Goal: Task Accomplishment & Management: Manage account settings

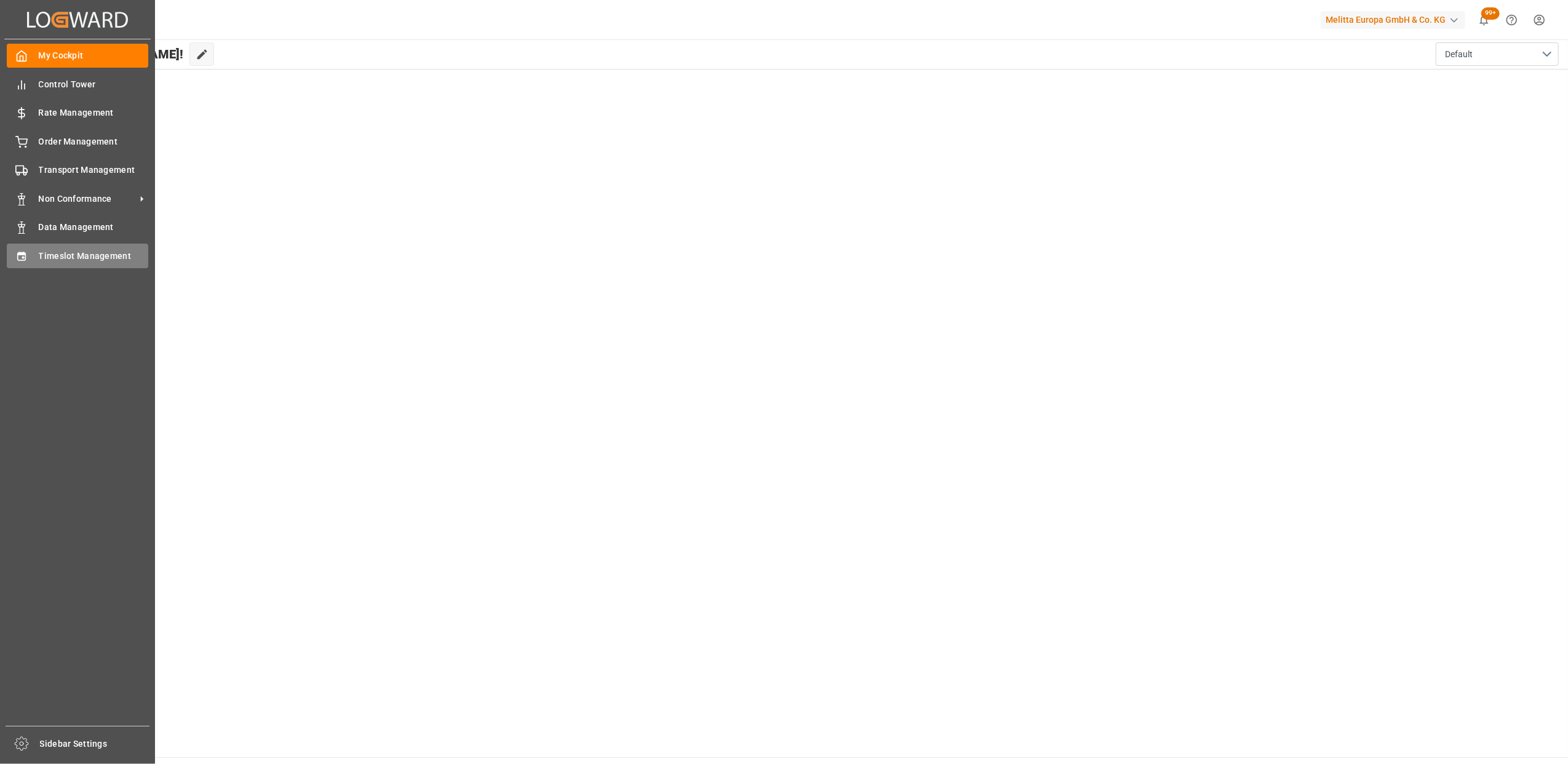
click at [64, 257] on span "Timeslot Management" at bounding box center [94, 256] width 110 height 13
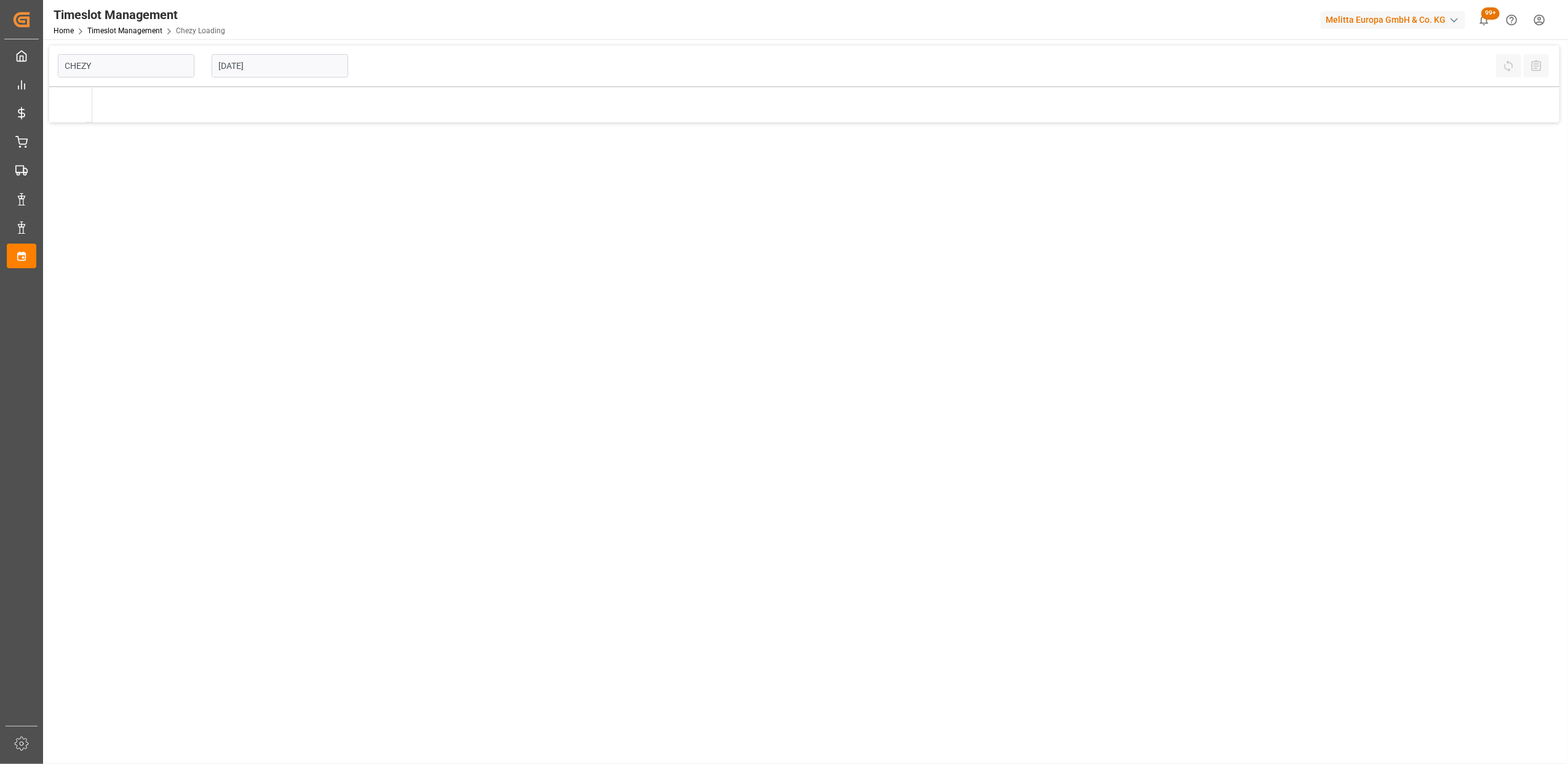
type input "Chezy Loading"
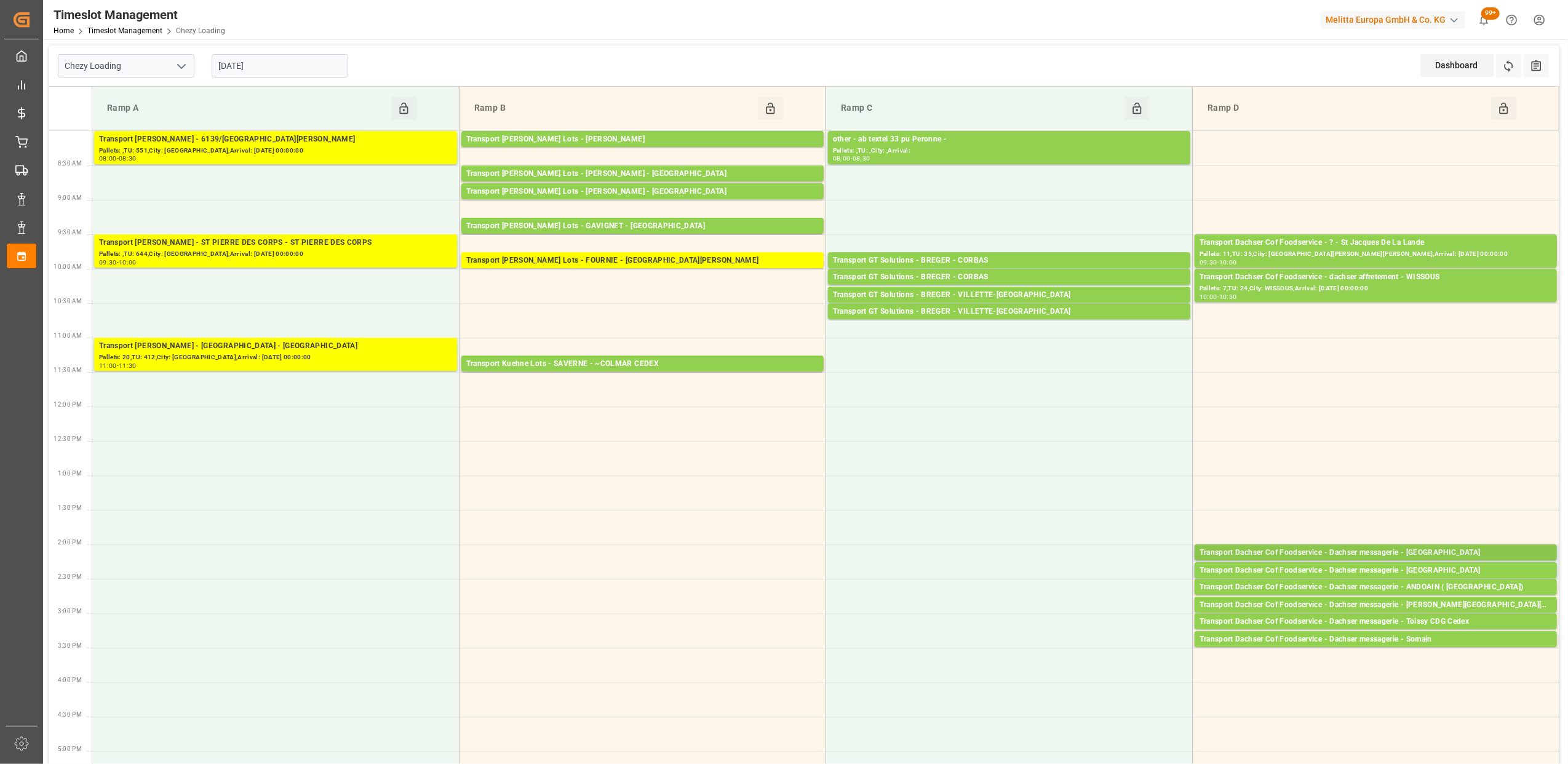
click at [1401, 548] on div "Transport Dachser Cof Foodservice - Dachser messagerie - [GEOGRAPHIC_DATA]" at bounding box center [1375, 553] width 352 height 12
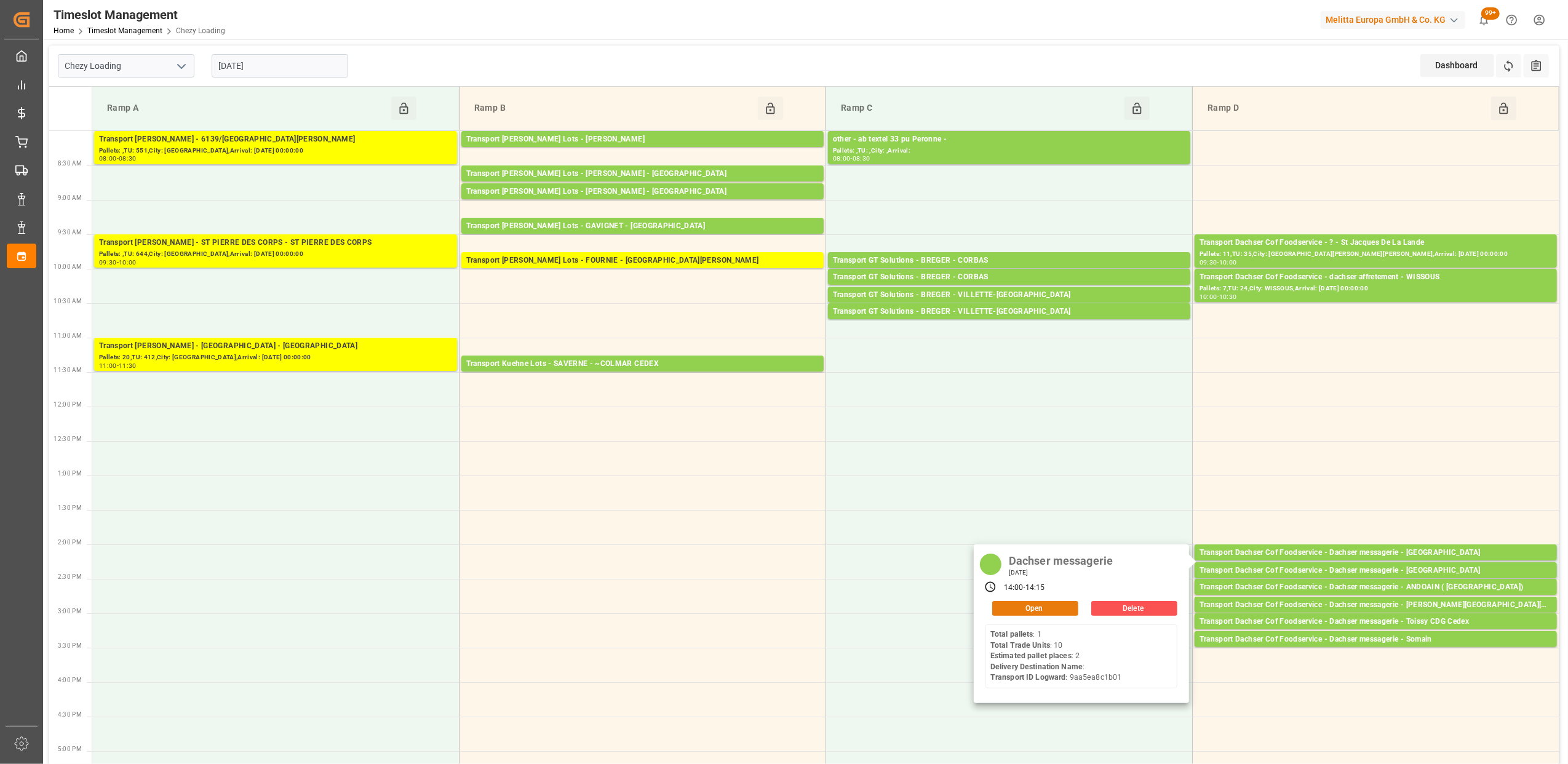
click at [1041, 605] on button "Open" at bounding box center [1035, 608] width 86 height 15
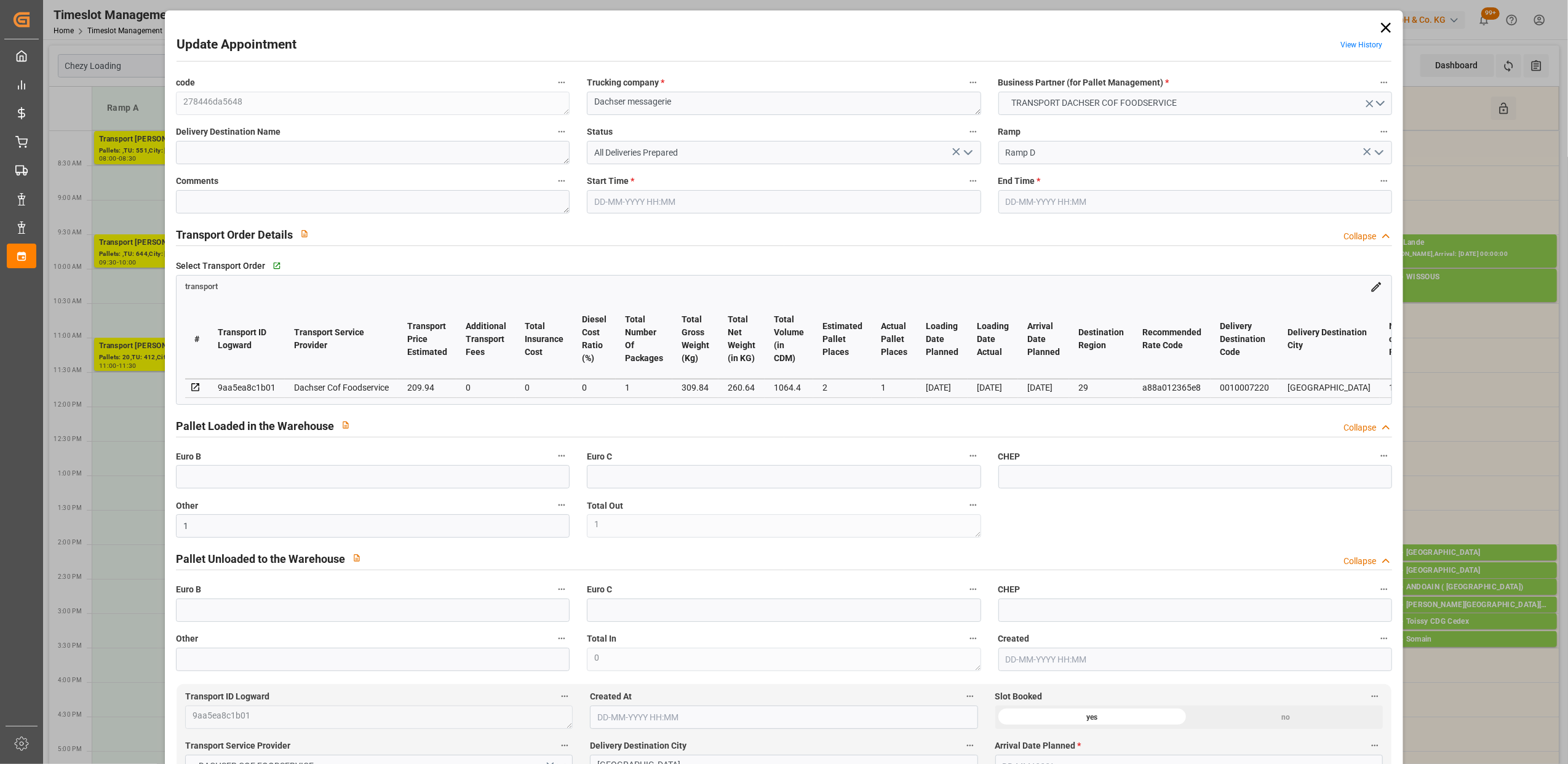
type input "[DATE] 14:00"
type input "[DATE] 14:15"
type input "[DATE] 11:47"
type input "[DATE] 11:25"
type input "[DATE]"
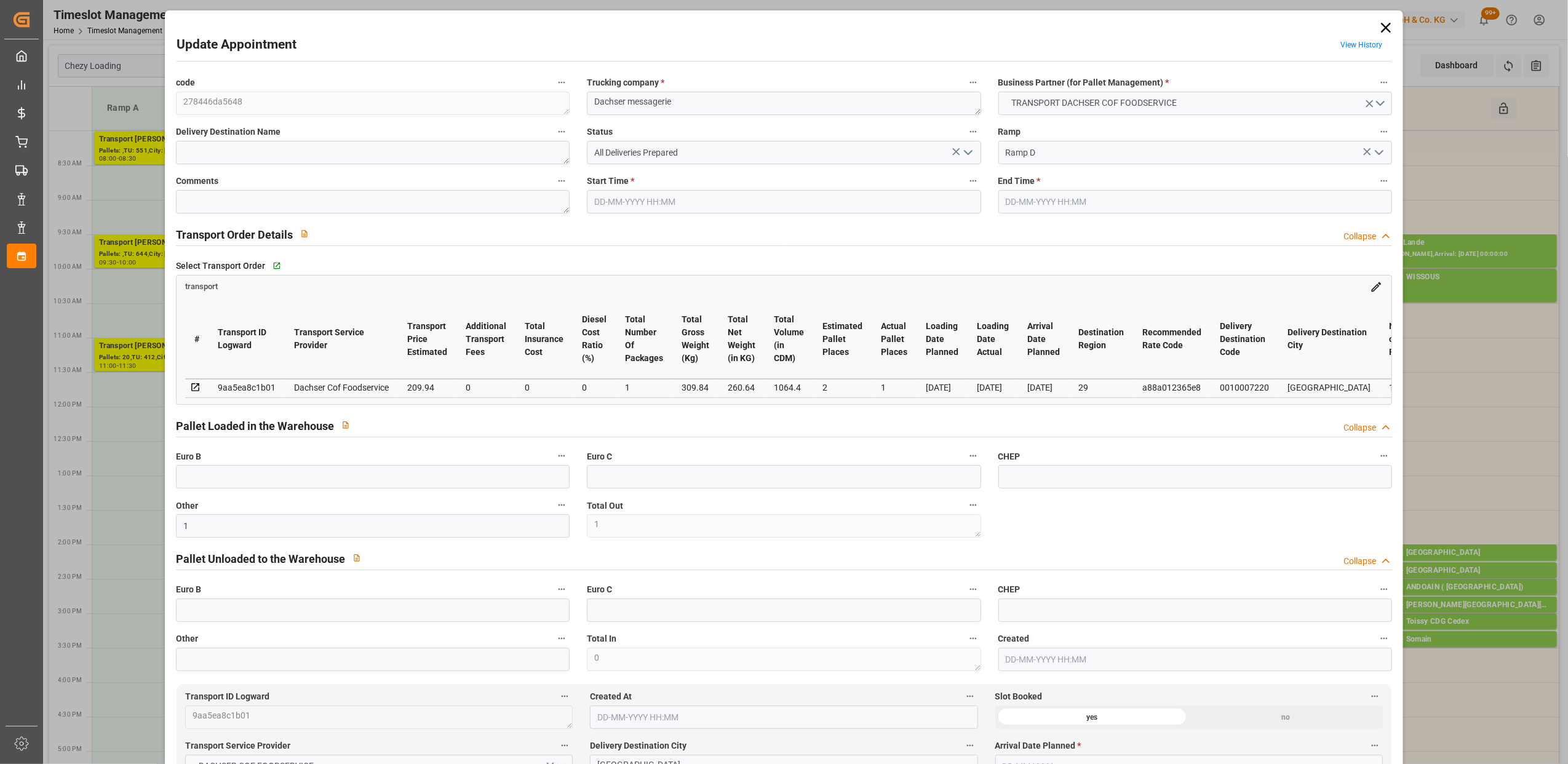
type input "[DATE]"
click at [963, 151] on icon "open menu" at bounding box center [968, 152] width 15 height 15
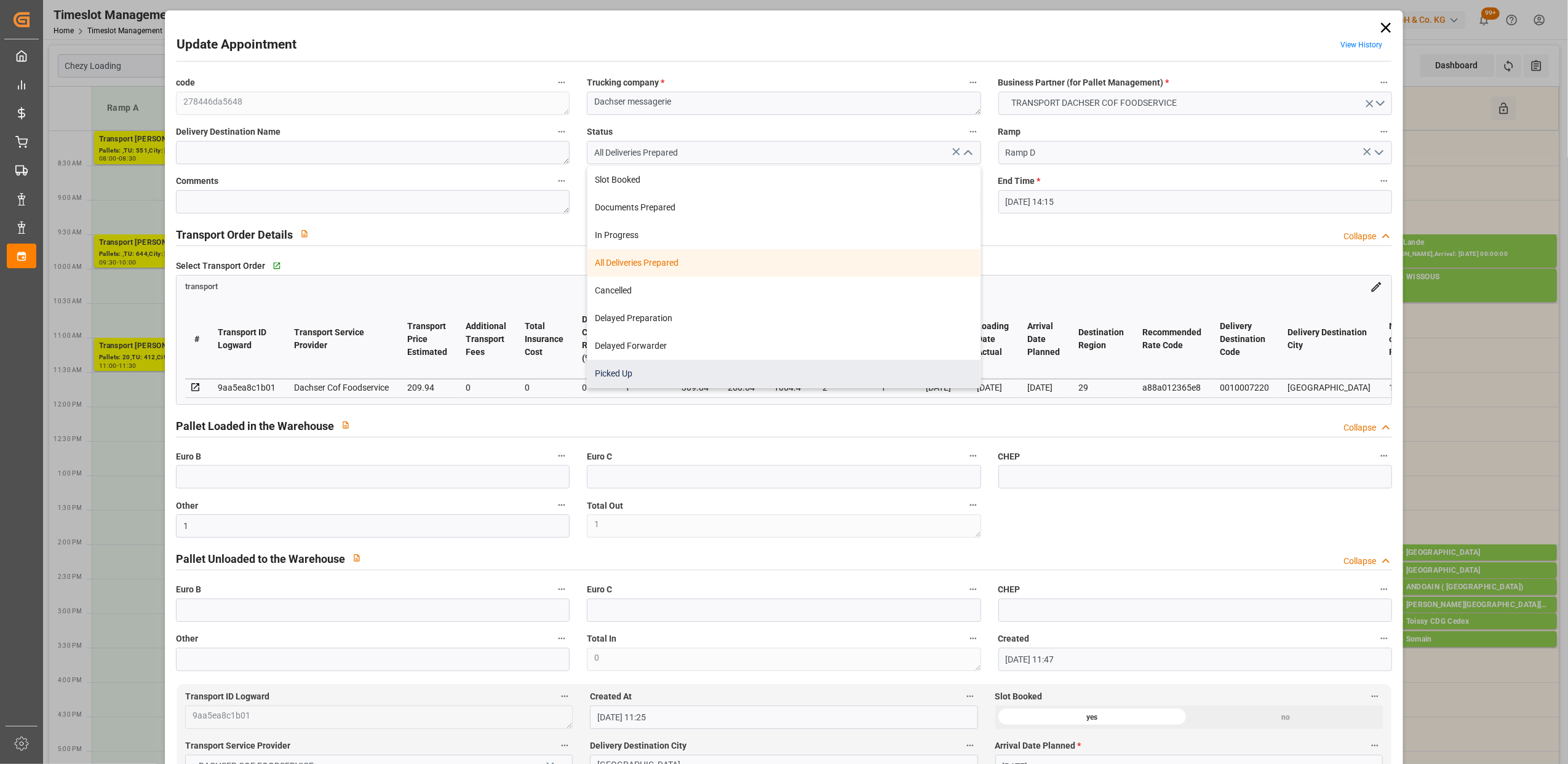
click at [646, 372] on div "Picked Up" at bounding box center [783, 374] width 393 height 28
type input "Picked Up"
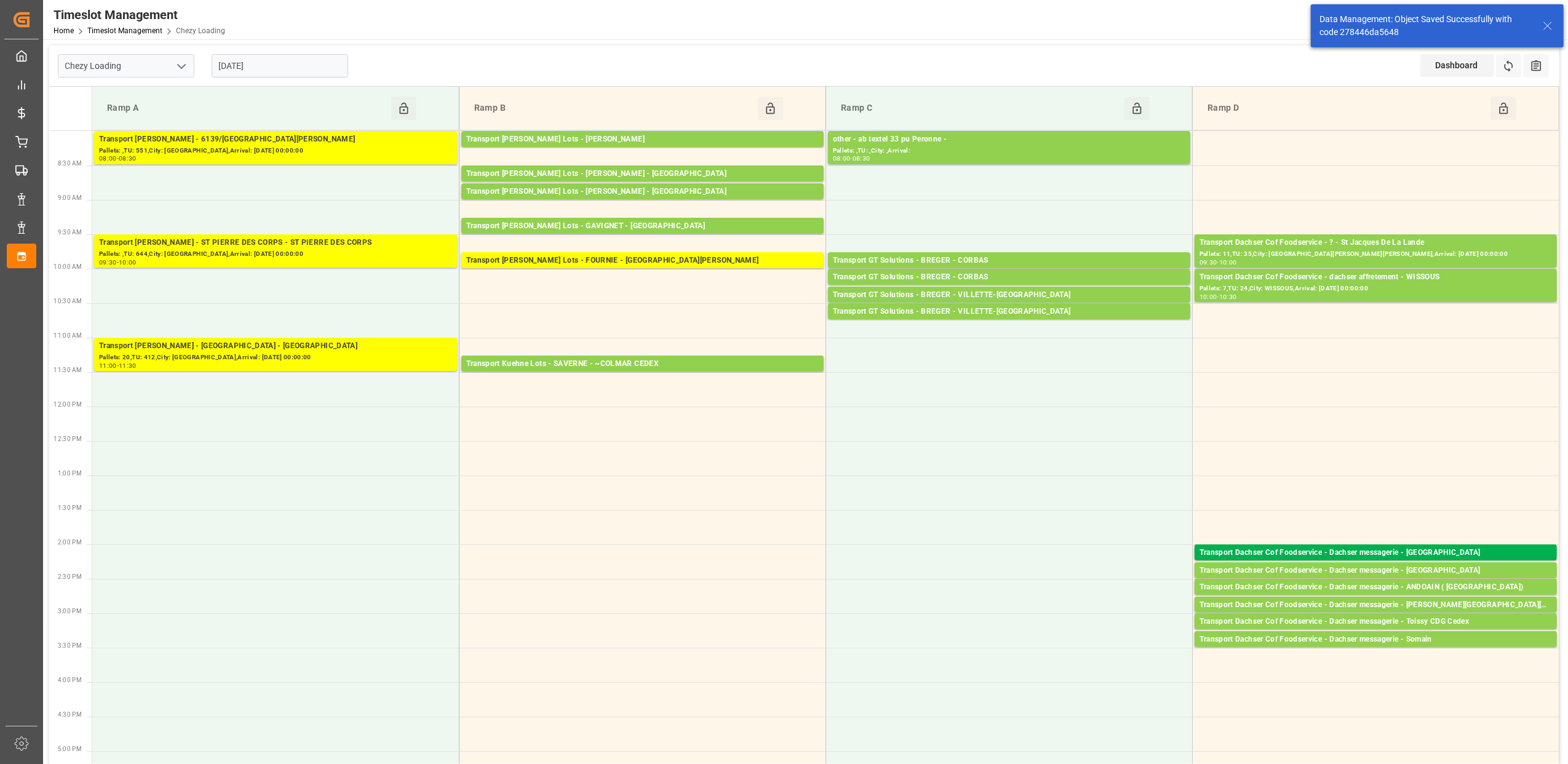
click at [1396, 572] on div "Transport Dachser Cof Foodservice - Dachser messagerie - [GEOGRAPHIC_DATA]" at bounding box center [1375, 571] width 352 height 12
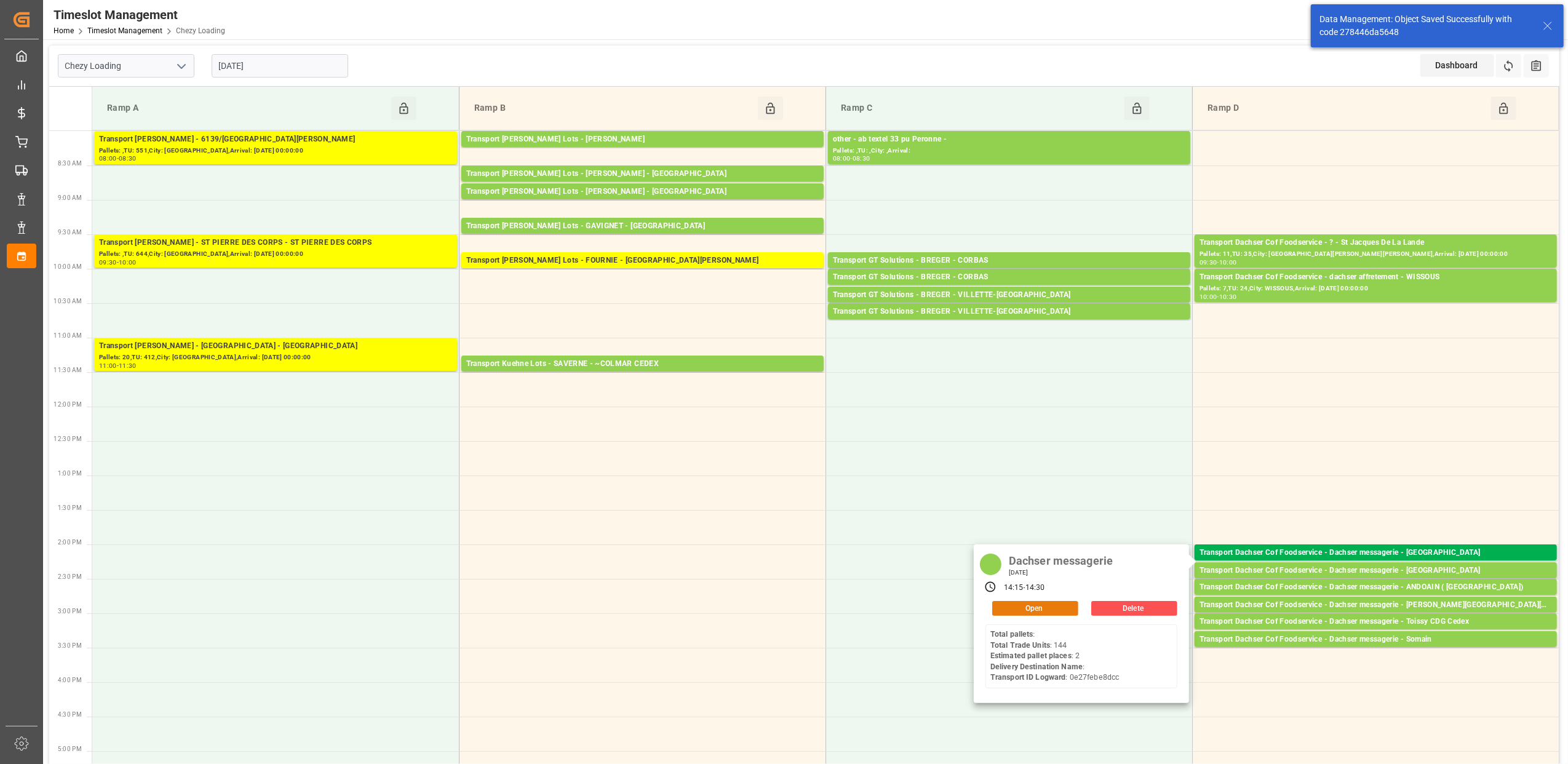
click at [1019, 606] on button "Open" at bounding box center [1035, 608] width 86 height 15
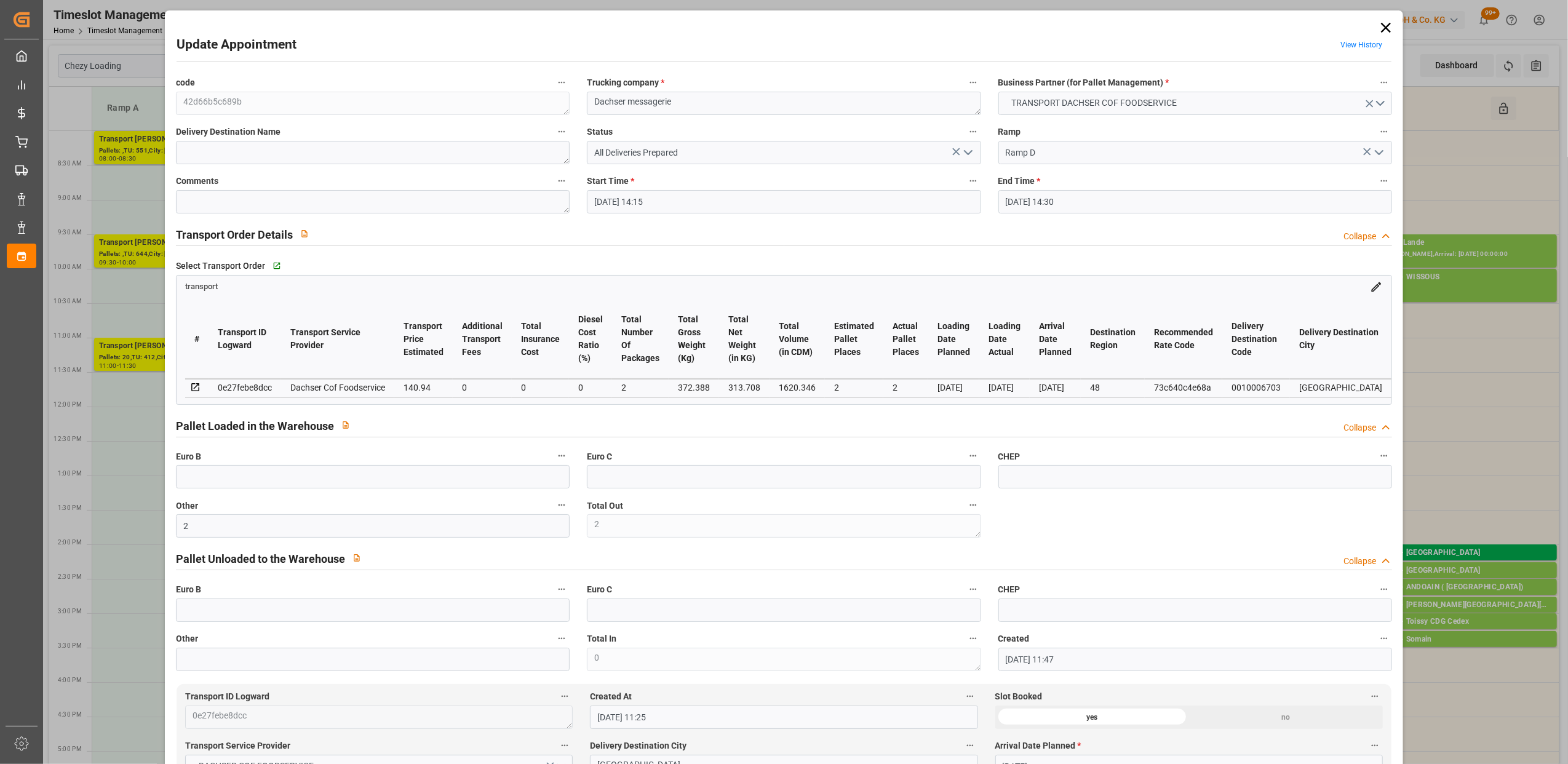
click at [967, 149] on icon "open menu" at bounding box center [968, 152] width 15 height 15
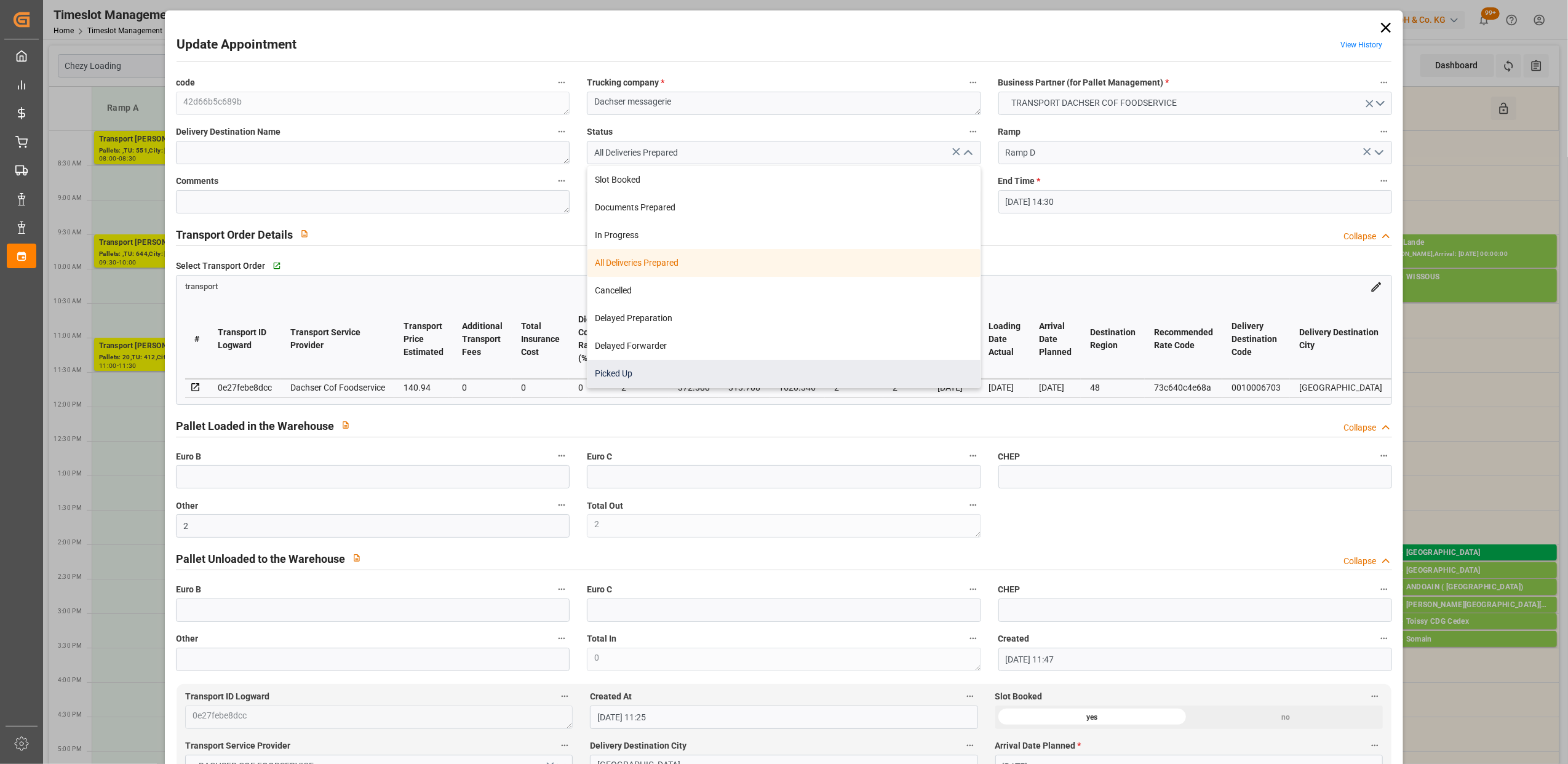
click at [653, 372] on div "Picked Up" at bounding box center [783, 374] width 393 height 28
type input "Picked Up"
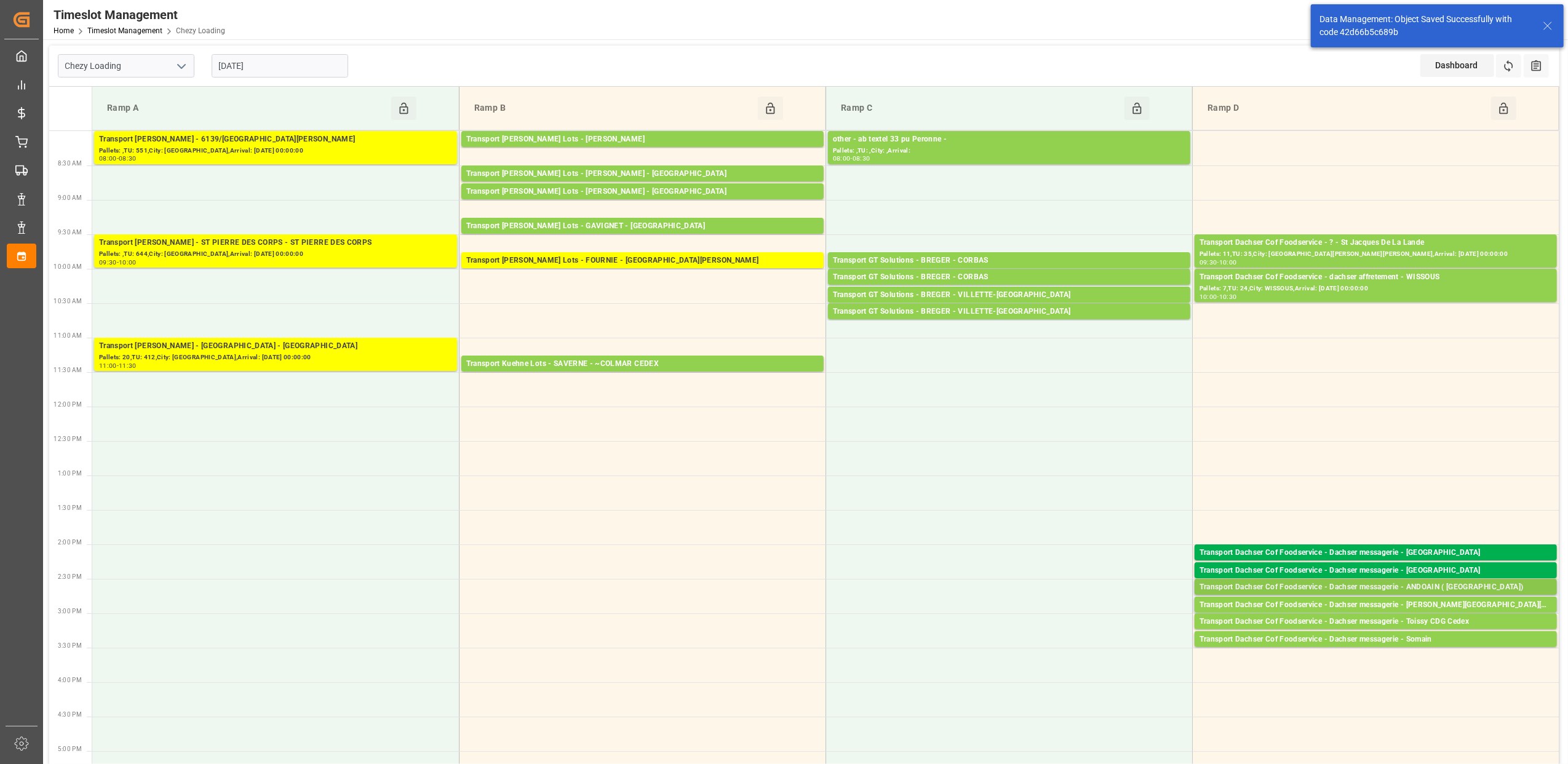
click at [1440, 588] on div "Transport Dachser Cof Foodservice - Dachser messagerie - ANDOAIN ( [GEOGRAPHIC_…" at bounding box center [1375, 587] width 352 height 12
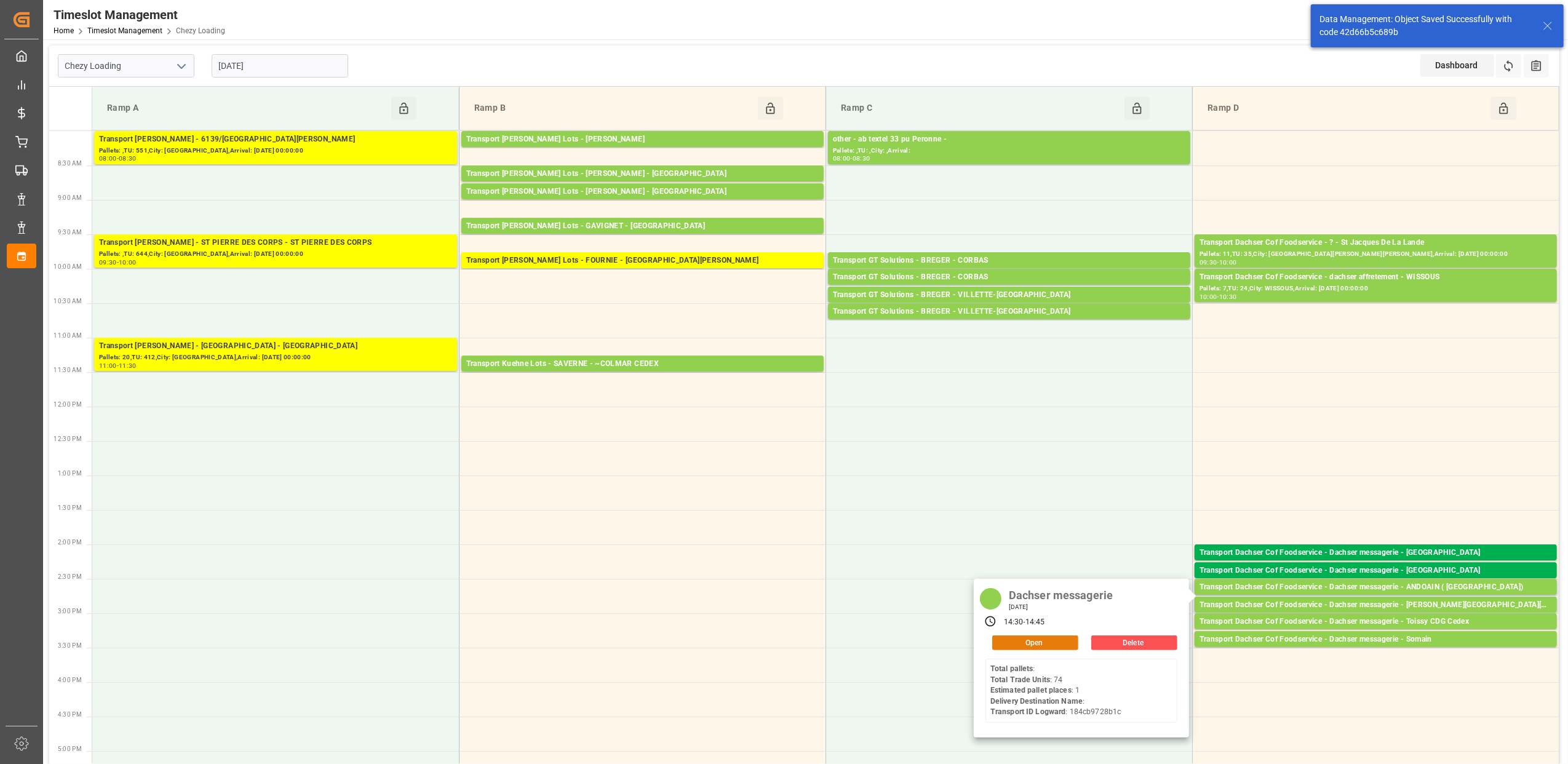
click at [1042, 639] on button "Open" at bounding box center [1035, 643] width 86 height 15
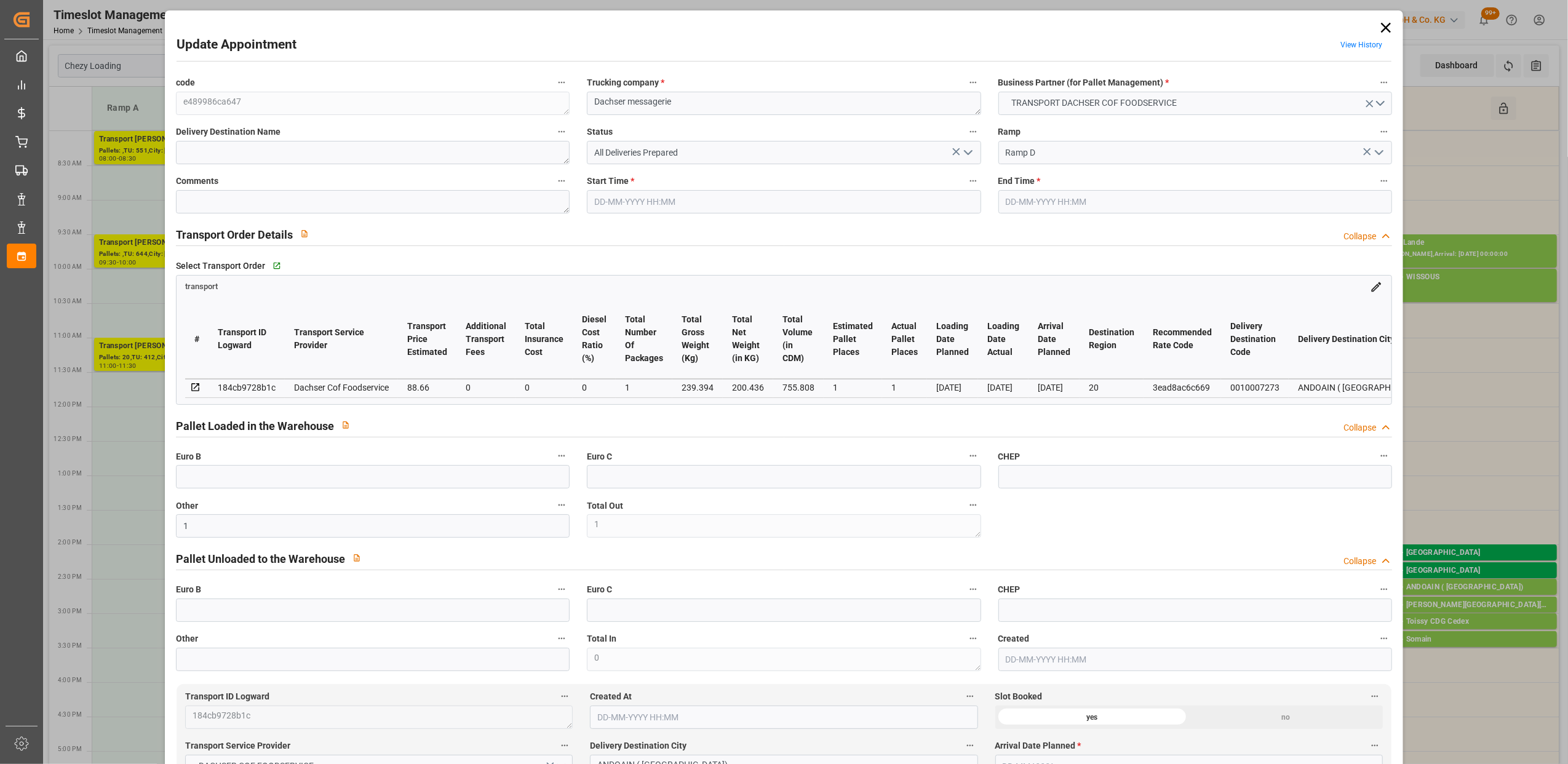
type input "[DATE] 14:30"
type input "[DATE] 14:45"
type input "[DATE] 11:48"
type input "[DATE] 11:25"
type input "[DATE]"
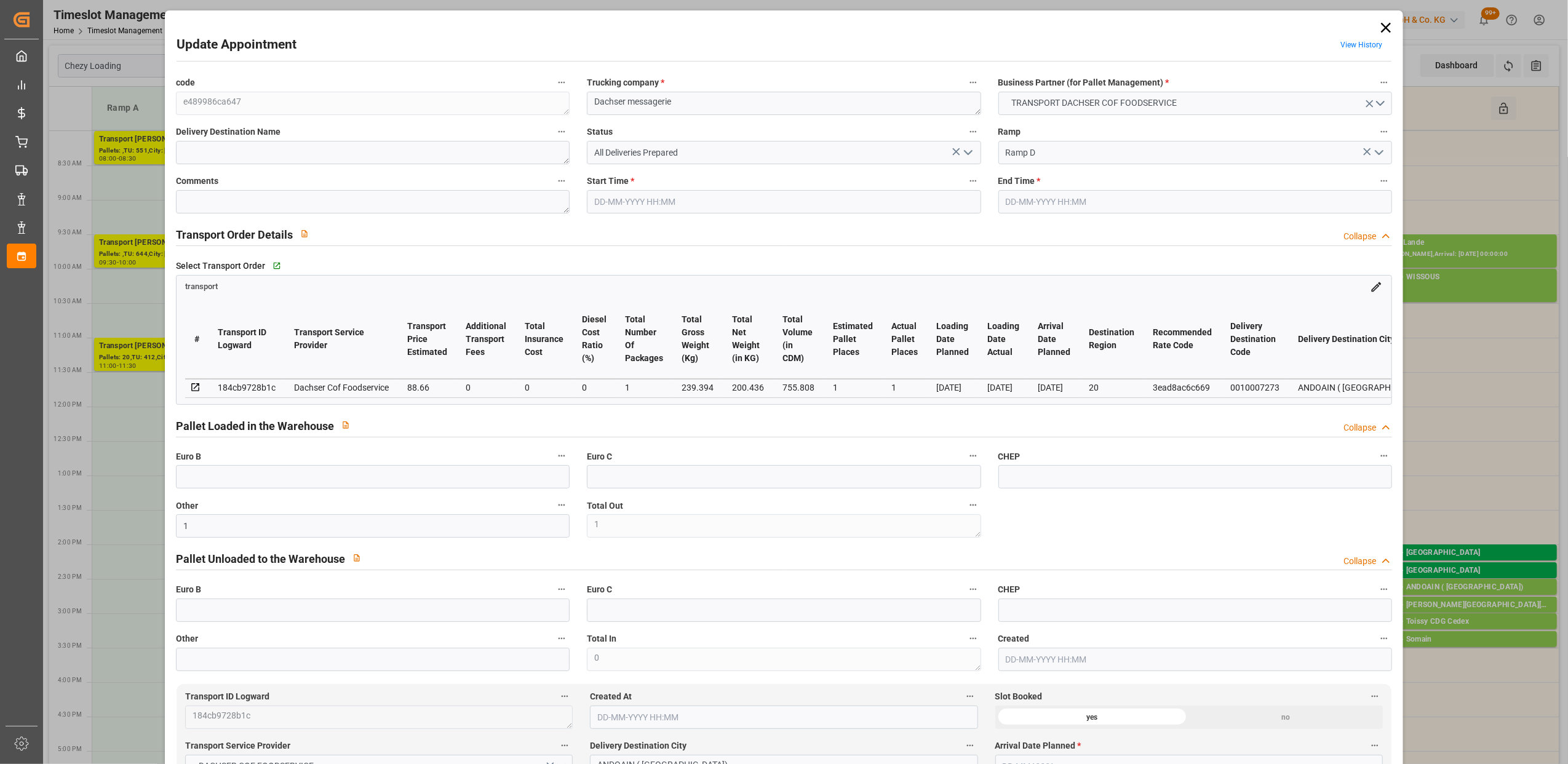
type input "[DATE]"
click at [967, 152] on icon "open menu" at bounding box center [968, 152] width 15 height 15
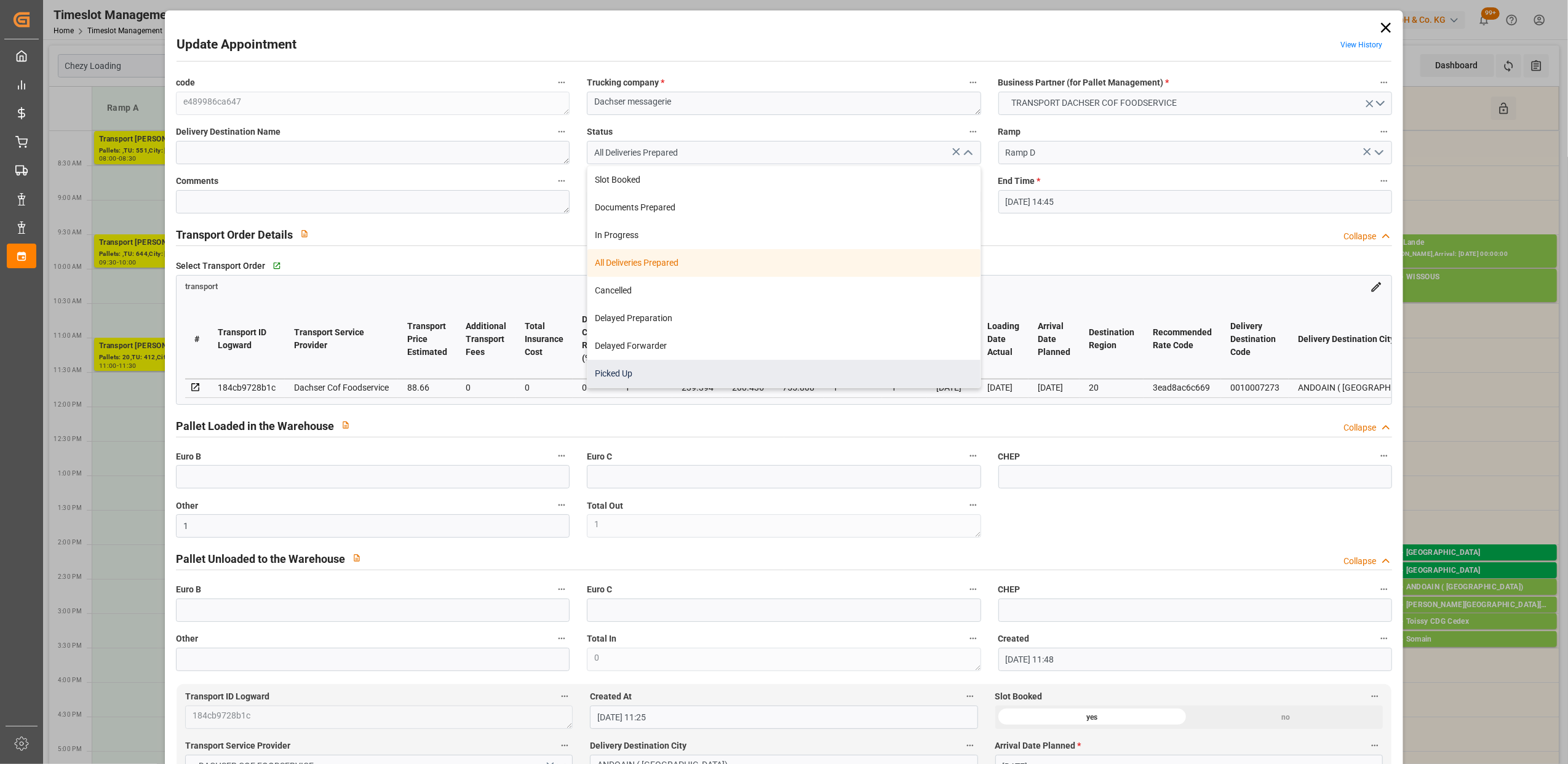
click at [618, 372] on div "Picked Up" at bounding box center [783, 374] width 393 height 28
type input "Picked Up"
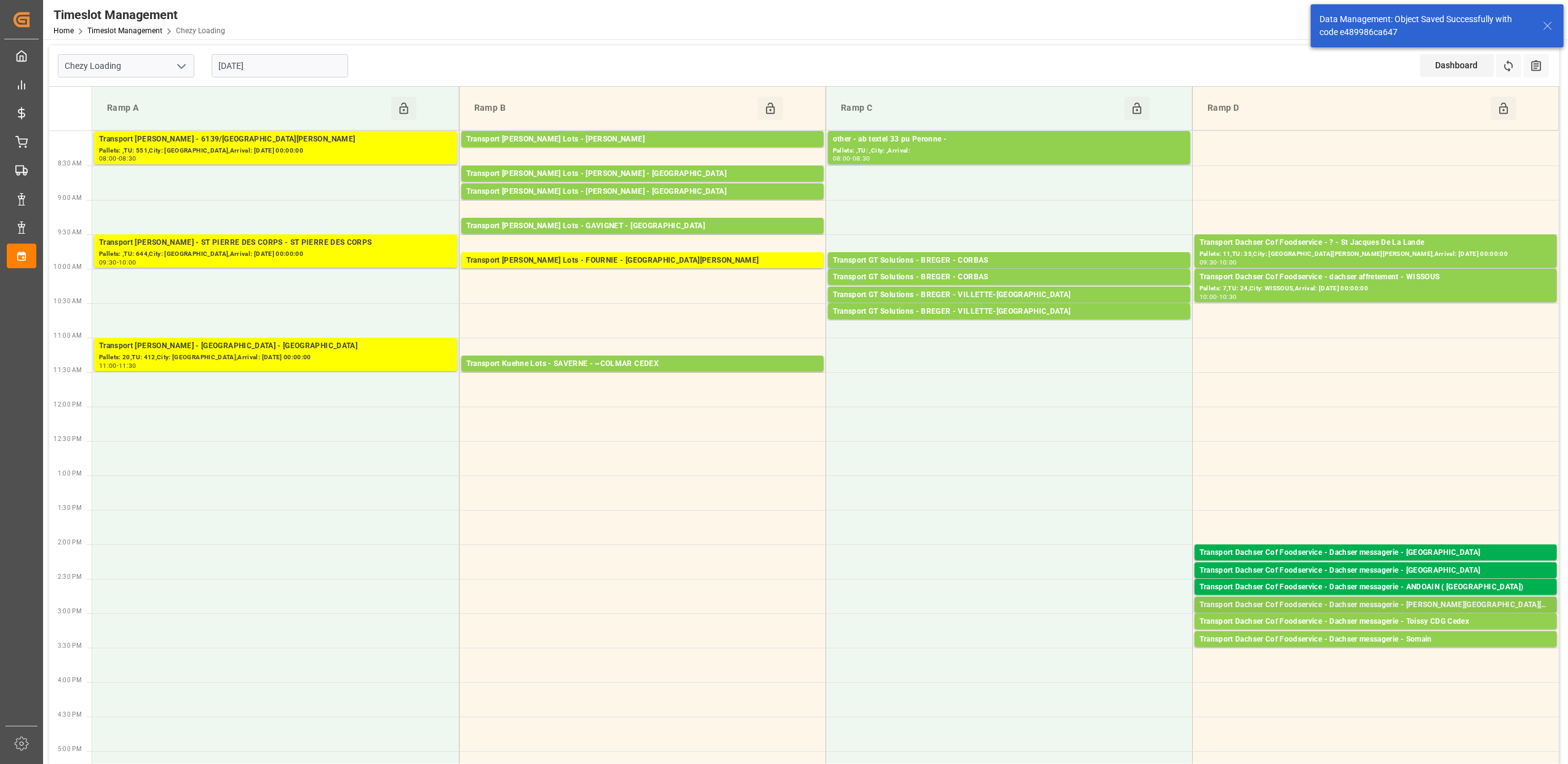
click at [1443, 604] on div "Transport Dachser Cof Foodservice - Dachser messagerie - [PERSON_NAME][GEOGRAPH…" at bounding box center [1375, 605] width 352 height 12
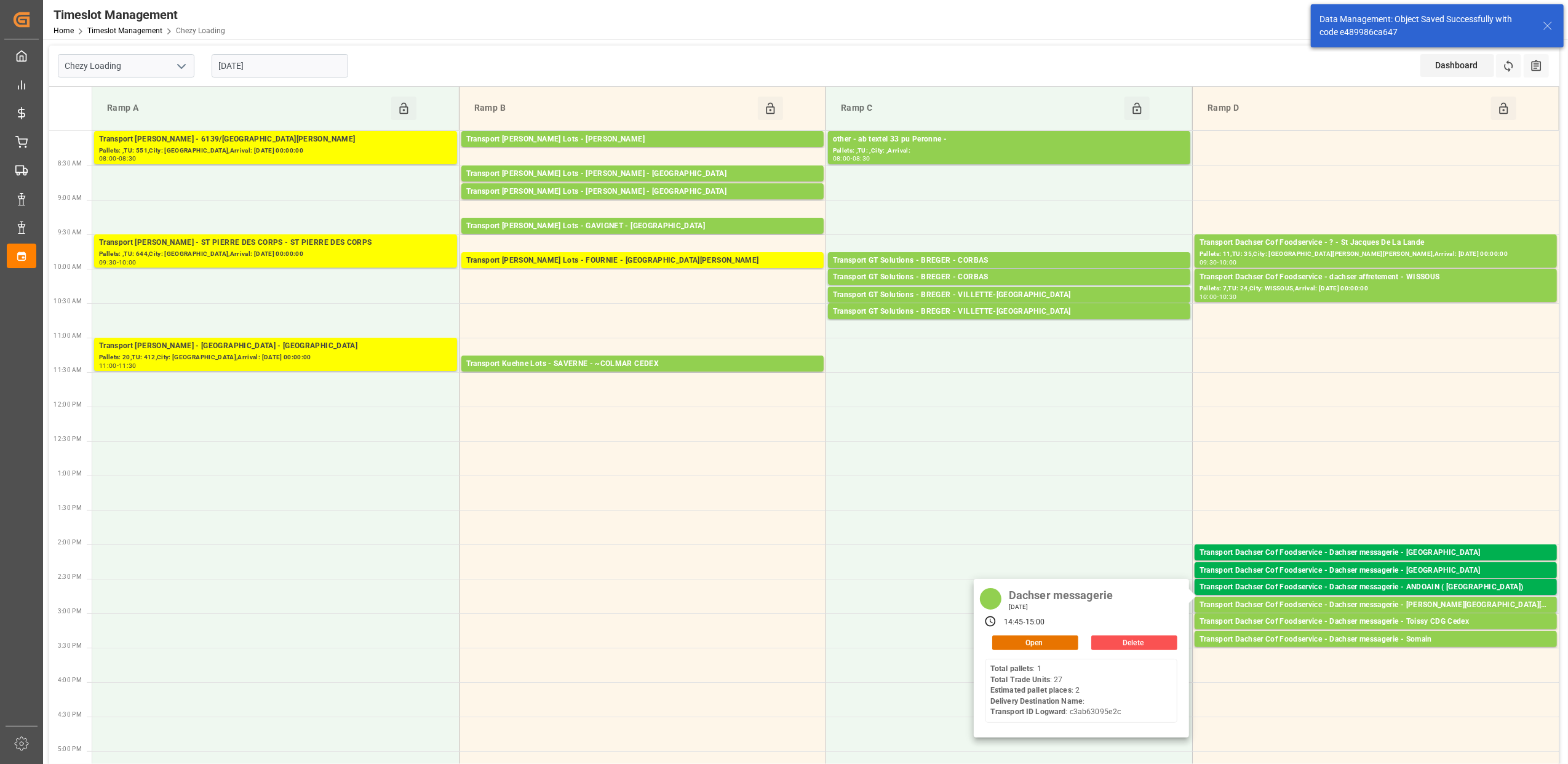
click at [1039, 650] on div "Dachser messagerie [DATE] 14:45 - 15:00 Open Delete Total pallets : 1 Total Tra…" at bounding box center [1081, 658] width 215 height 159
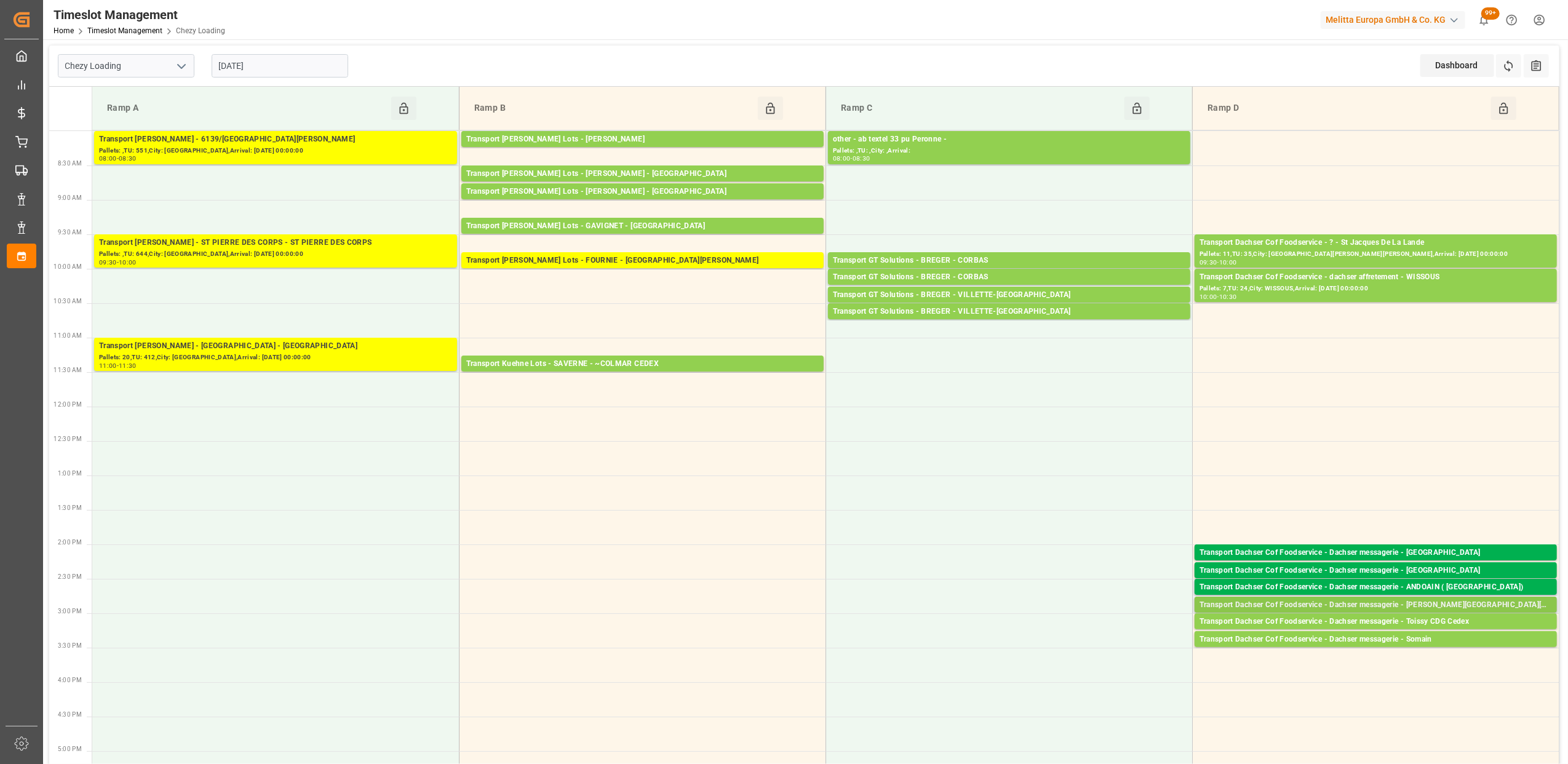
click at [1440, 605] on div "Transport Dachser Cof Foodservice - Dachser messagerie - [PERSON_NAME][GEOGRAPH…" at bounding box center [1375, 605] width 352 height 12
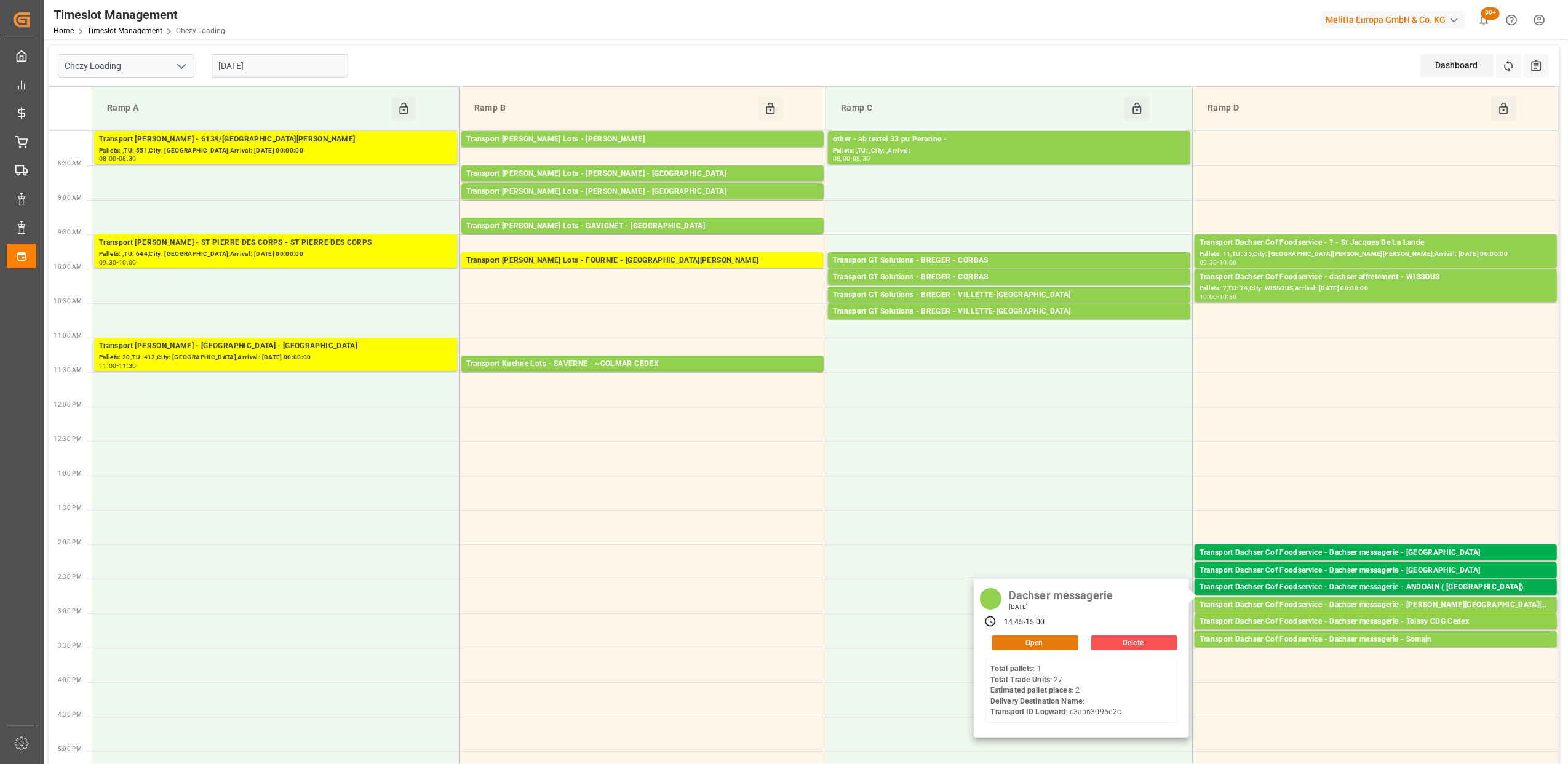
click at [1061, 640] on button "Open" at bounding box center [1035, 643] width 86 height 15
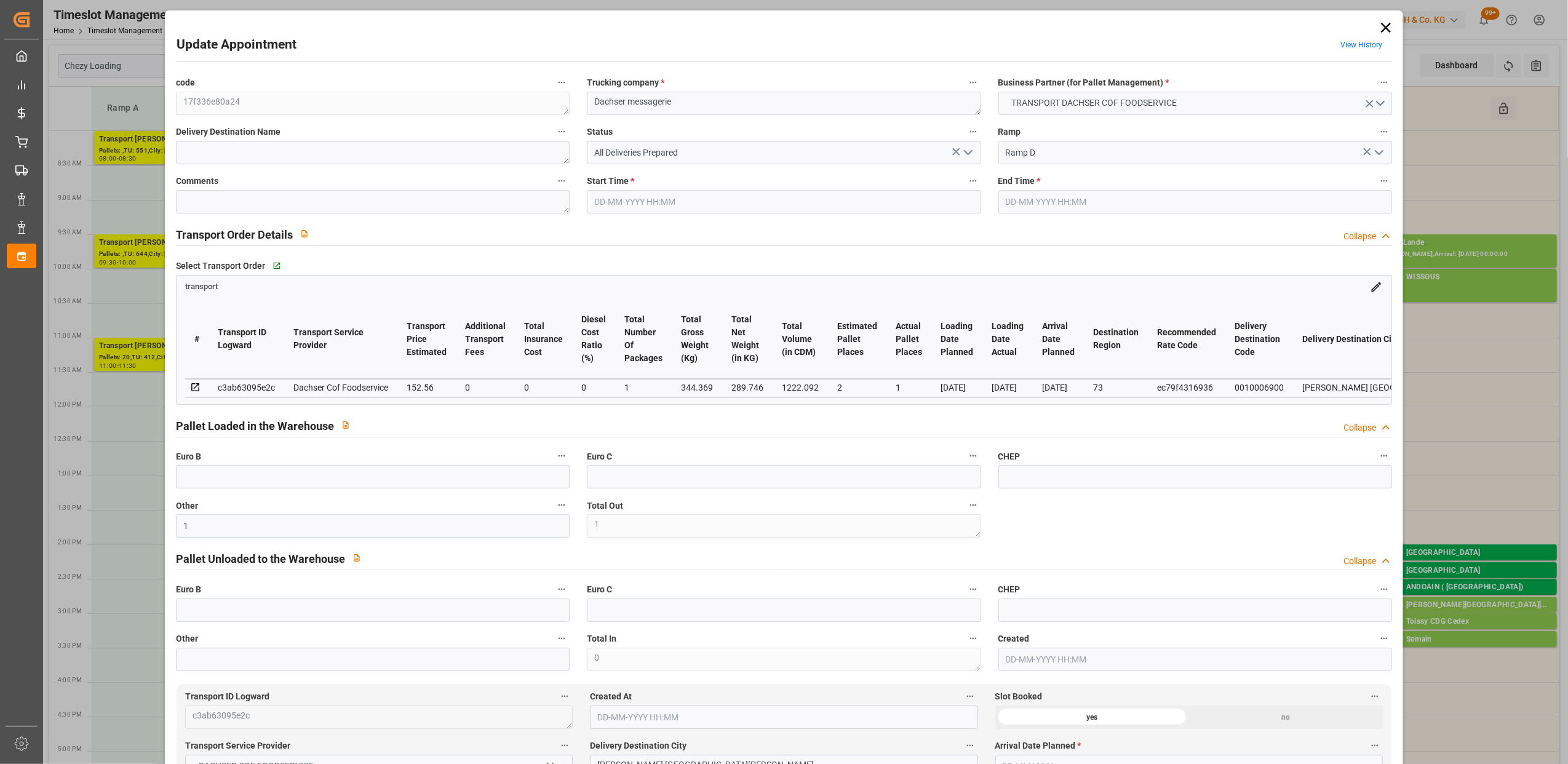
type input "[DATE] 14:45"
type input "[DATE] 15:00"
type input "[DATE] 11:48"
type input "[DATE] 11:25"
type input "[DATE]"
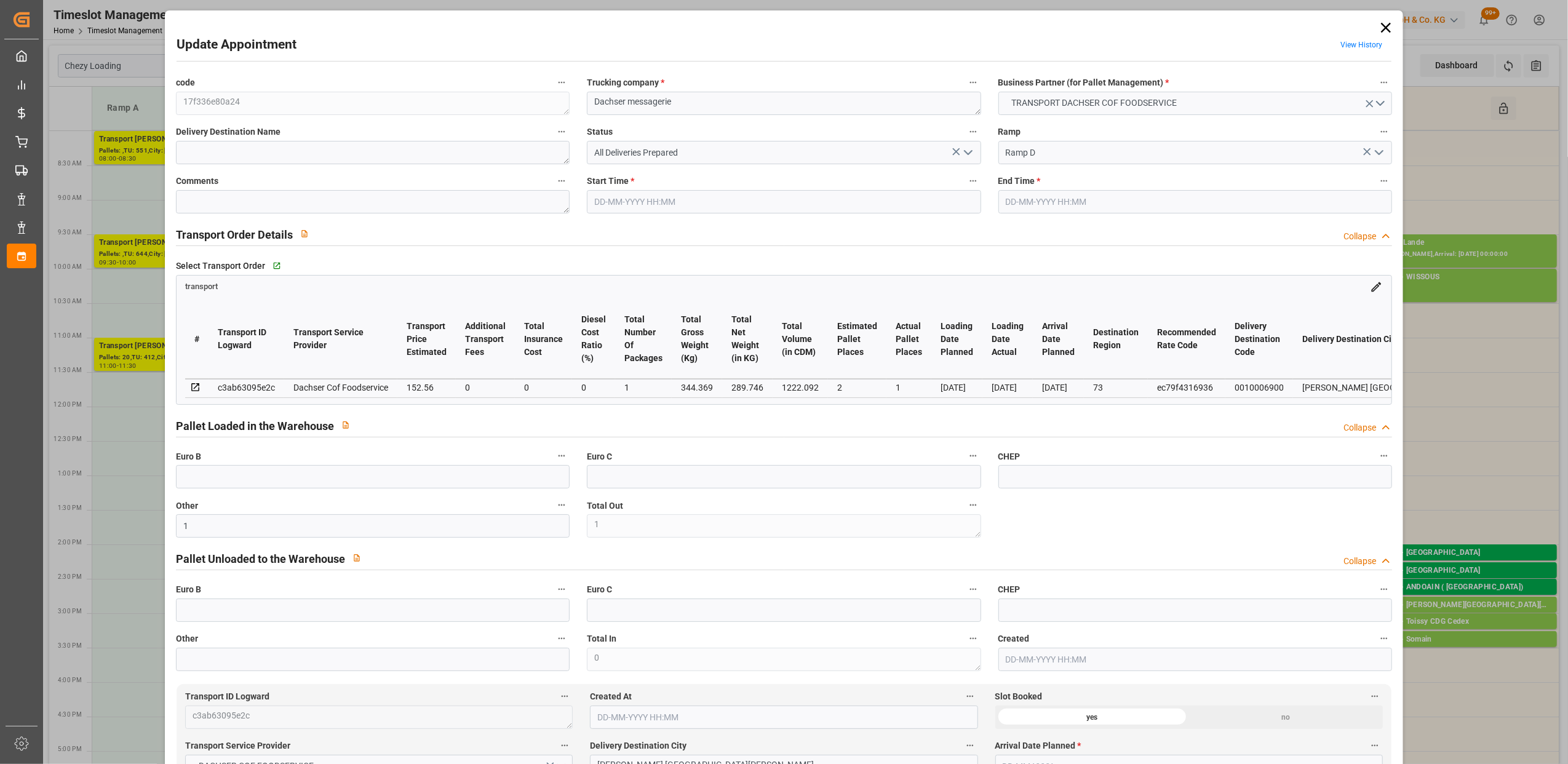
type input "[DATE]"
click at [967, 152] on icon "open menu" at bounding box center [968, 152] width 15 height 15
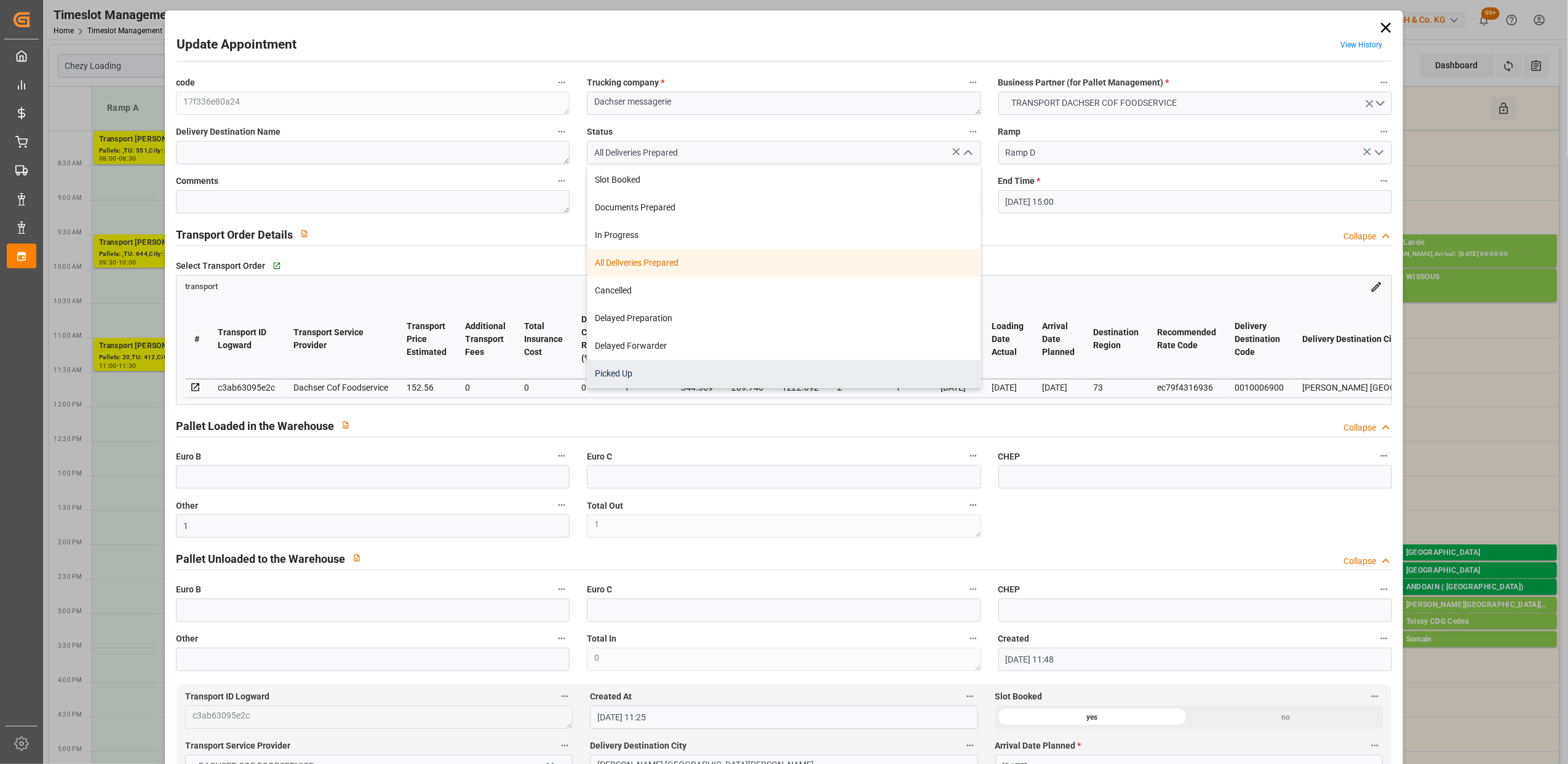
click at [657, 366] on div "Picked Up" at bounding box center [783, 374] width 393 height 28
type input "Picked Up"
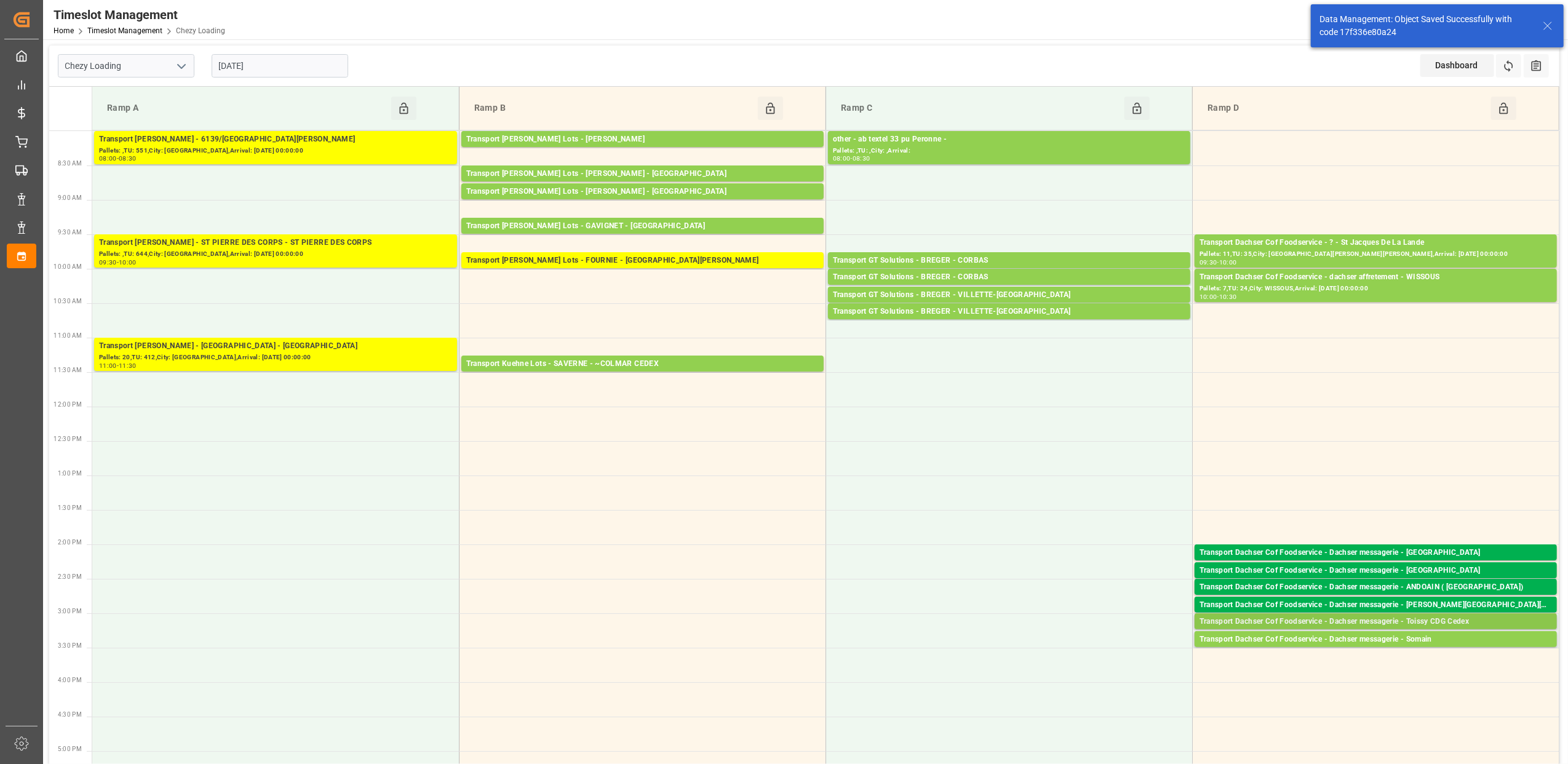
click at [1421, 619] on div "Transport Dachser Cof Foodservice - Dachser messagerie - Toissy CDG Cedex" at bounding box center [1375, 622] width 352 height 12
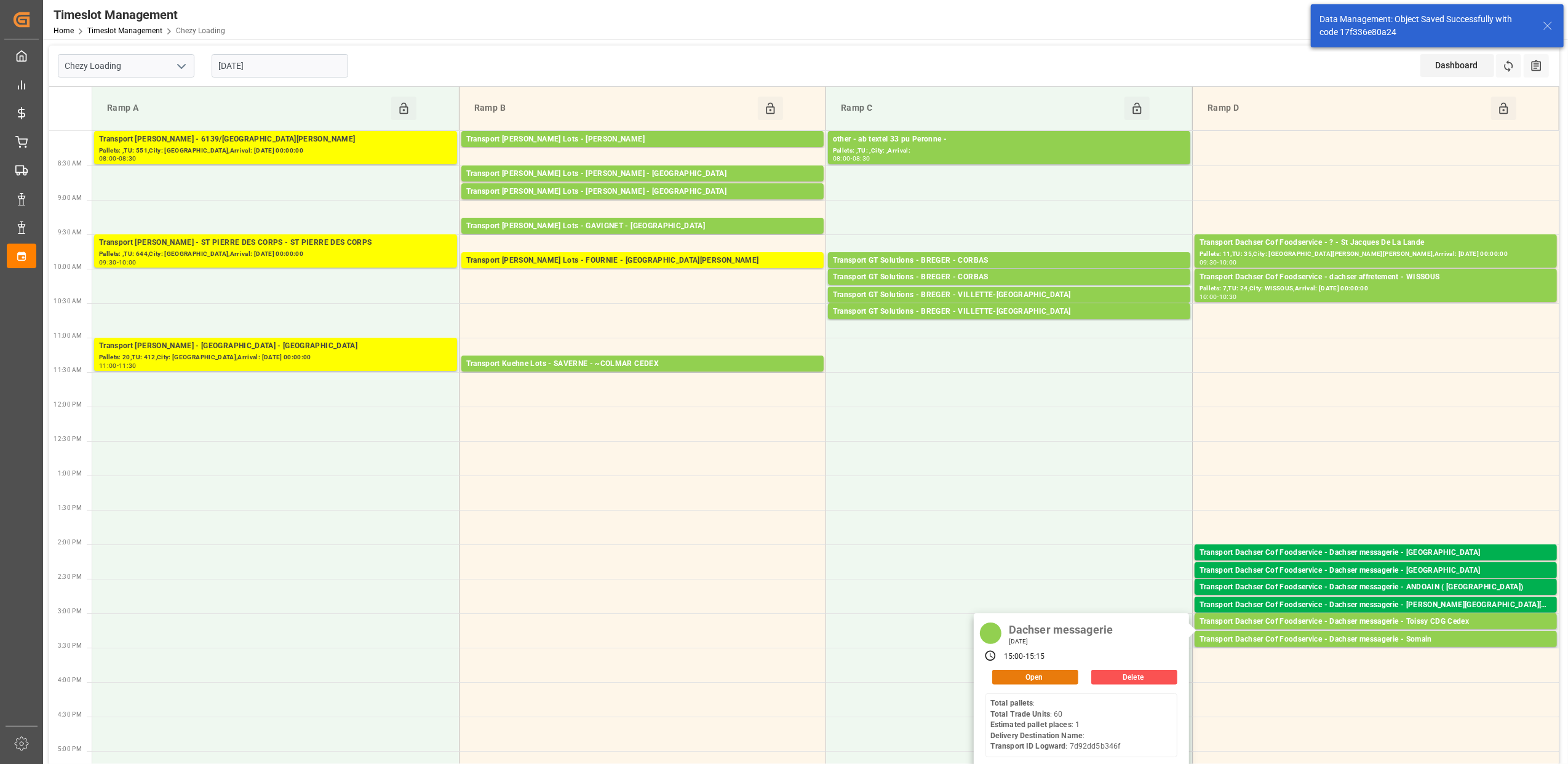
click at [1063, 672] on button "Open" at bounding box center [1035, 677] width 86 height 15
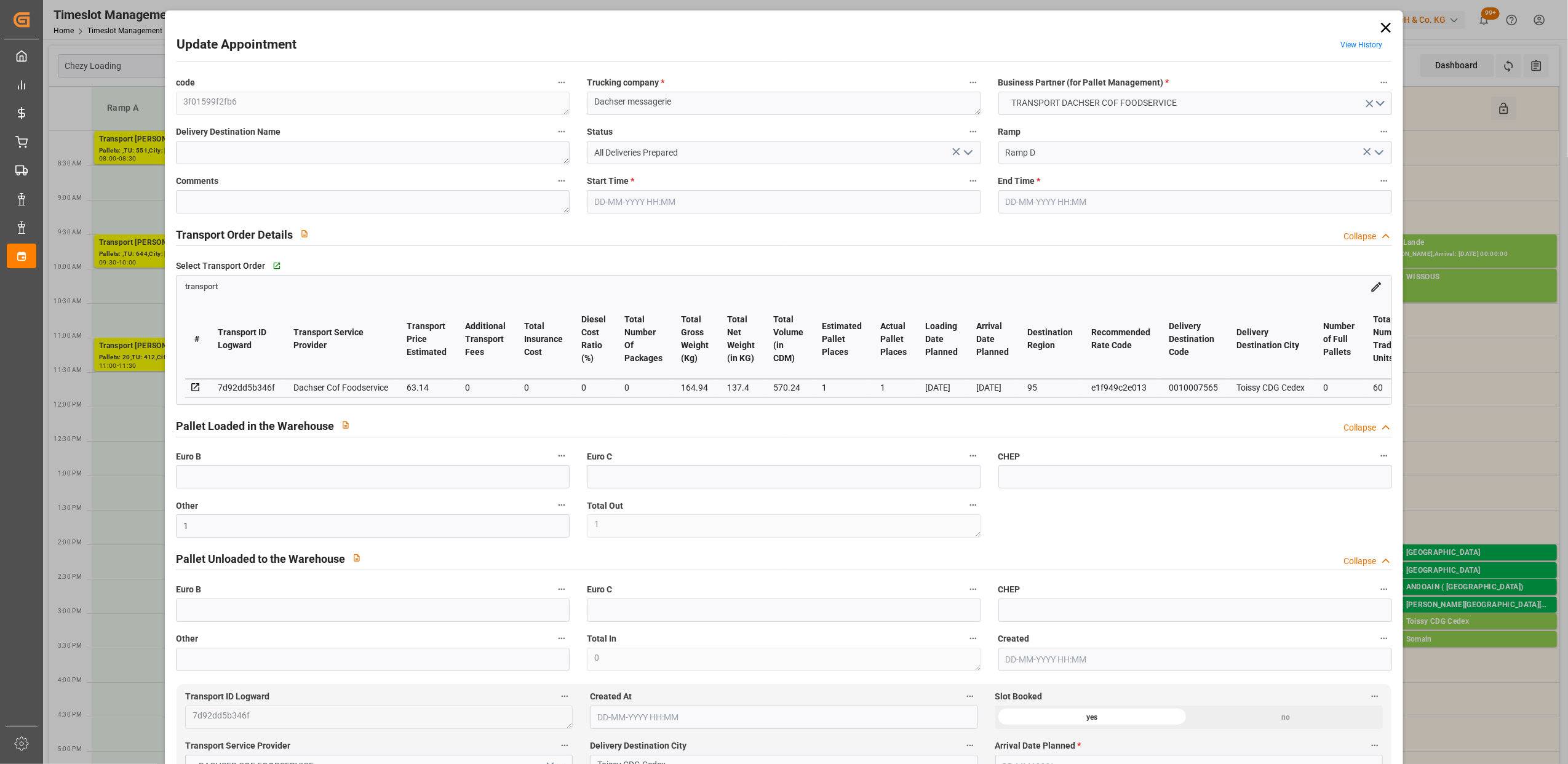
type input "[DATE] 15:00"
type input "[DATE] 15:15"
type input "[DATE] 11:49"
type input "[DATE] 11:24"
type input "[DATE]"
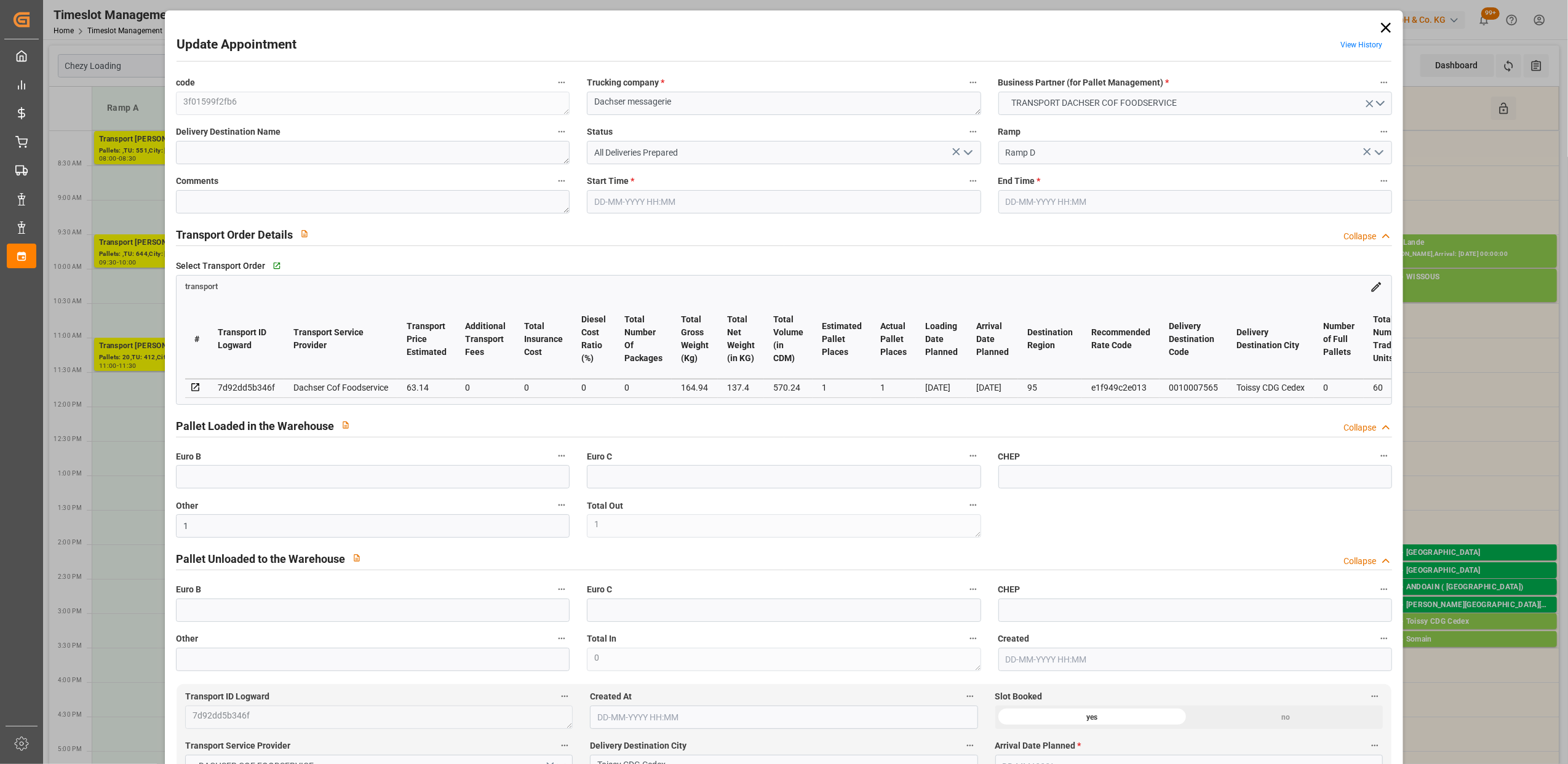
type input "[DATE]"
click at [968, 154] on icon "open menu" at bounding box center [968, 152] width 15 height 15
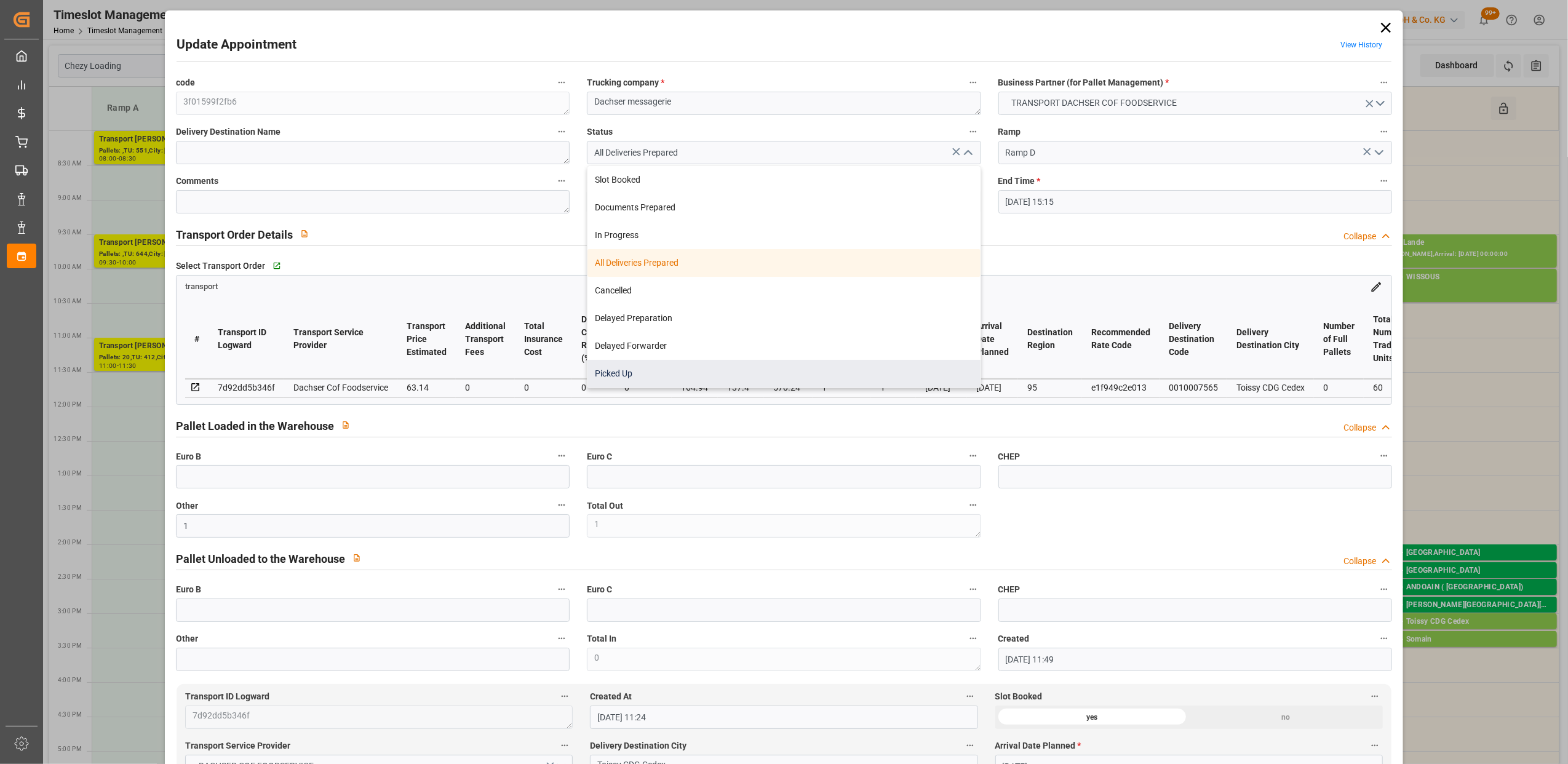
click at [649, 368] on div "Picked Up" at bounding box center [783, 374] width 393 height 28
type input "Picked Up"
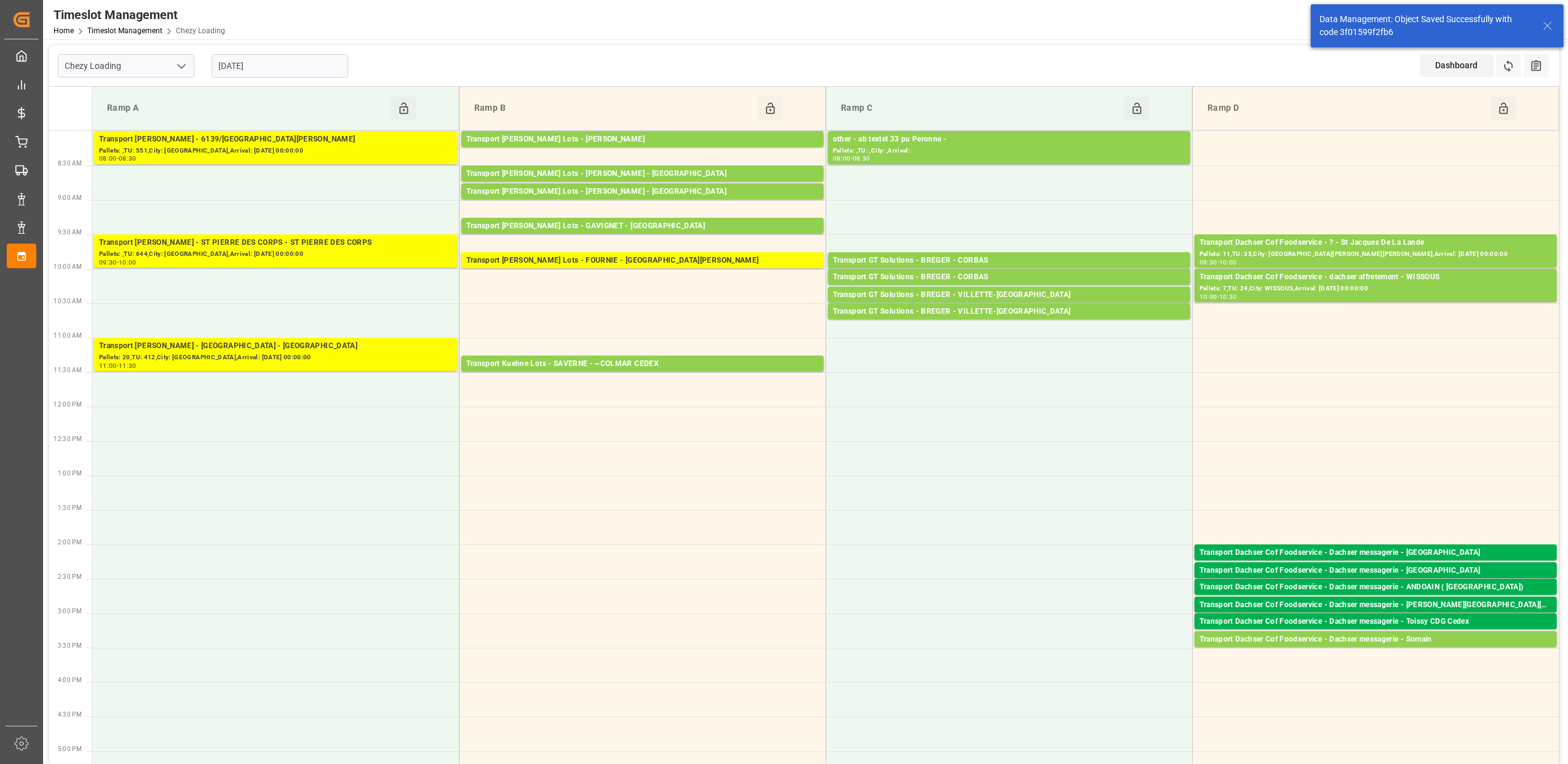
click at [1396, 640] on div "Transport Dachser Cof Foodservice - Dachser messagerie - Somain" at bounding box center [1375, 640] width 352 height 12
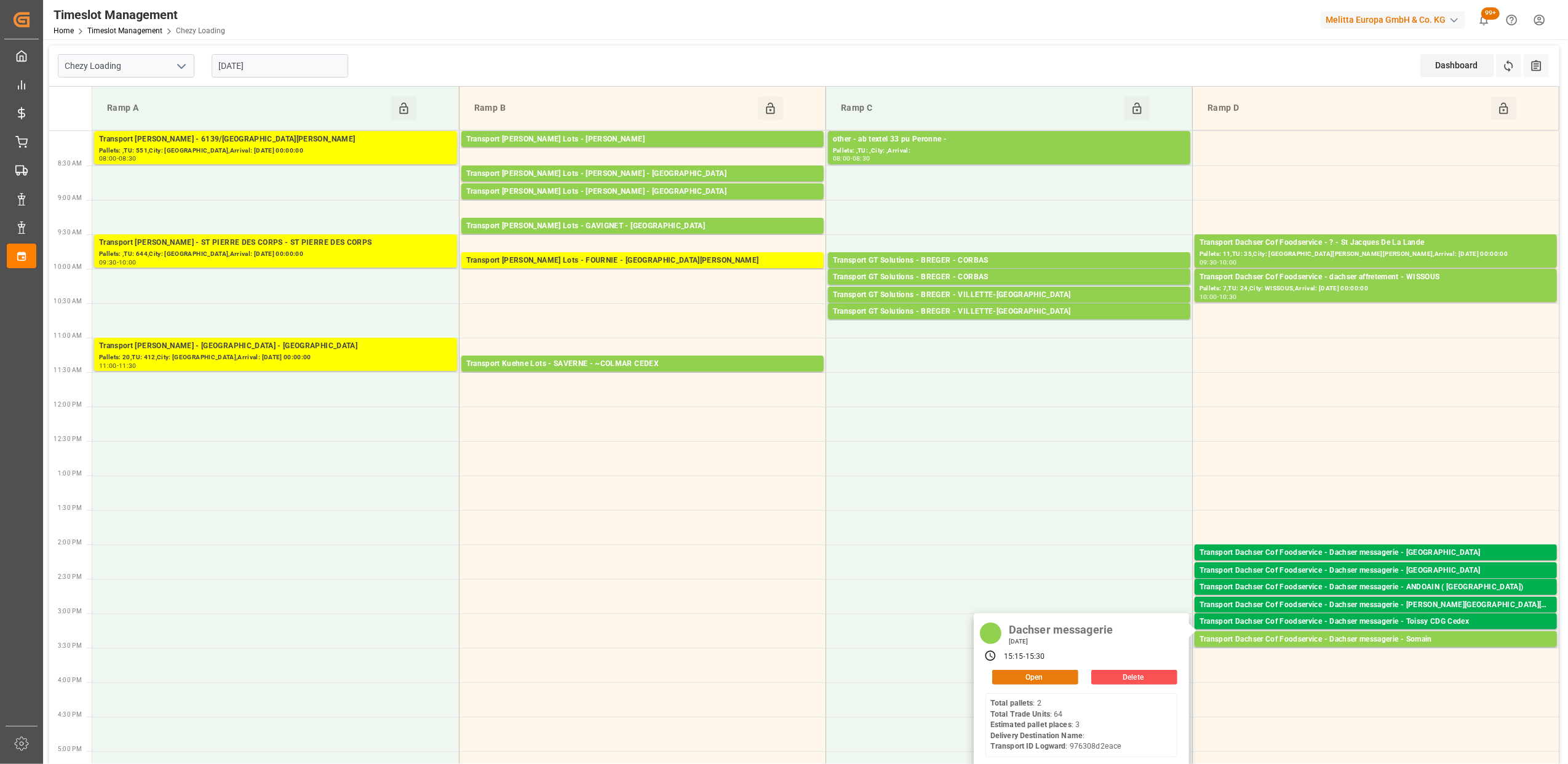
click at [1066, 677] on button "Open" at bounding box center [1035, 677] width 86 height 15
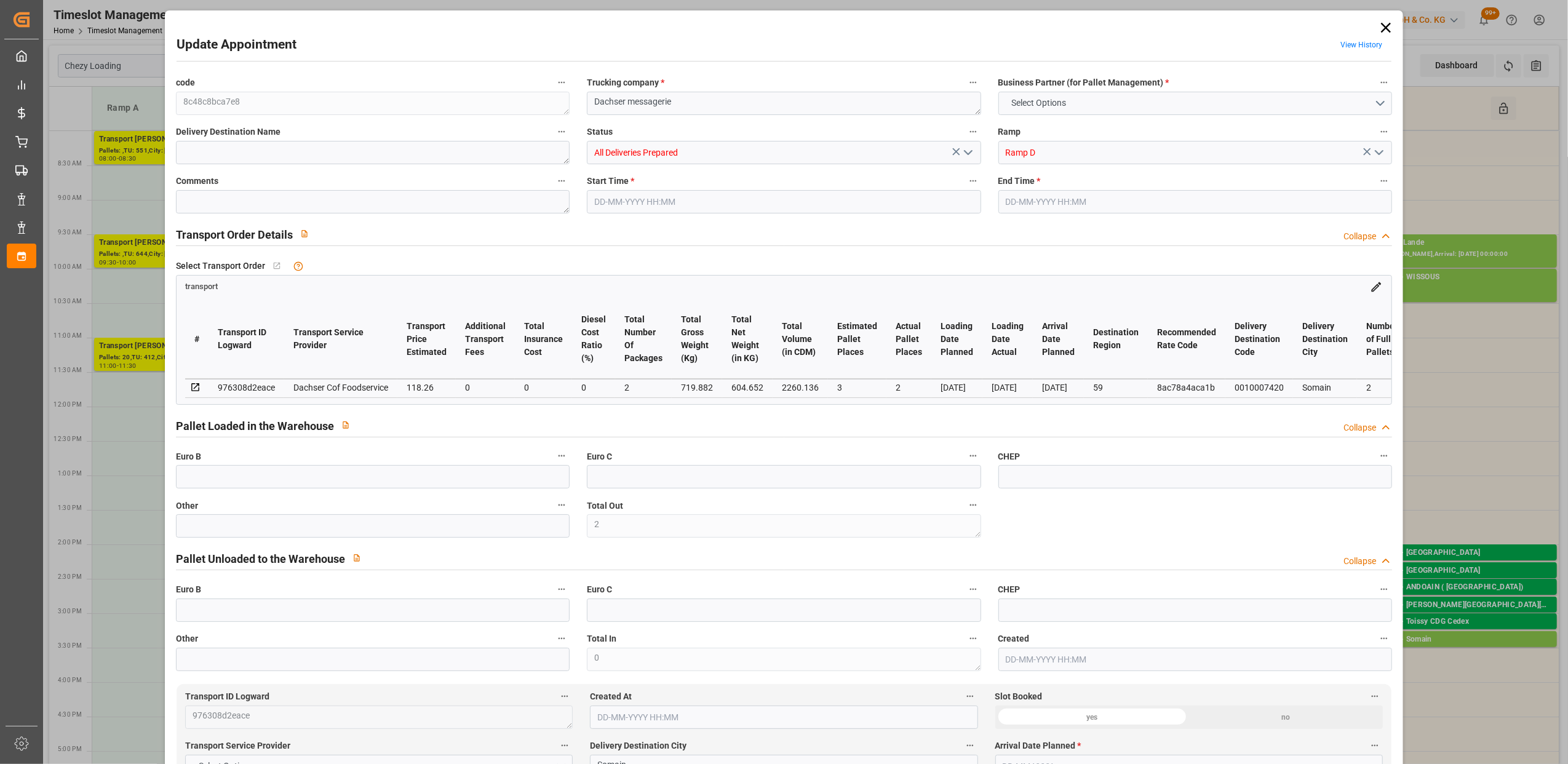
type input "2"
type input "3"
type input "2"
type input "118.26"
type input "0"
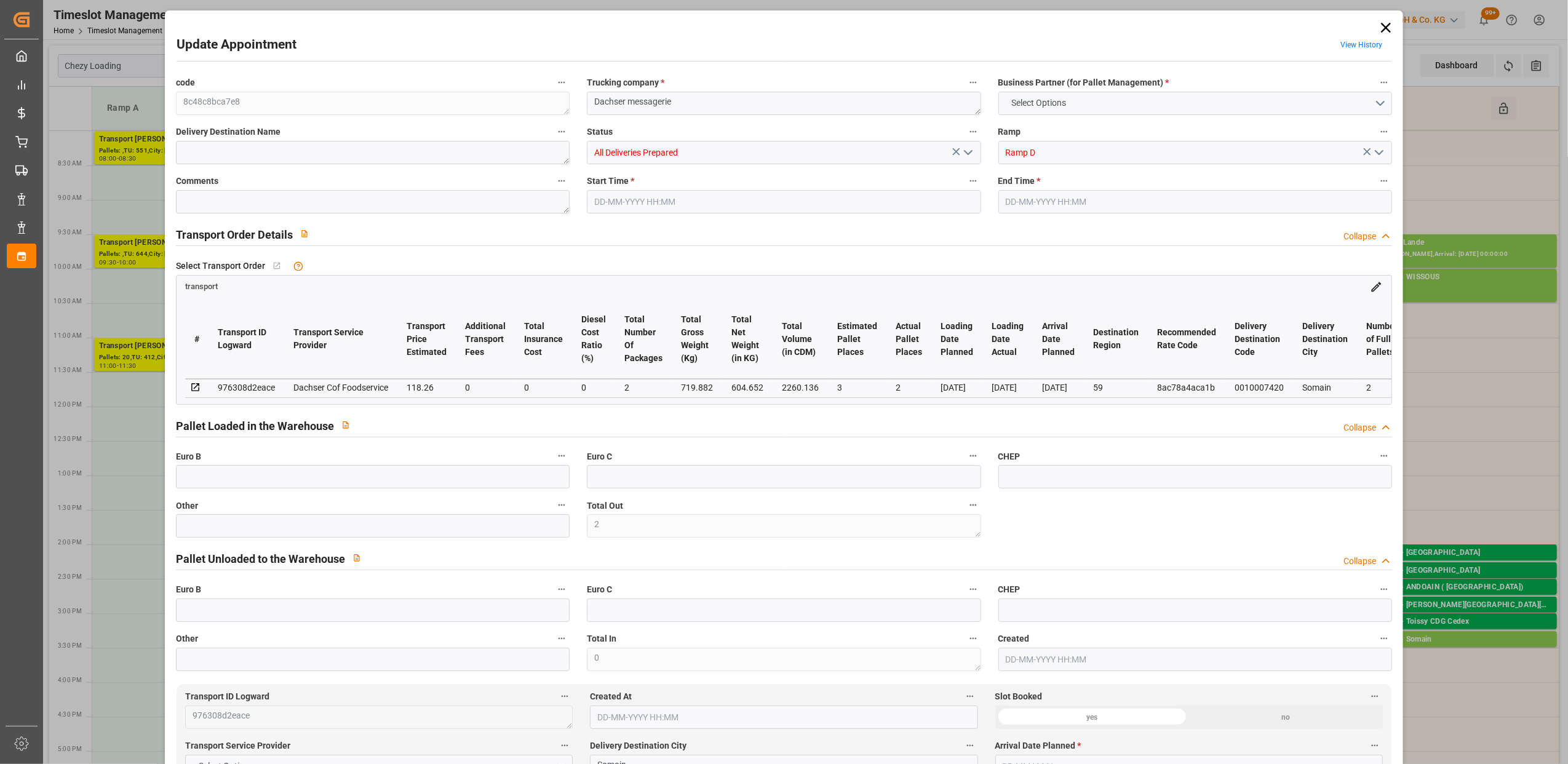
type input "0"
type input "115.1261"
type input "-3.1339"
type input "2"
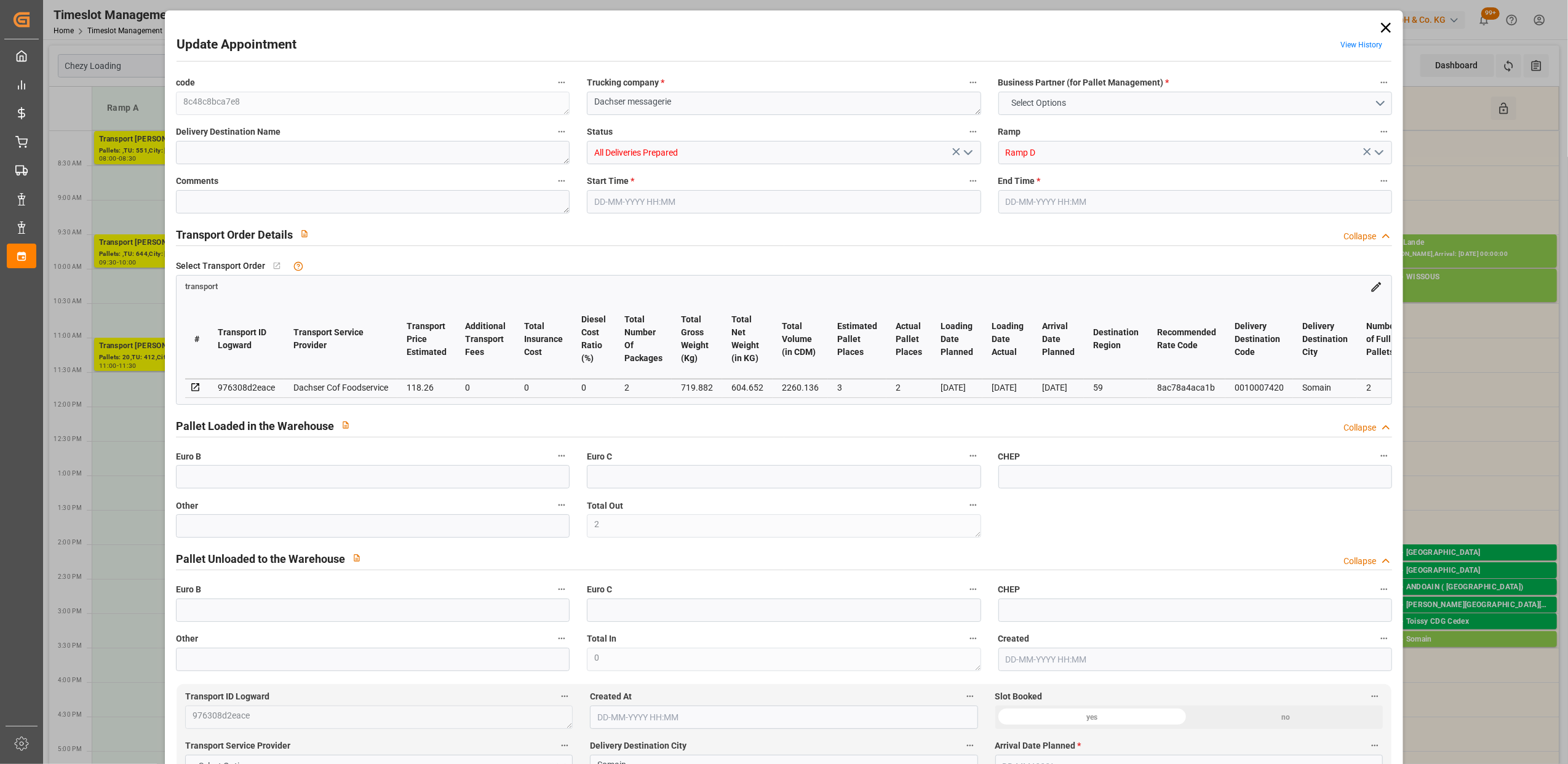
type input "604.652"
type input "793.662"
type input "2260.136"
type input "59"
type input "2"
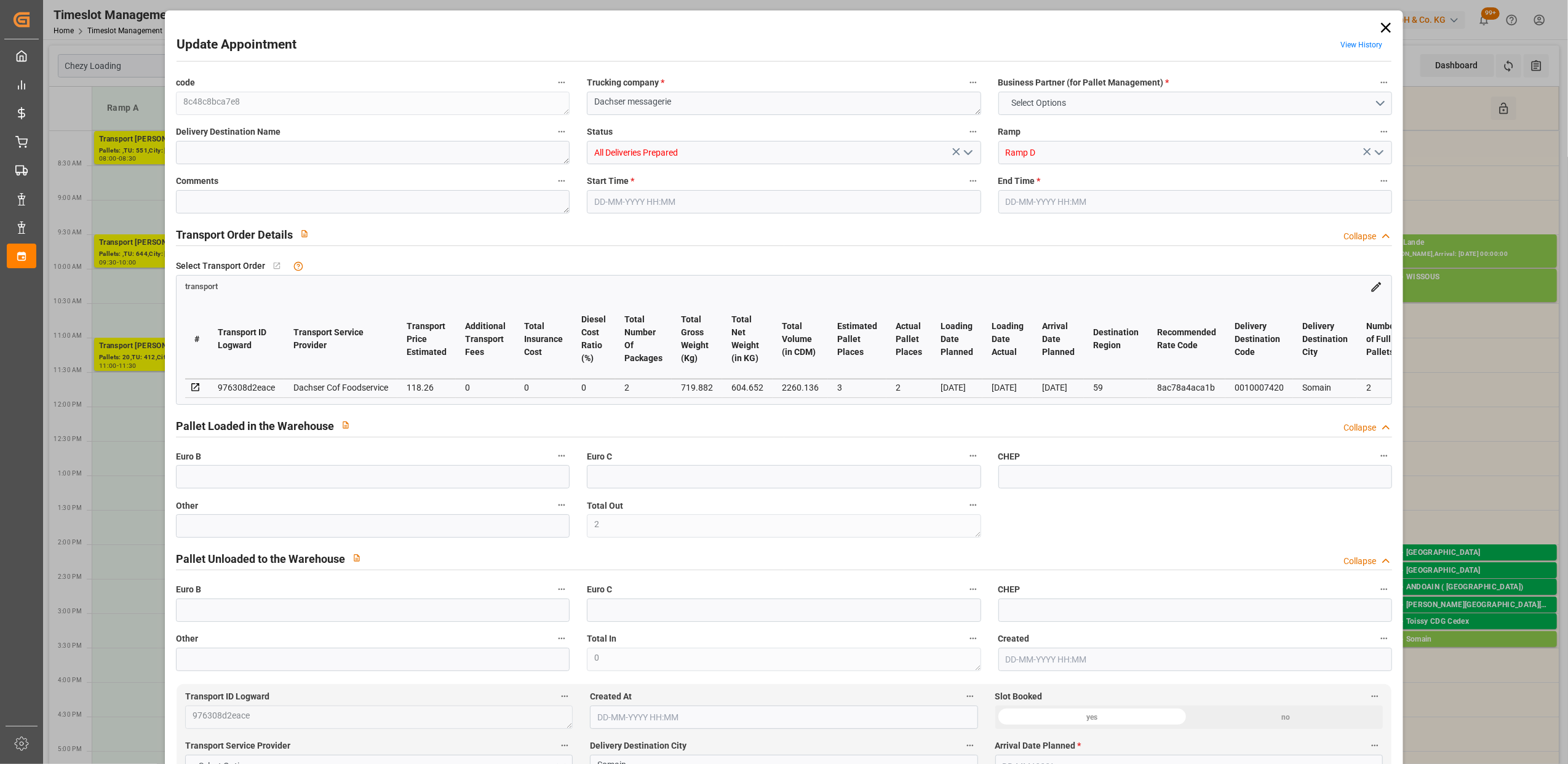
type input "64"
type input "3"
type input "101"
type input "719.882"
type input "0"
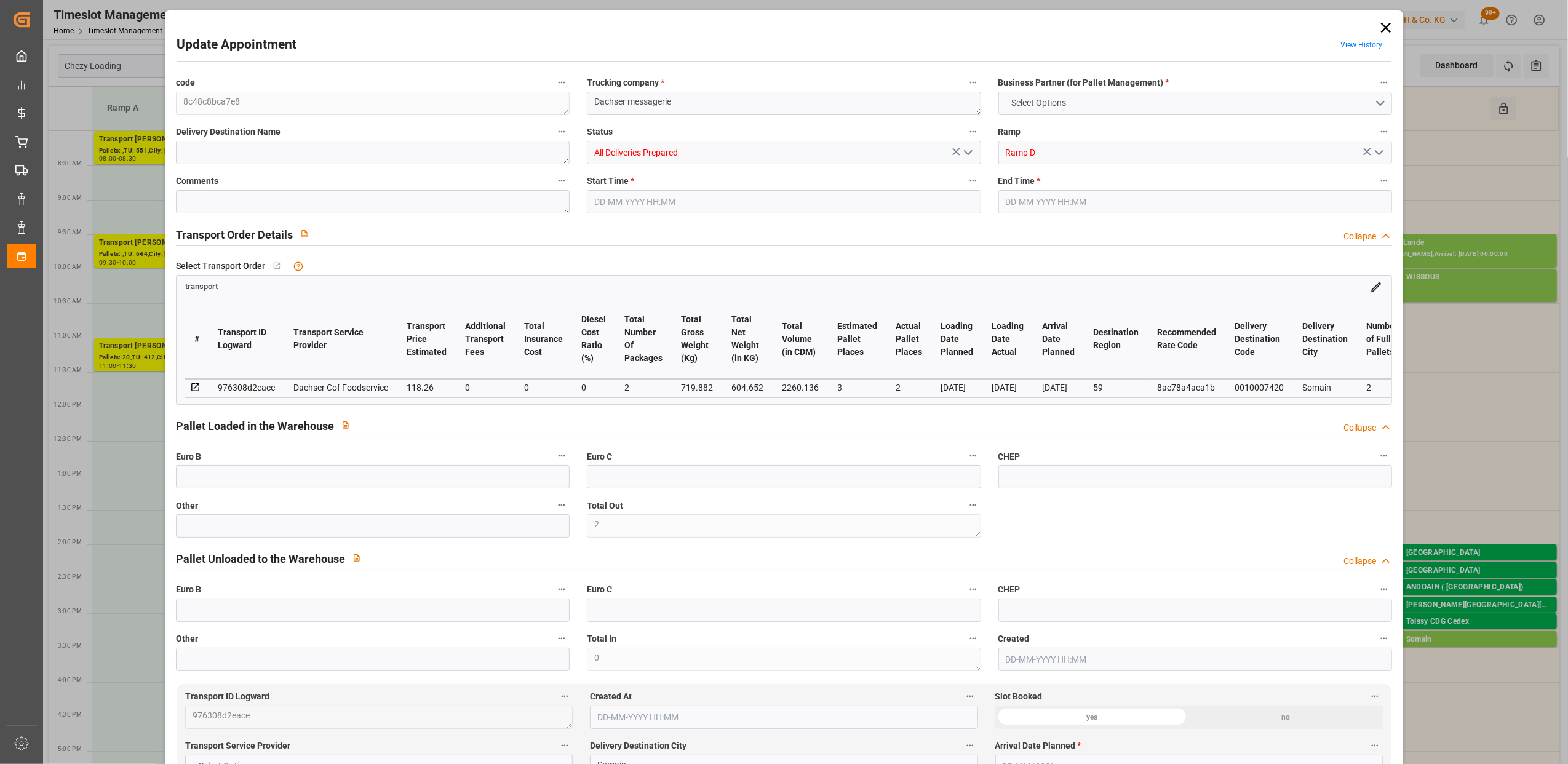
type input "4710.8598"
type input "0"
type input "21"
type input "35"
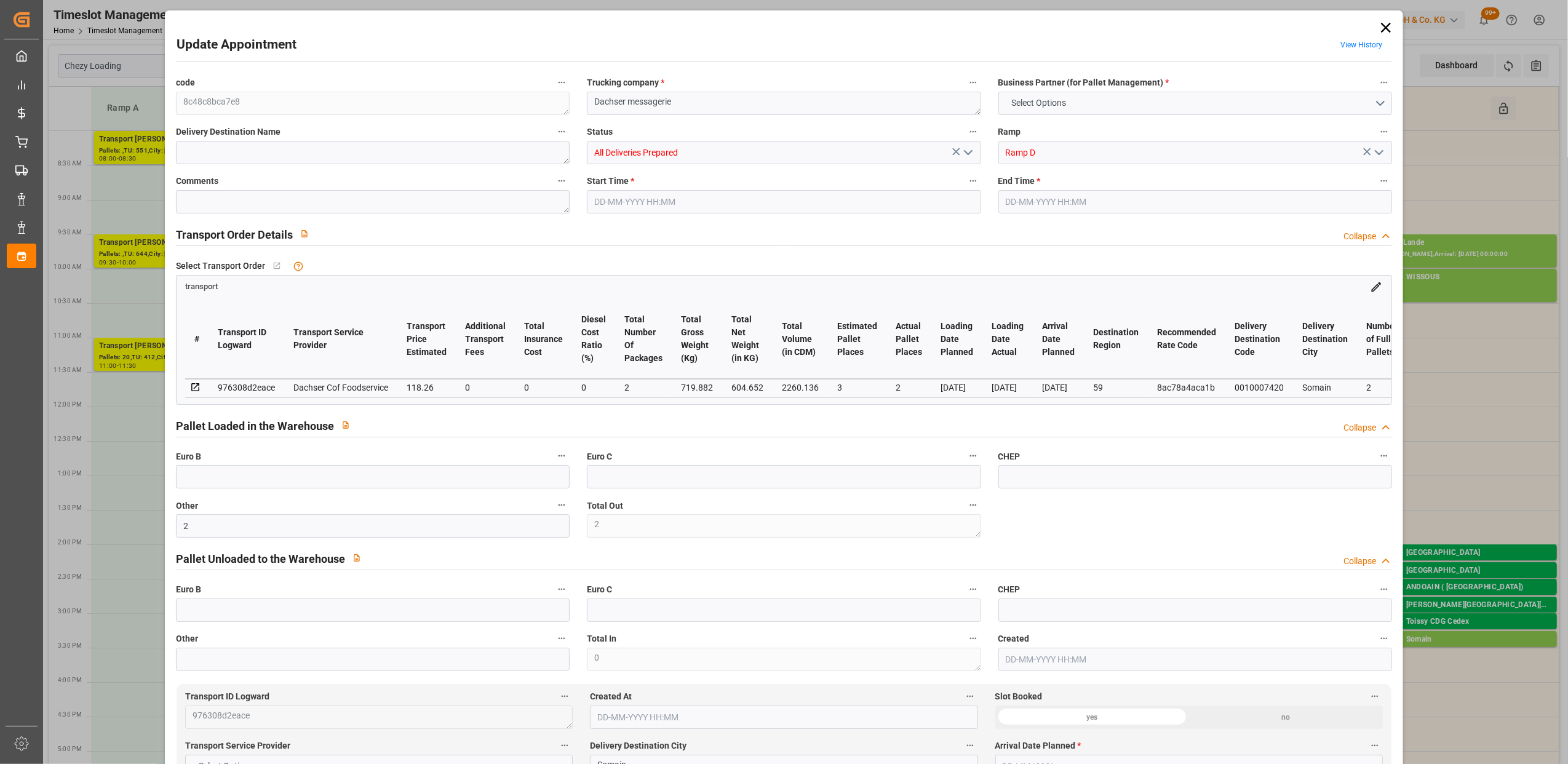
type input "[DATE] 15:15"
type input "[DATE] 15:30"
type input "[DATE] 11:49"
type input "[DATE] 11:24"
type input "[DATE]"
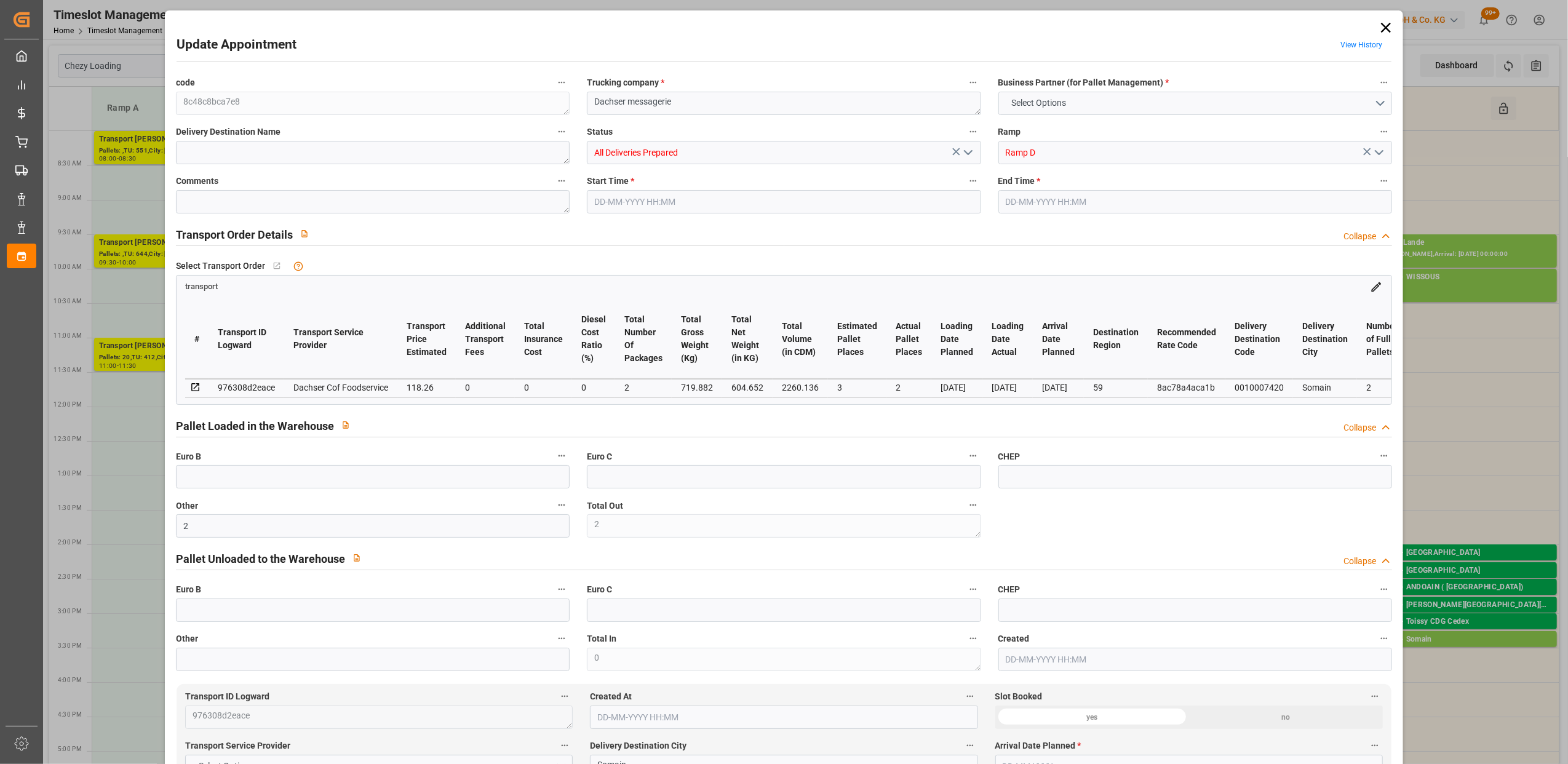
type input "[DATE]"
click at [969, 151] on polyline "open menu" at bounding box center [968, 152] width 7 height 4
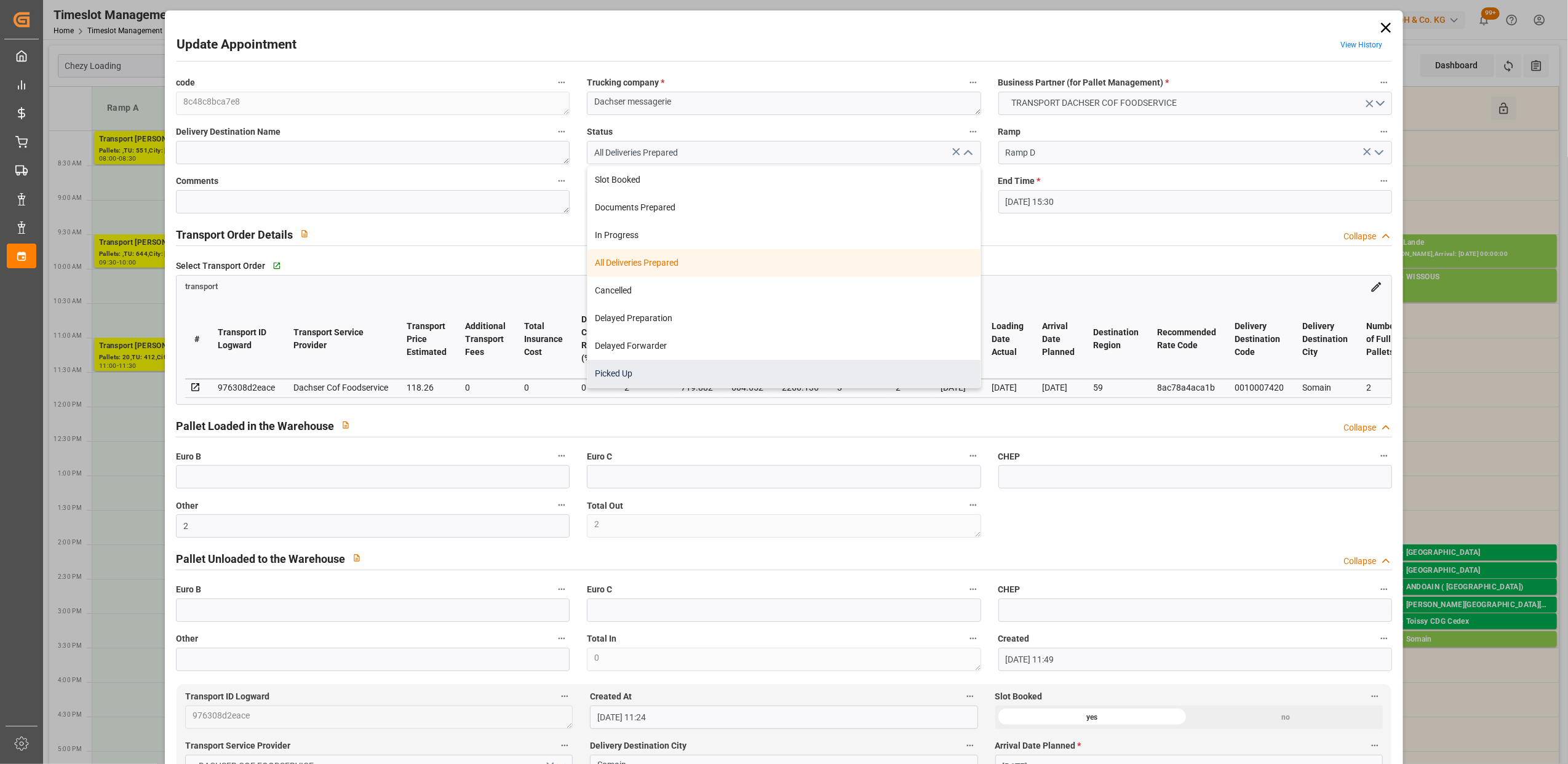
click at [688, 373] on div "Picked Up" at bounding box center [783, 374] width 393 height 28
type input "Picked Up"
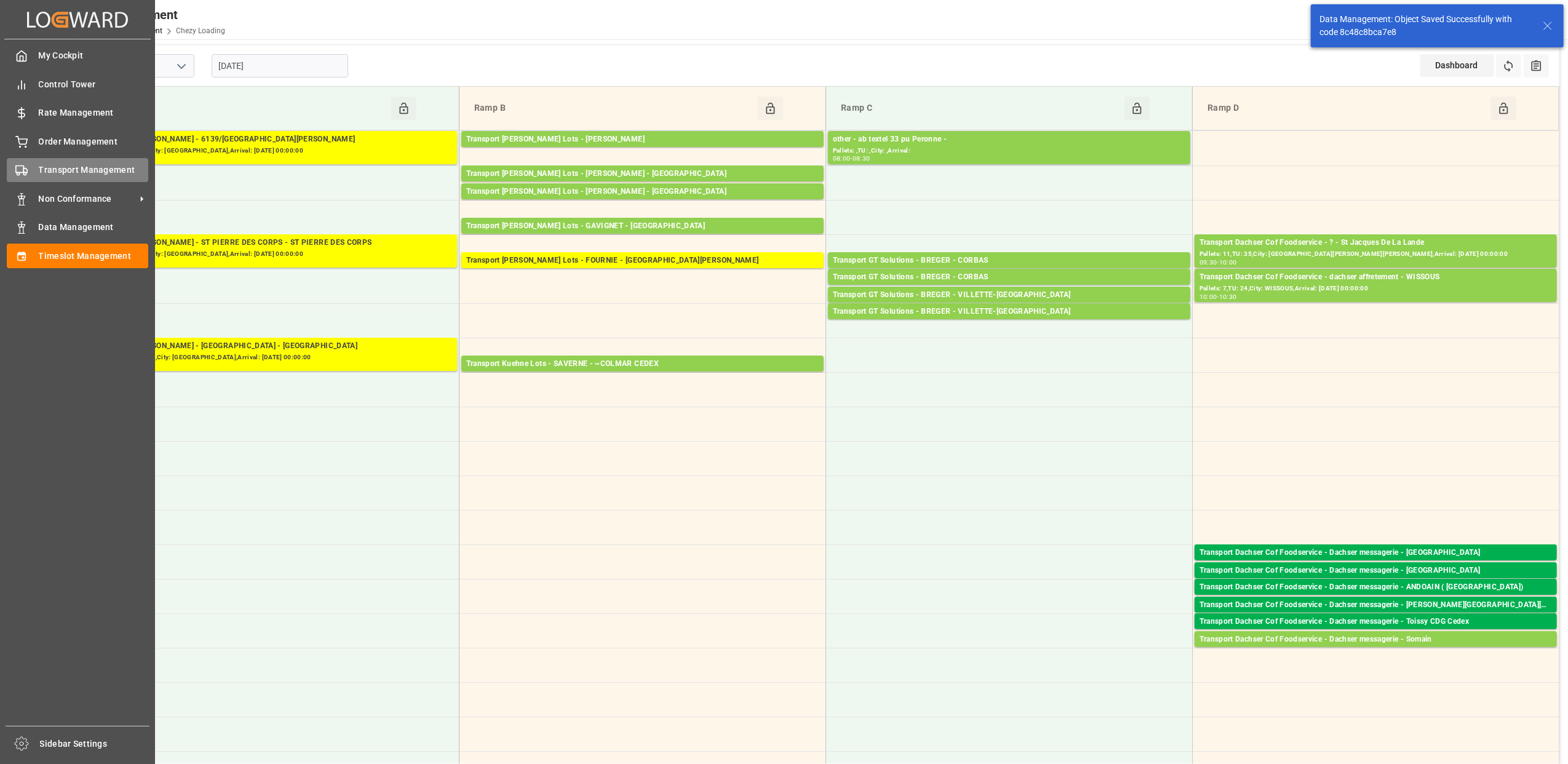
click at [48, 169] on span "Transport Management" at bounding box center [94, 170] width 110 height 13
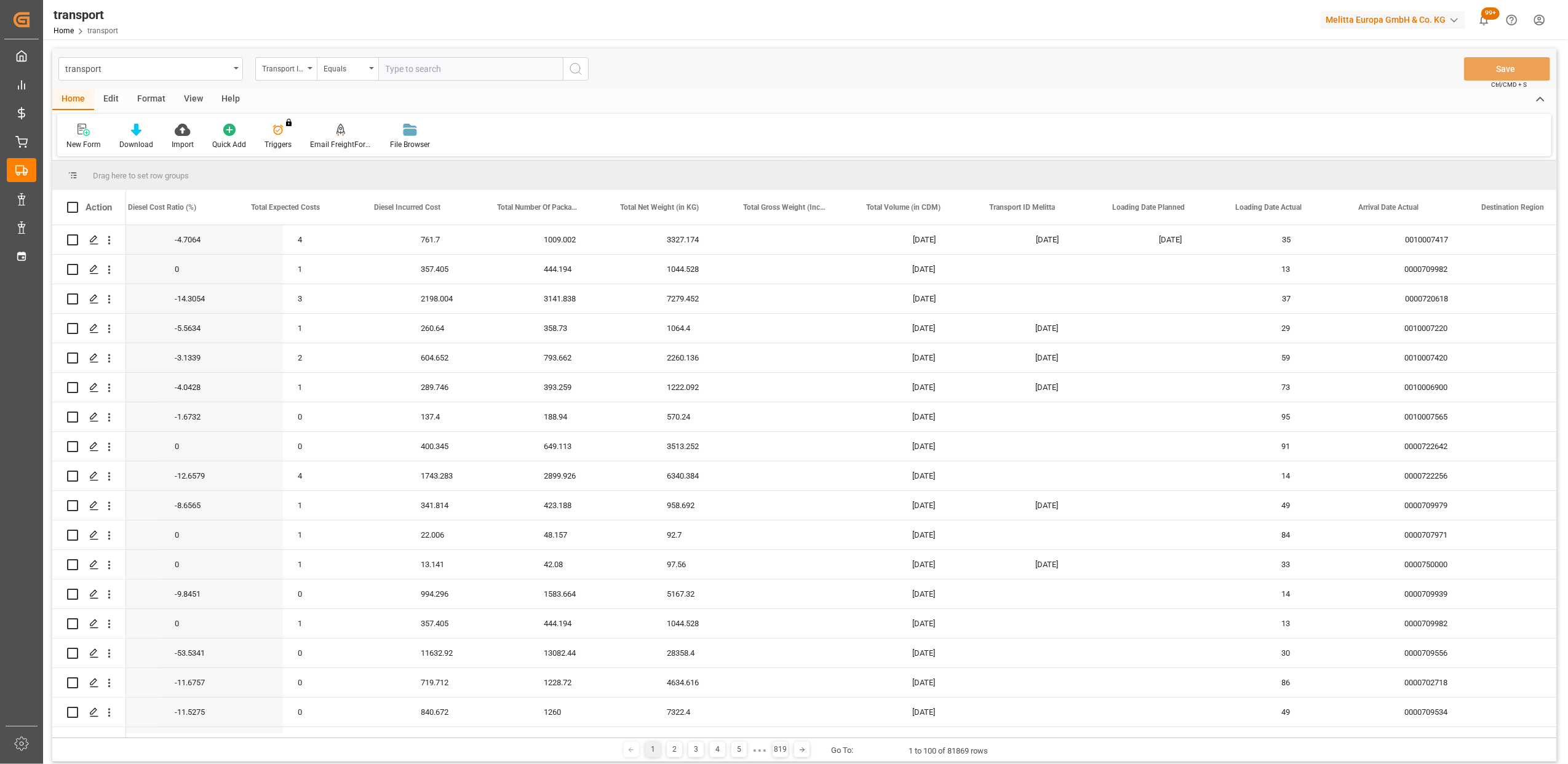
scroll to position [0, 631]
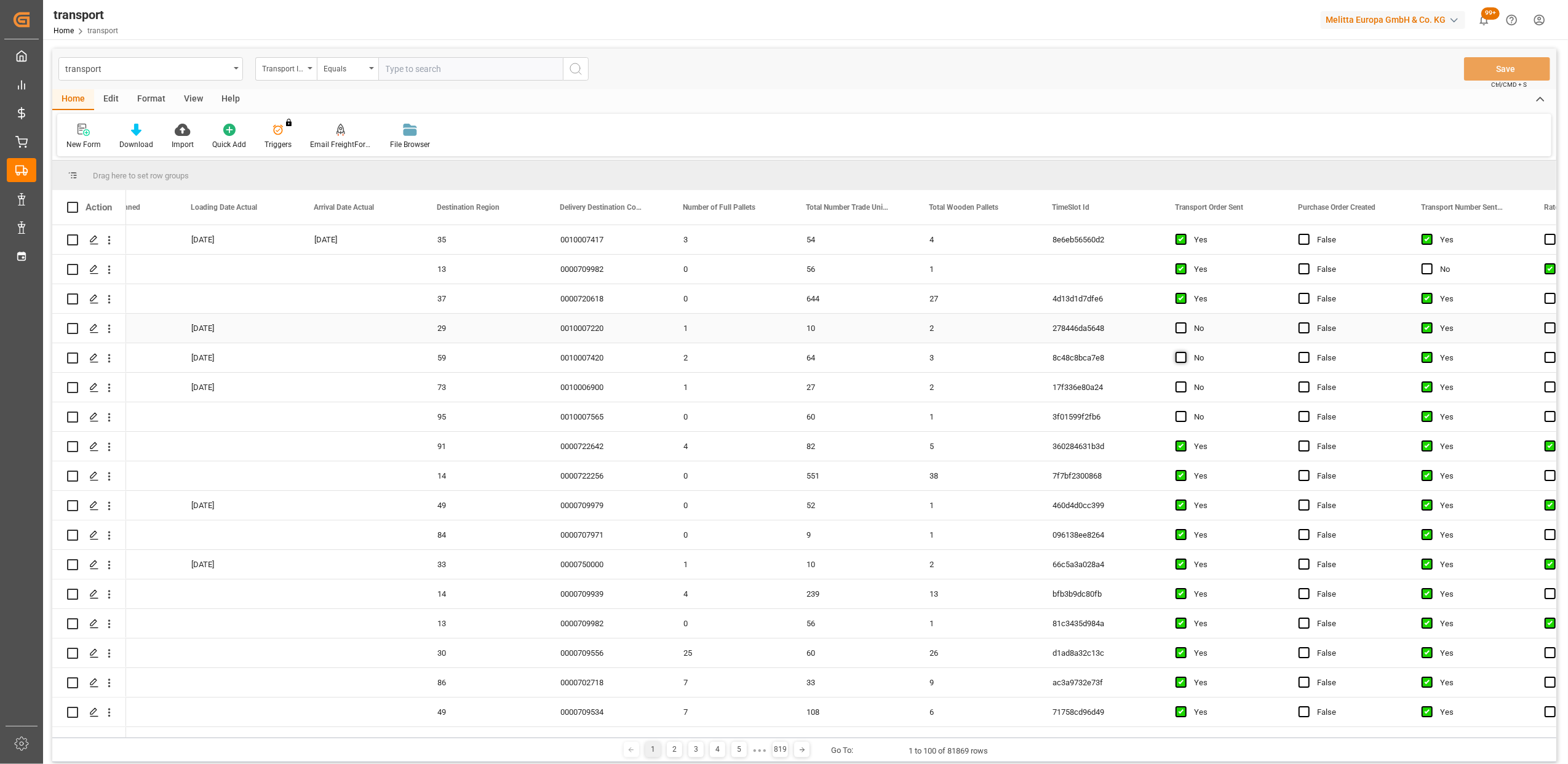
drag, startPoint x: 1180, startPoint y: 328, endPoint x: 1181, endPoint y: 357, distance: 29.0
click at [1181, 328] on span "Press SPACE to select this row." at bounding box center [1181, 328] width 11 height 11
click at [1185, 322] on input "Press SPACE to select this row." at bounding box center [1185, 322] width 0 height 0
click at [1181, 362] on span "Press SPACE to select this row." at bounding box center [1181, 357] width 11 height 11
click at [1185, 352] on input "Press SPACE to select this row." at bounding box center [1185, 352] width 0 height 0
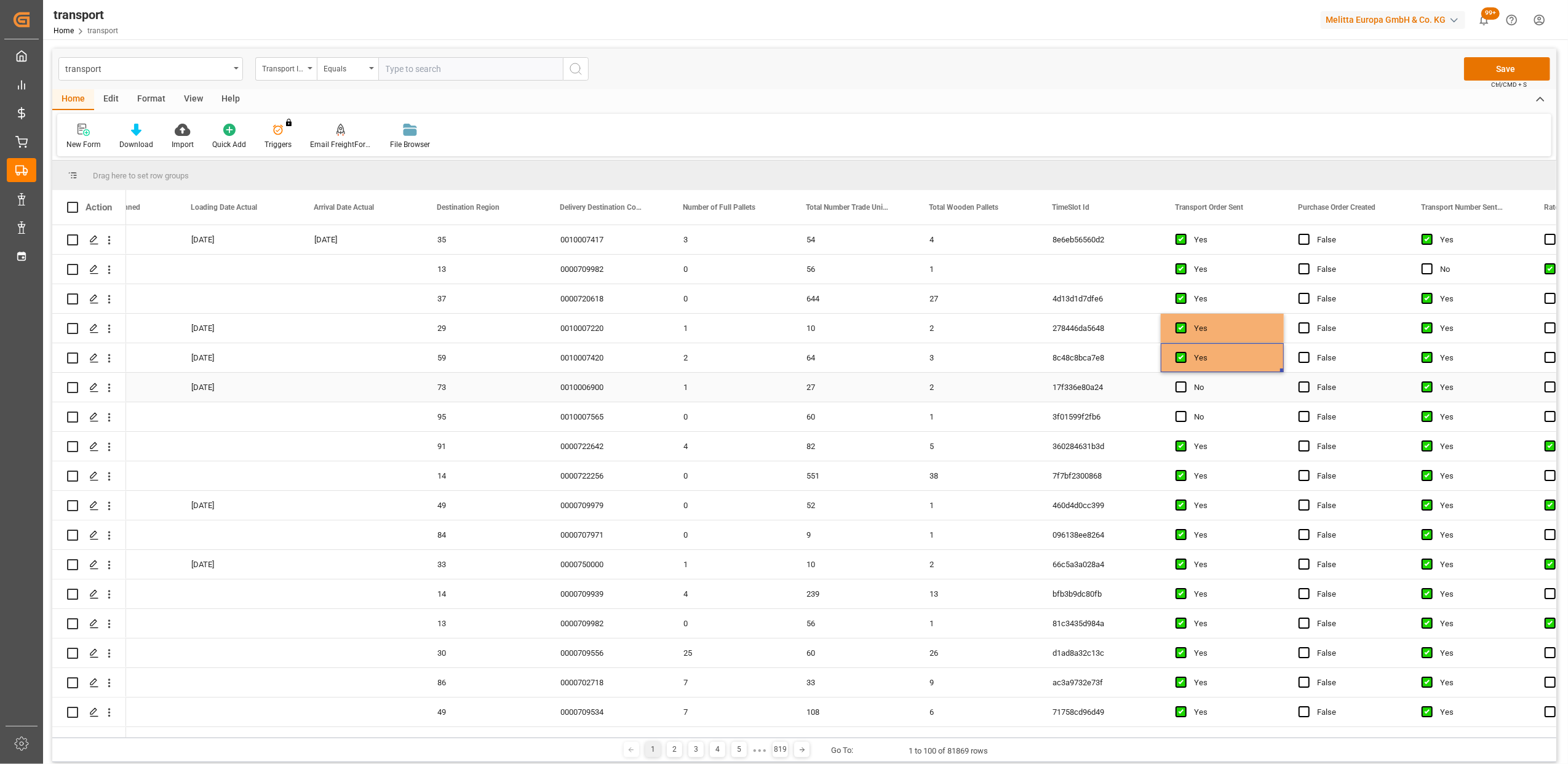
click at [1182, 387] on span "Press SPACE to select this row." at bounding box center [1181, 387] width 11 height 11
click at [1185, 381] on input "Press SPACE to select this row." at bounding box center [1185, 381] width 0 height 0
drag, startPoint x: 1178, startPoint y: 416, endPoint x: 1192, endPoint y: 416, distance: 14.0
click at [1178, 416] on span "Press SPACE to select this row." at bounding box center [1181, 416] width 11 height 11
click at [1185, 411] on input "Press SPACE to select this row." at bounding box center [1185, 411] width 0 height 0
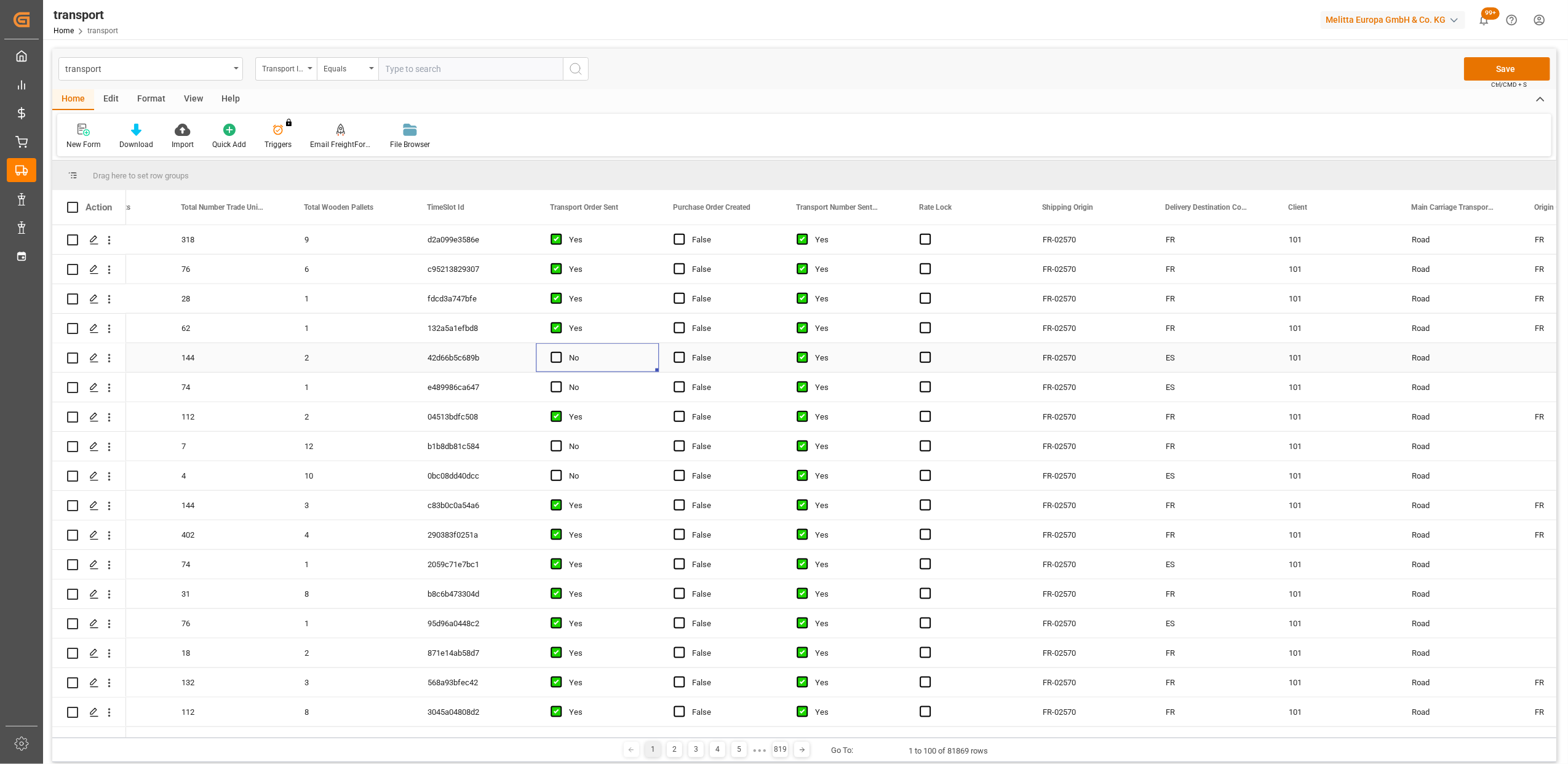
drag, startPoint x: 556, startPoint y: 355, endPoint x: 560, endPoint y: 380, distance: 25.3
click at [557, 357] on span "Press SPACE to select this row." at bounding box center [556, 357] width 11 height 11
click at [560, 352] on input "Press SPACE to select this row." at bounding box center [560, 352] width 0 height 0
click at [560, 387] on span "Press SPACE to select this row." at bounding box center [556, 387] width 11 height 11
click at [560, 381] on input "Press SPACE to select this row." at bounding box center [560, 381] width 0 height 0
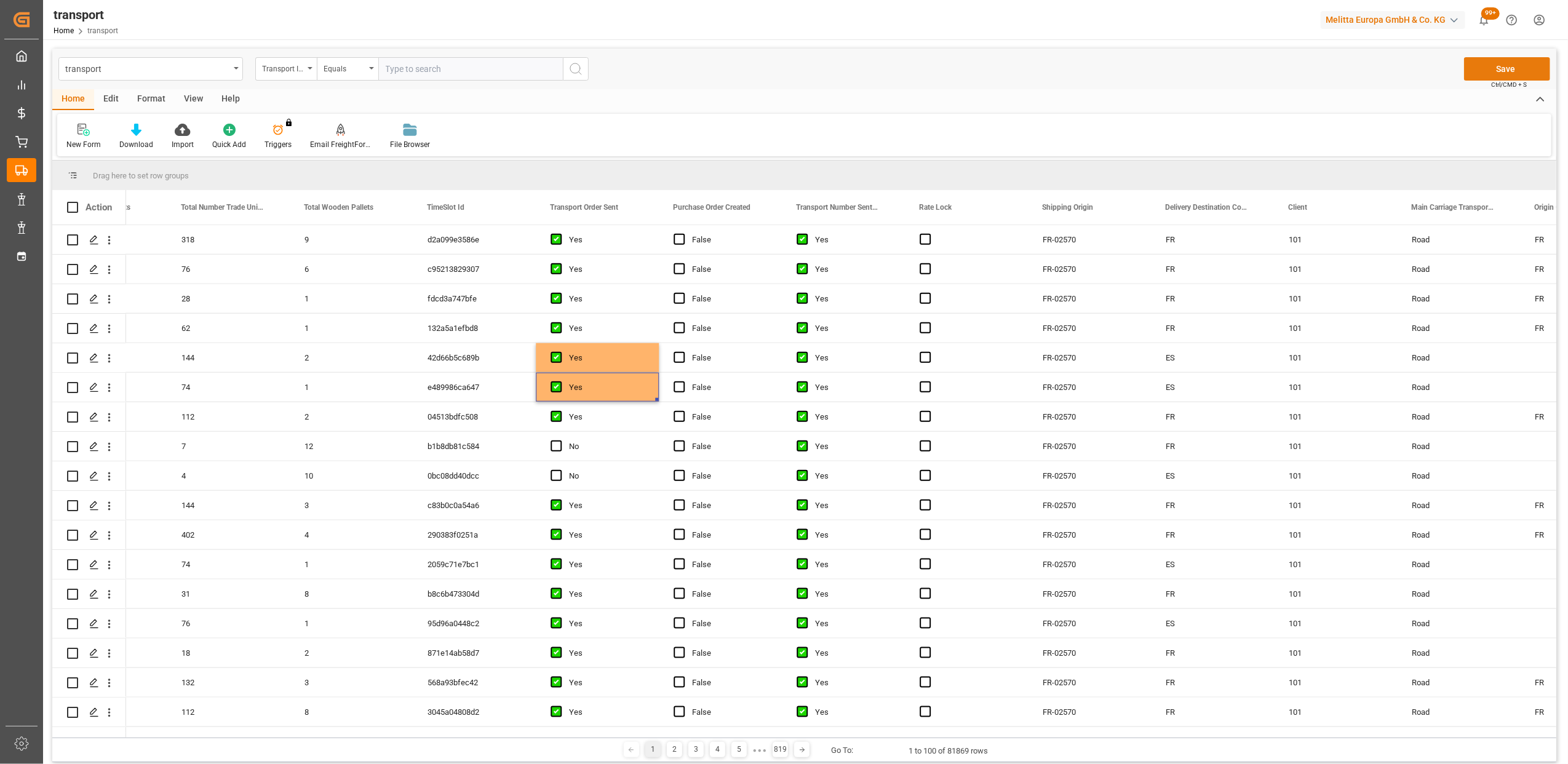
click at [1519, 72] on button "Save" at bounding box center [1507, 69] width 86 height 23
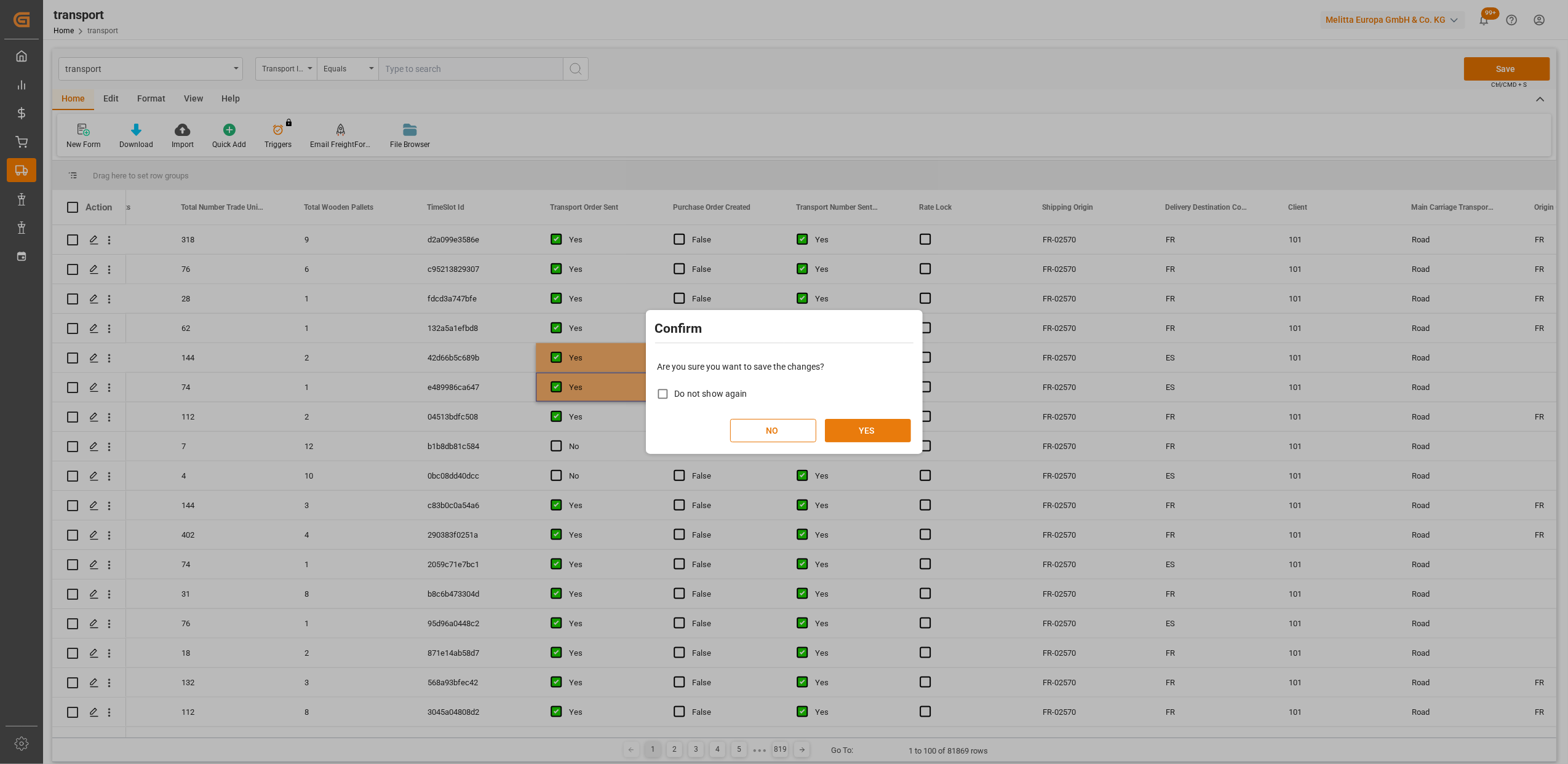
click at [892, 424] on button "YES" at bounding box center [867, 431] width 86 height 23
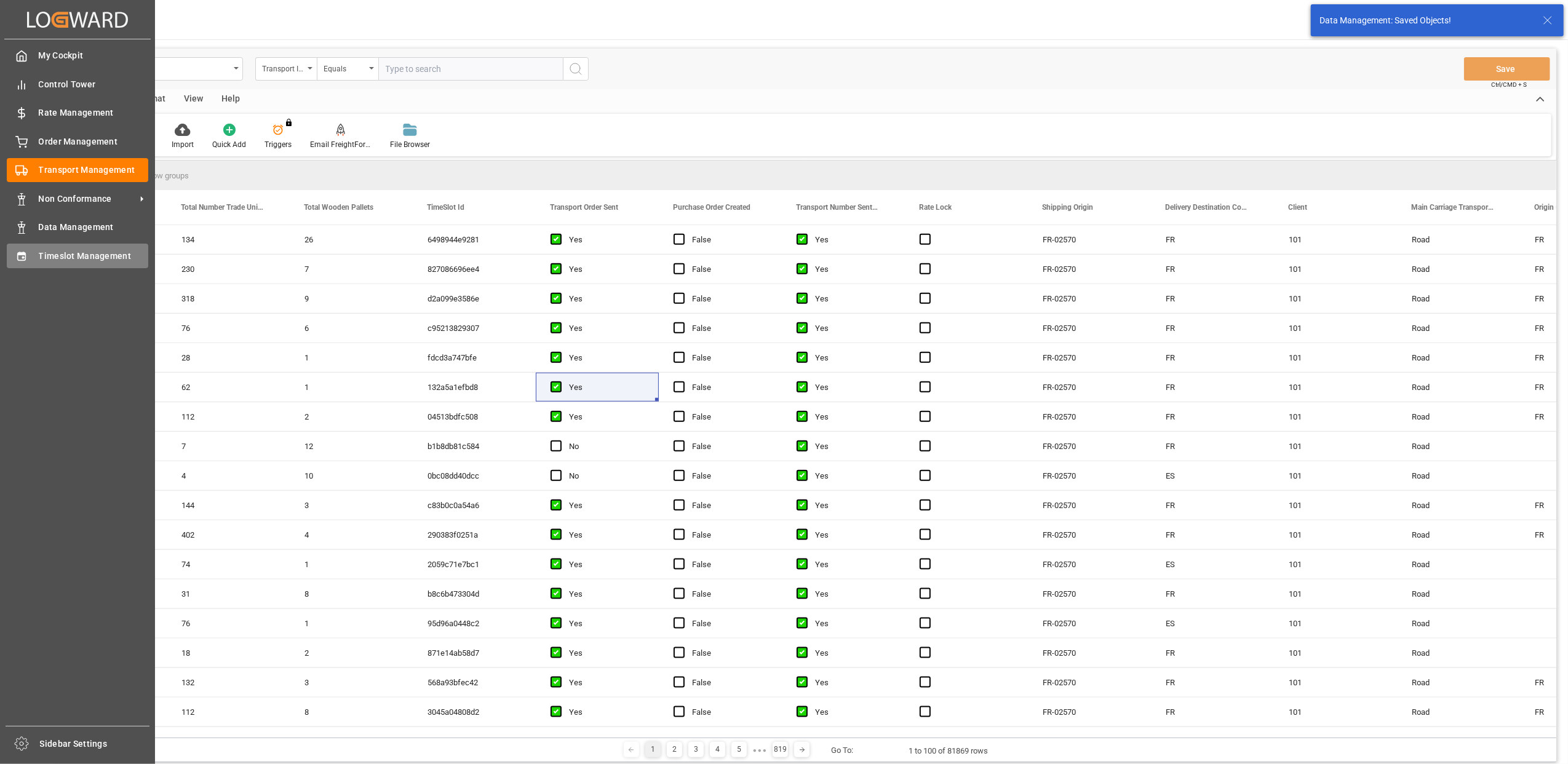
click at [44, 250] on span "Timeslot Management" at bounding box center [94, 256] width 110 height 13
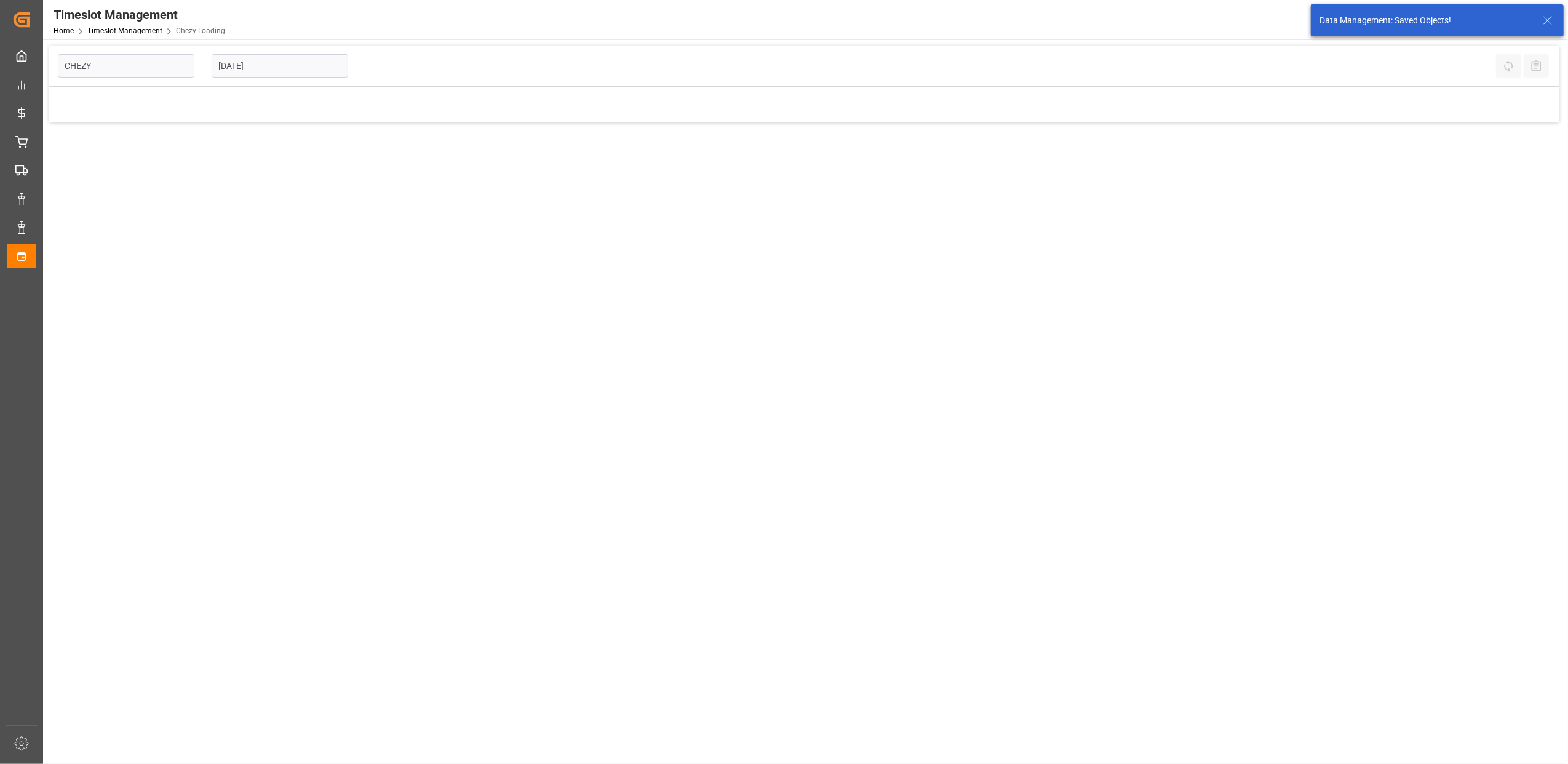
type input "Chezy Loading"
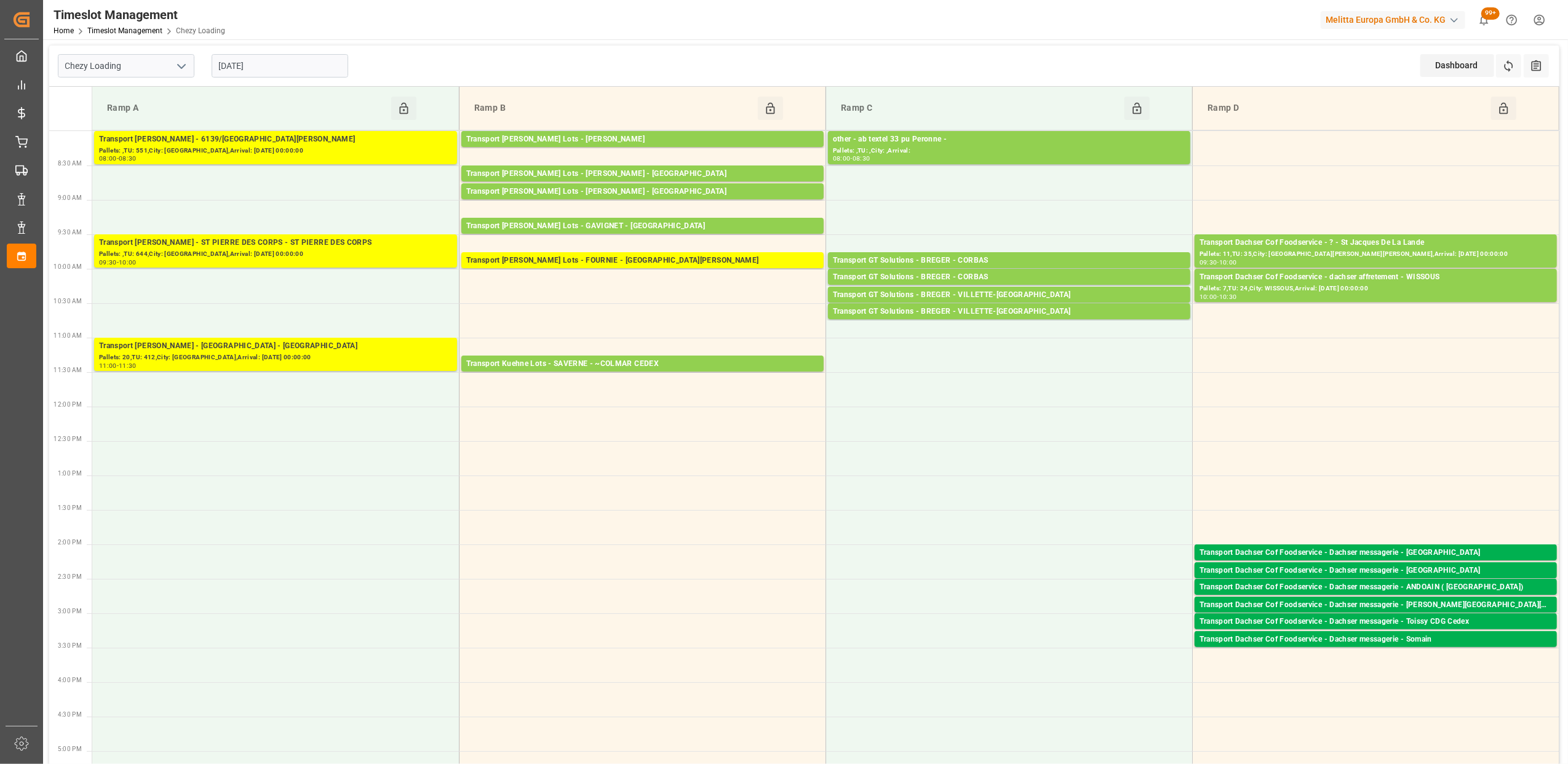
click at [325, 72] on input "[DATE]" at bounding box center [280, 66] width 137 height 23
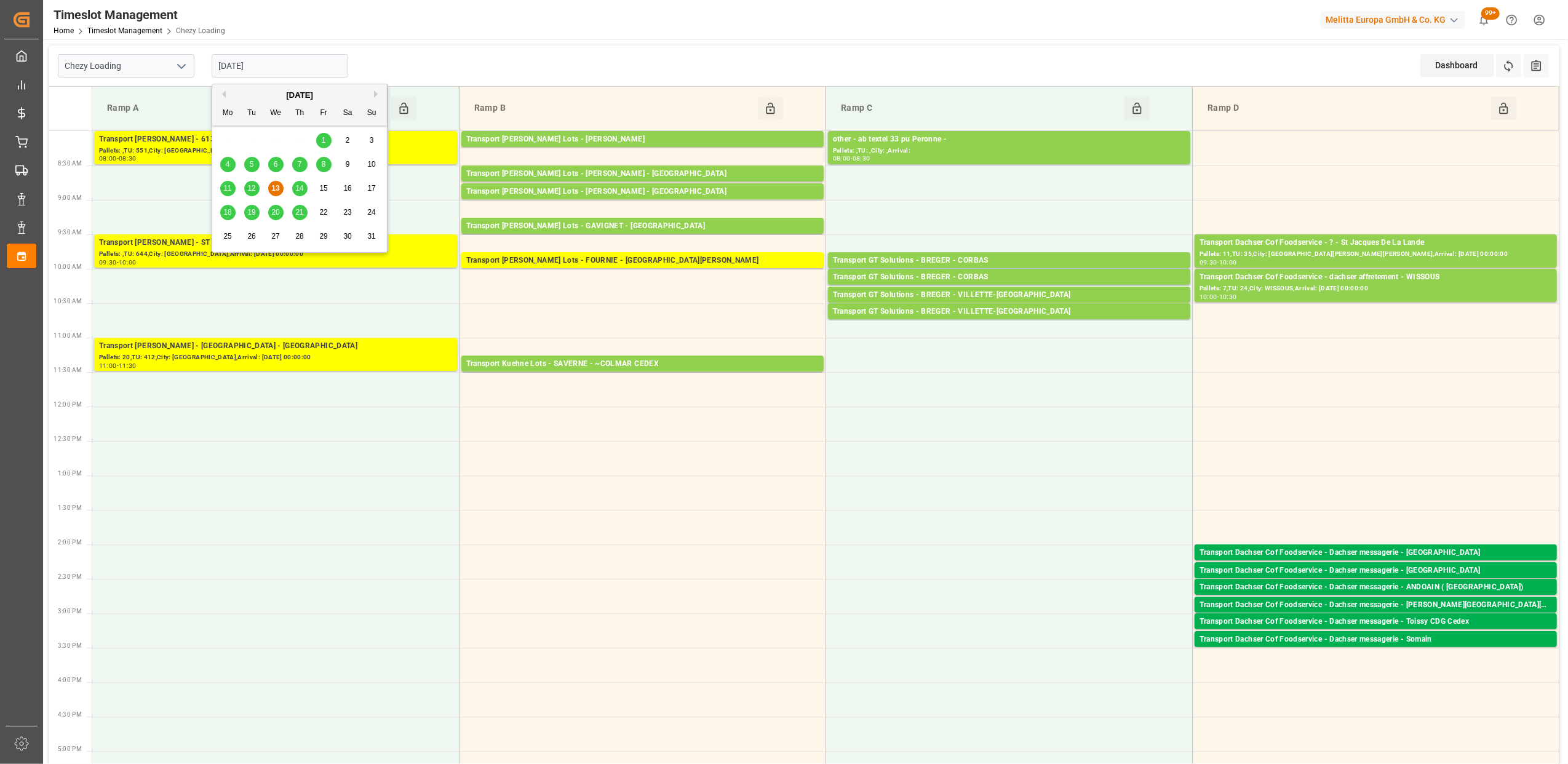
click at [252, 190] on span "12" at bounding box center [251, 187] width 8 height 9
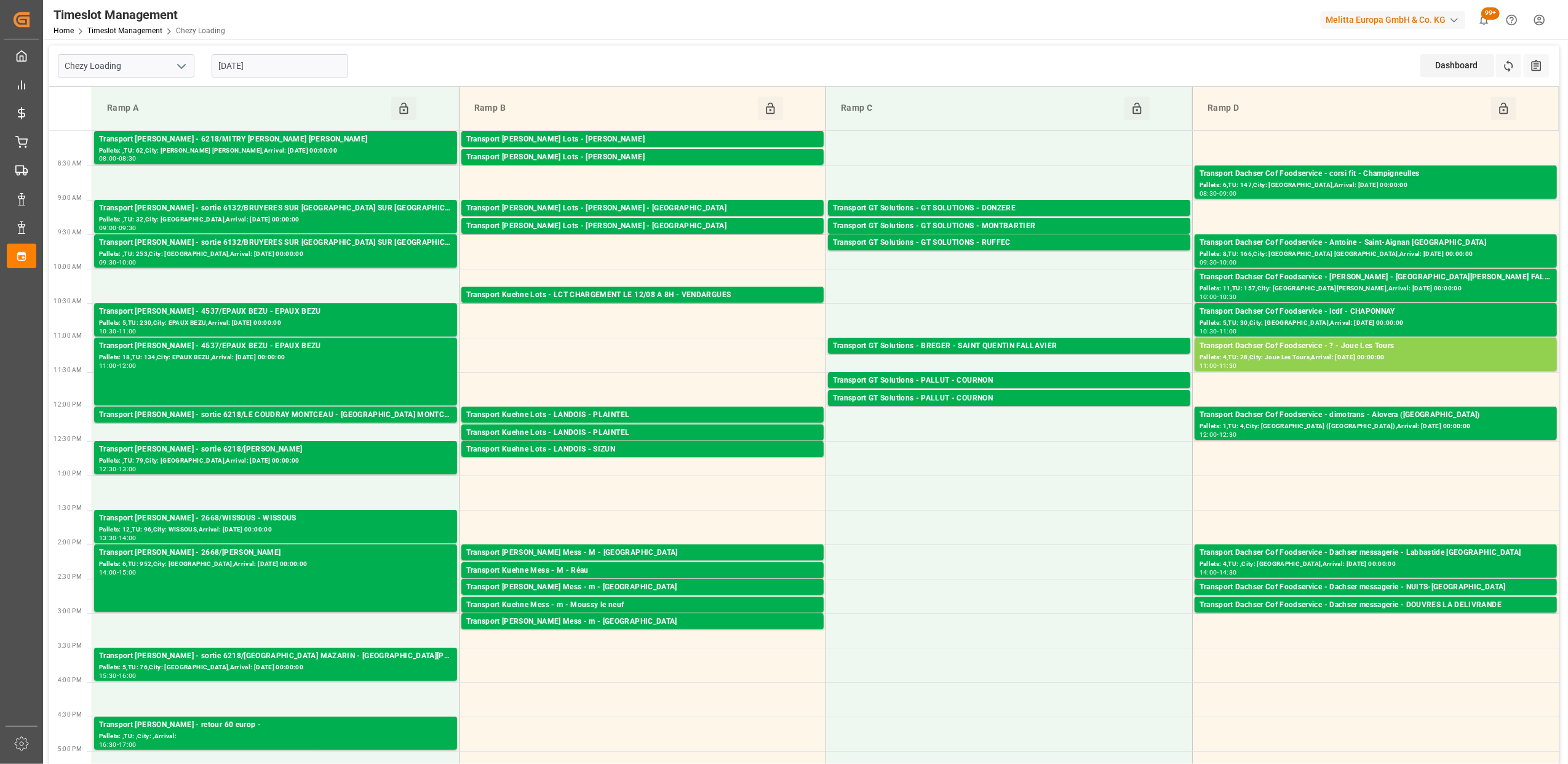
click at [328, 62] on input "[DATE]" at bounding box center [280, 66] width 137 height 23
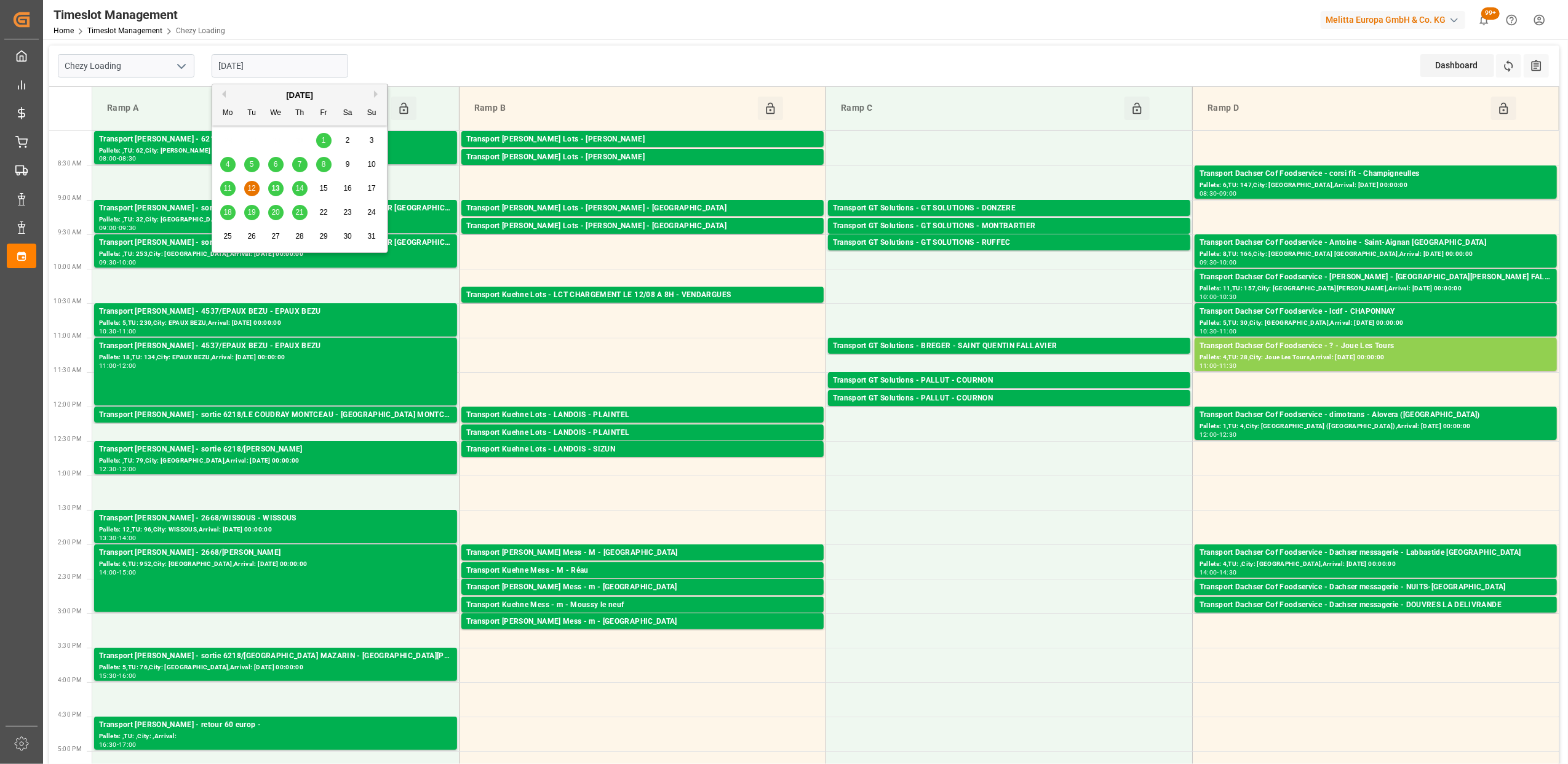
click at [225, 186] on span "11" at bounding box center [227, 187] width 8 height 9
type input "[DATE]"
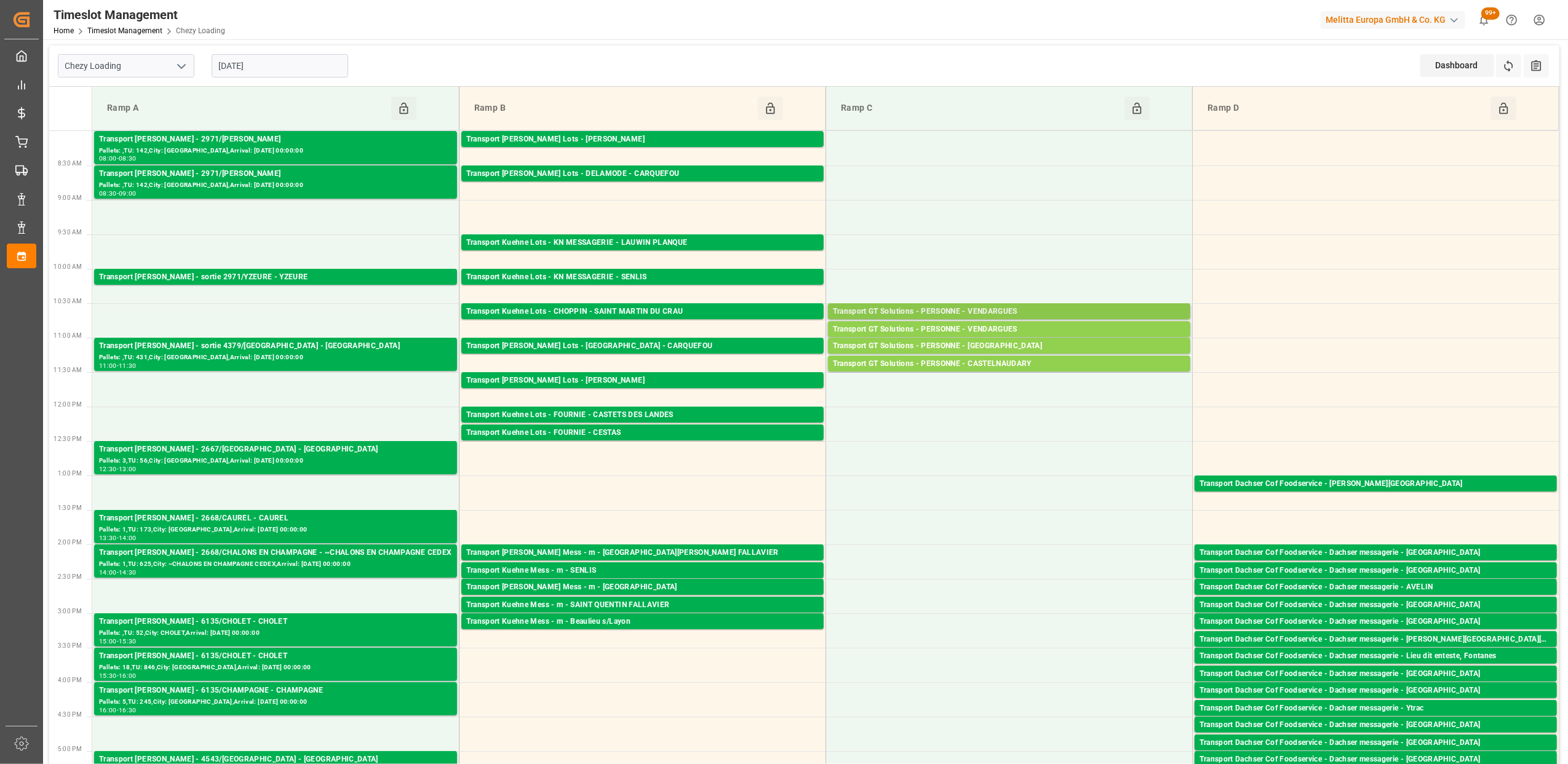
click at [948, 310] on div "Transport GT Solutions - PERSONNE - VENDARGUES" at bounding box center [1009, 312] width 352 height 12
click at [997, 328] on div "Transport GT Solutions - PERSONNE - VENDARGUES" at bounding box center [1009, 330] width 352 height 12
click at [1011, 345] on div "Transport GT Solutions - PERSONNE - [GEOGRAPHIC_DATA]" at bounding box center [1009, 346] width 352 height 12
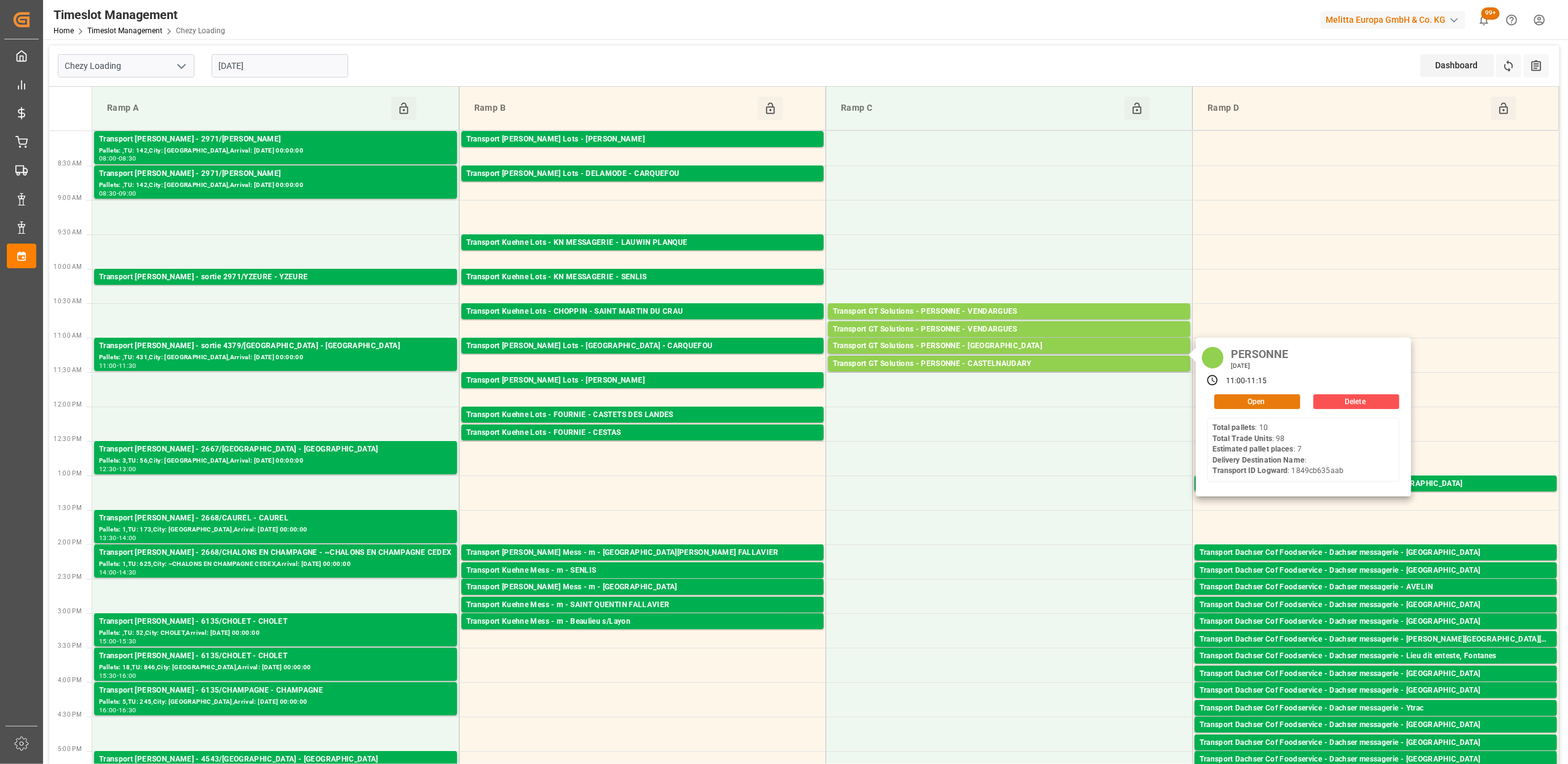
click at [1260, 396] on button "Open" at bounding box center [1257, 401] width 86 height 15
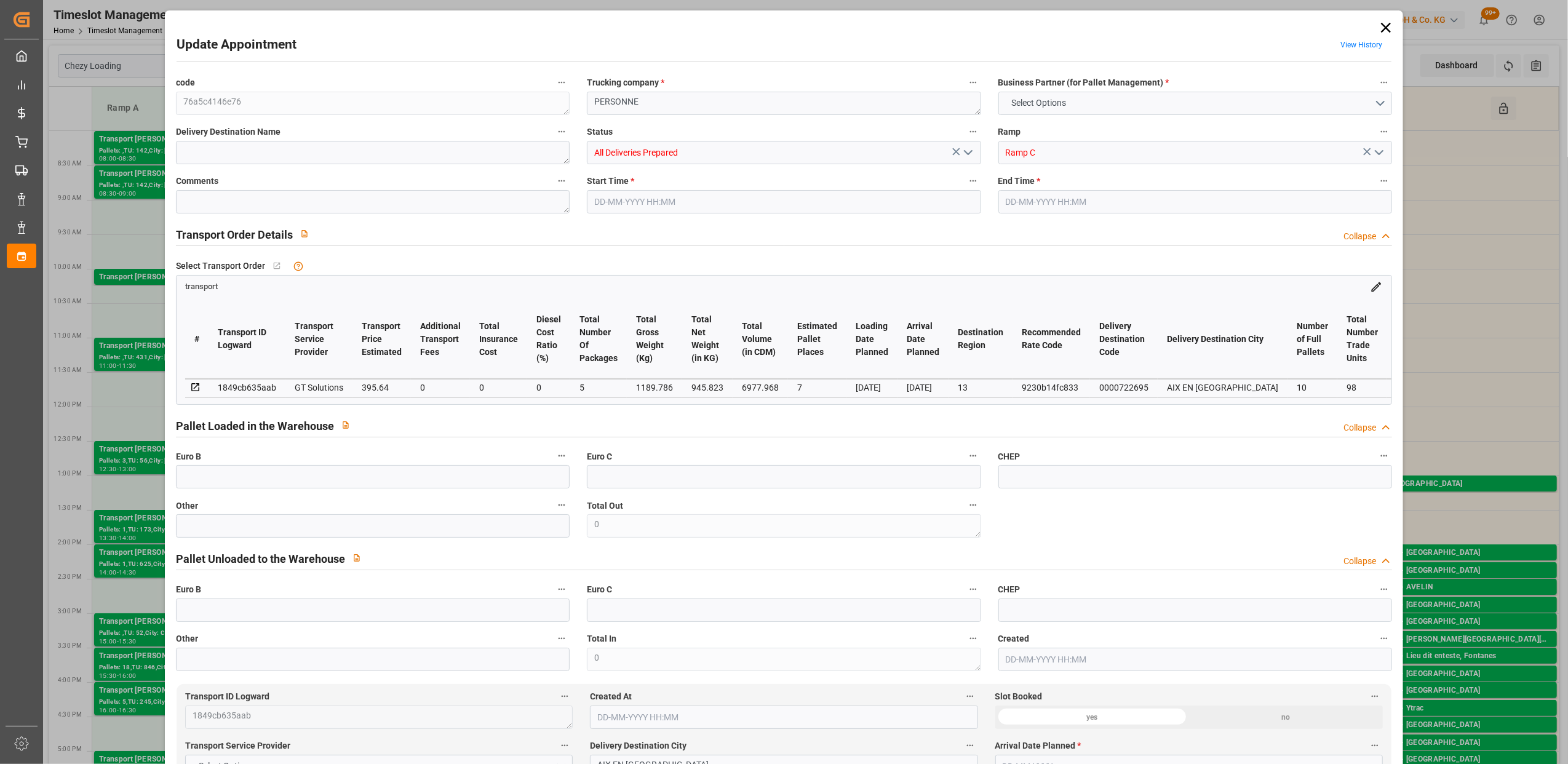
type input "7"
type input "395.64"
type input "0"
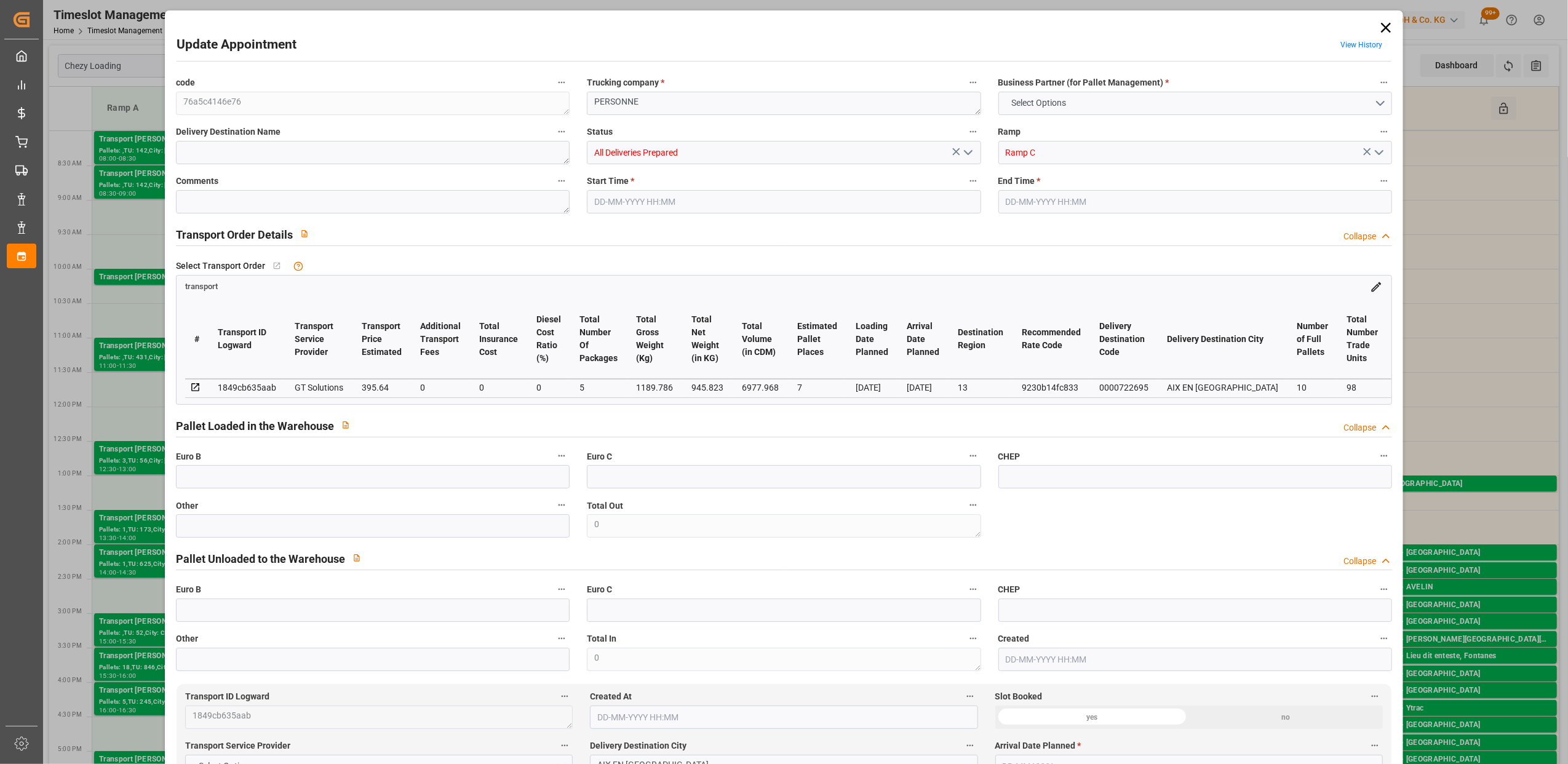
type input "379.6166"
type input "-16.0234"
type input "5"
type input "945.823"
type input "1652.906"
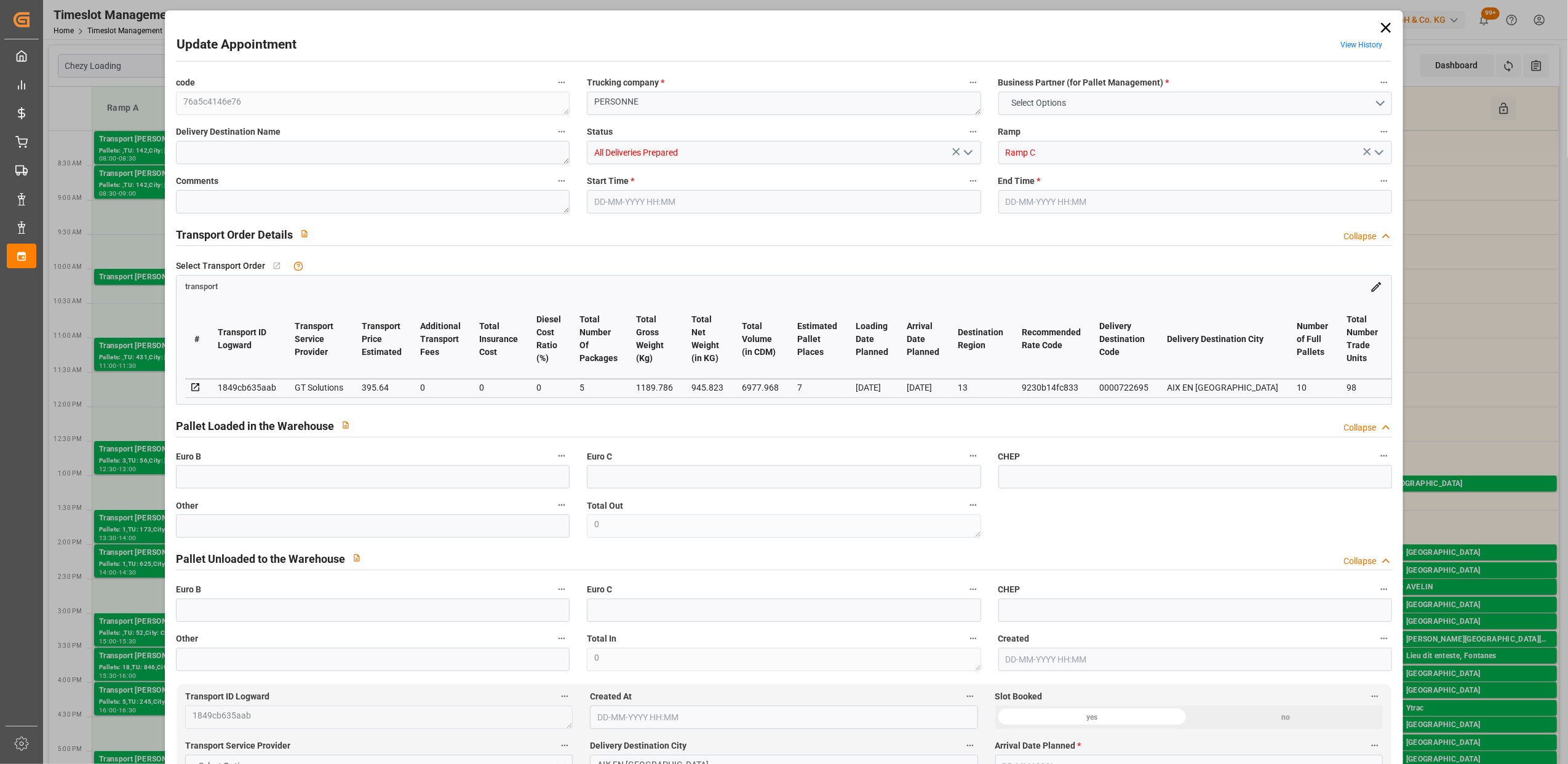
type input "6977.968"
type input "13"
type input "10"
type input "98"
type input "18"
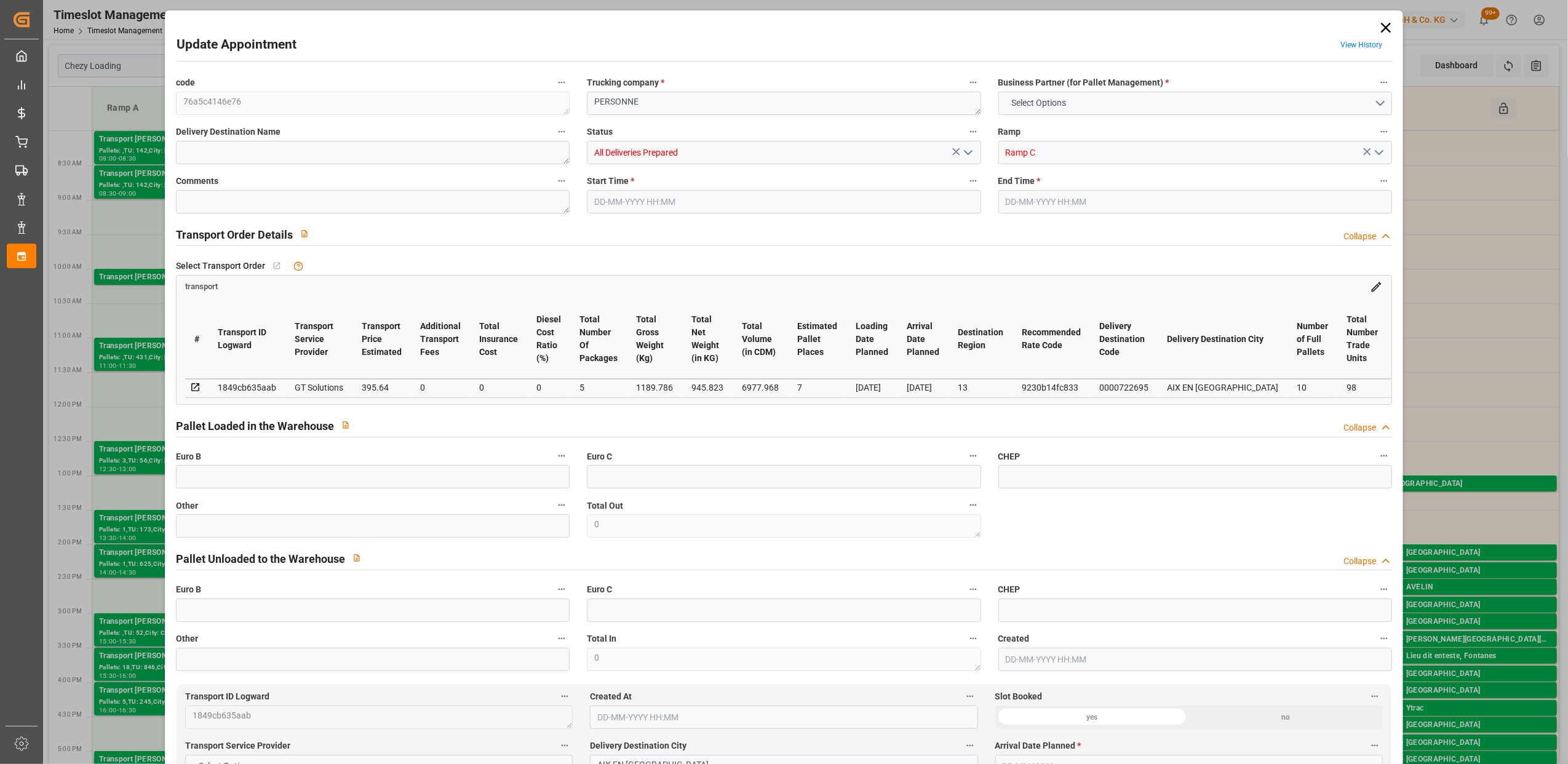
type input "101"
type input "1189.786"
type input "0"
type input "4710.8598"
type input "0"
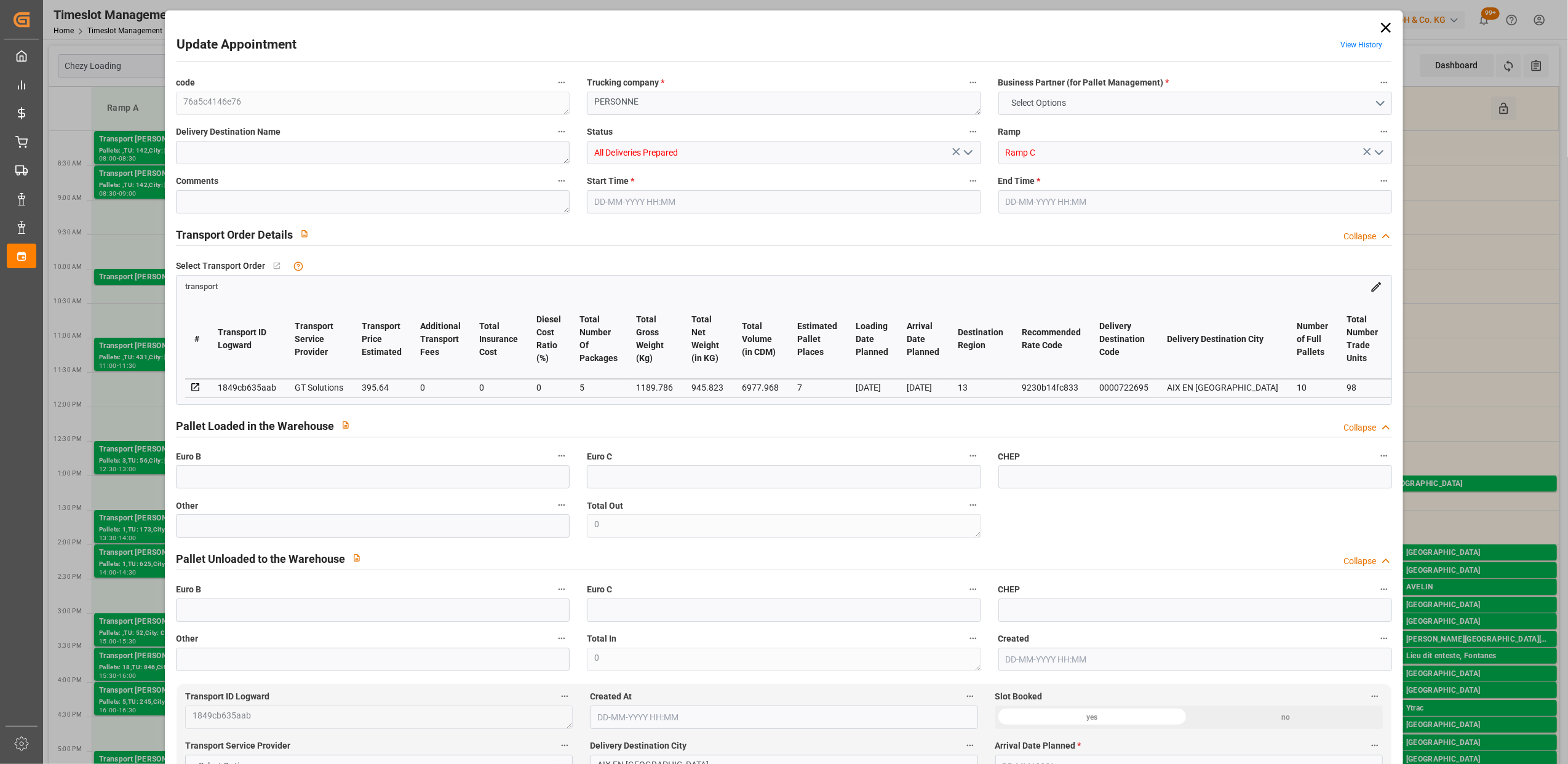
type input "0"
type input "21"
type input "35"
type input "[DATE] 11:00"
type input "[DATE] 11:15"
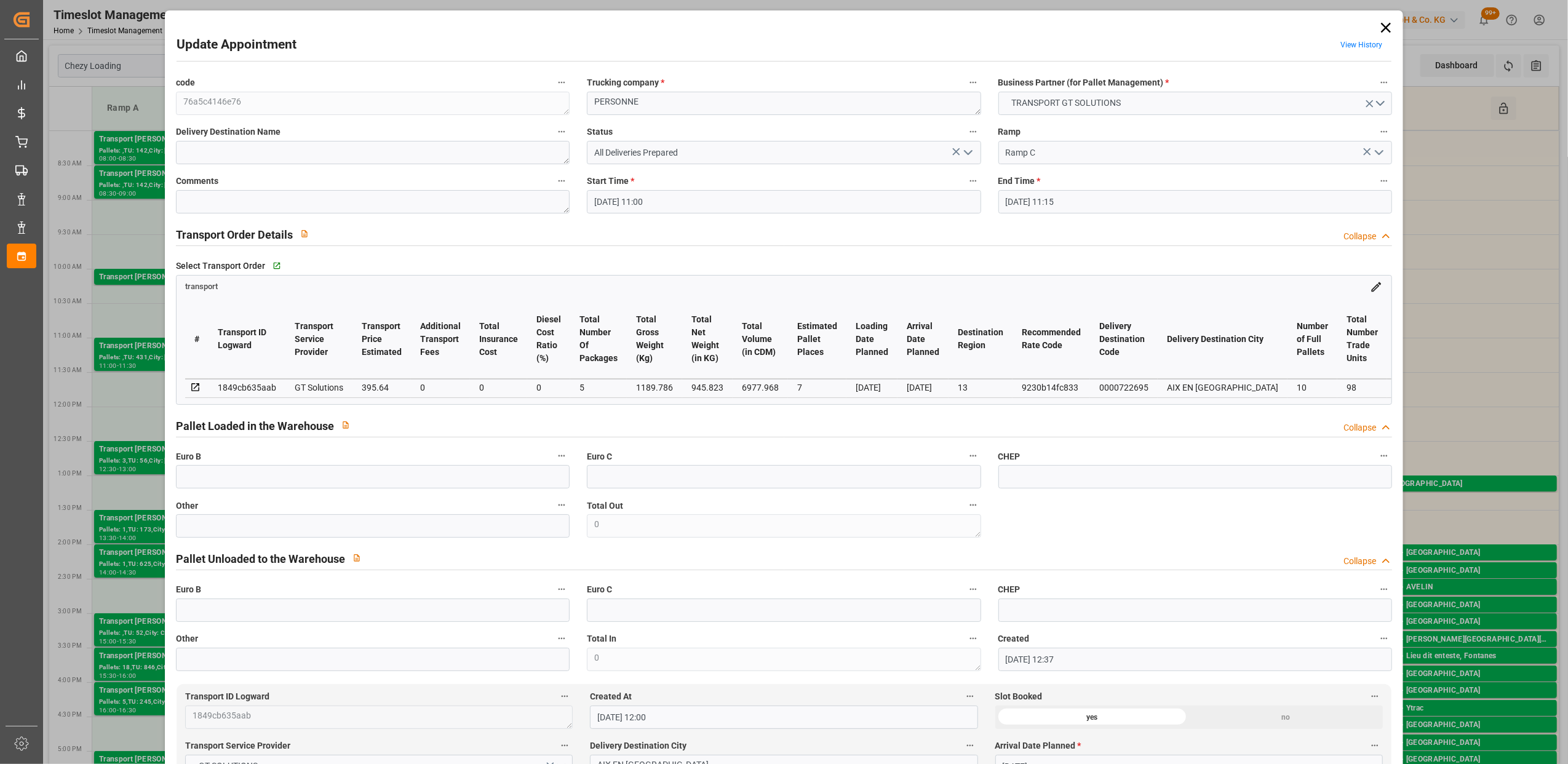
type input "[DATE] 12:37"
type input "[DATE] 12:00"
type input "[DATE]"
click at [96, 93] on div "Update Appointment View History code 76a5c4146e76 Trucking company * PERSONNE B…" at bounding box center [784, 382] width 1568 height 764
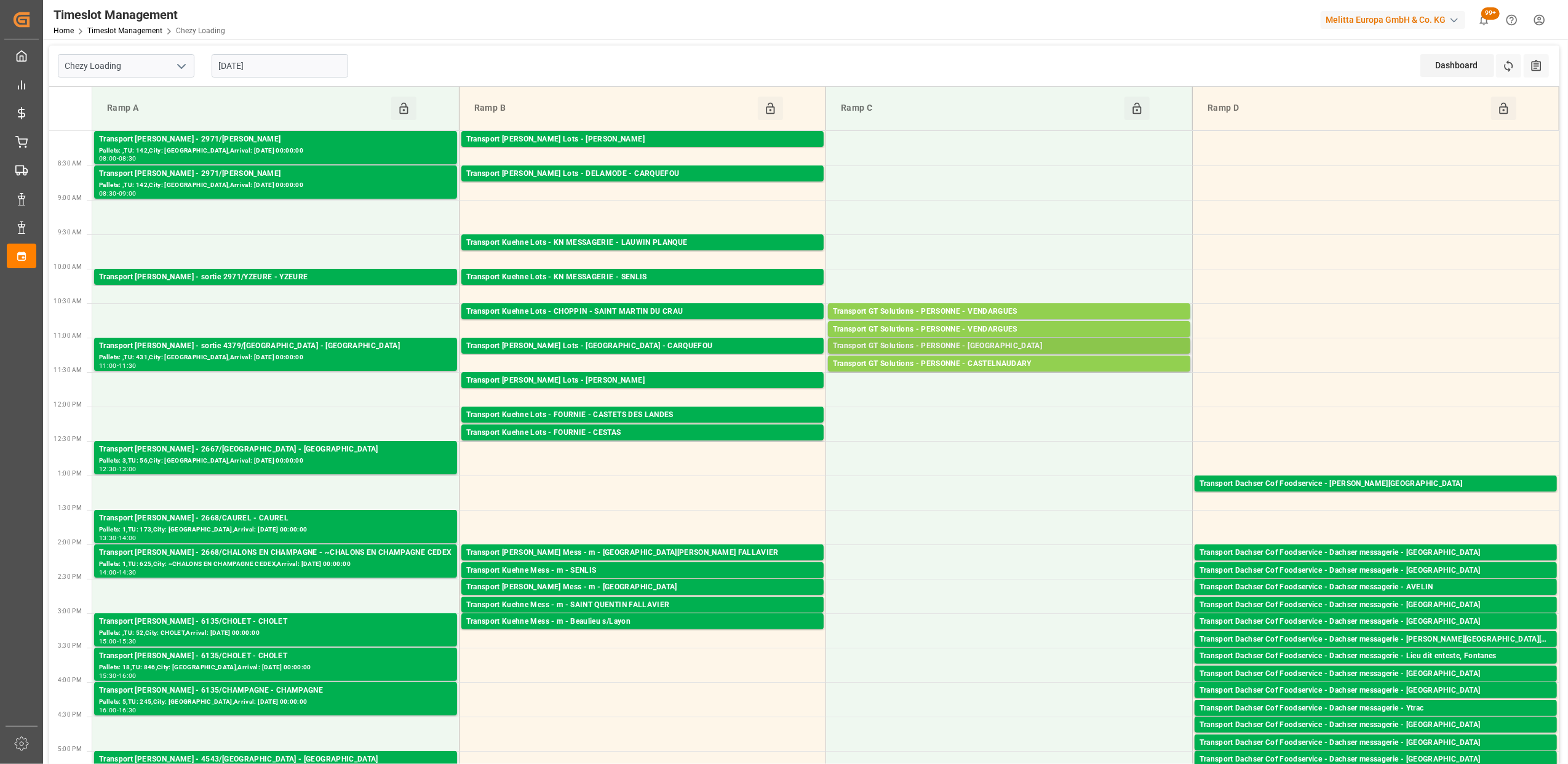
click at [979, 345] on div "Transport GT Solutions - PERSONNE - [GEOGRAPHIC_DATA]" at bounding box center [1009, 346] width 352 height 12
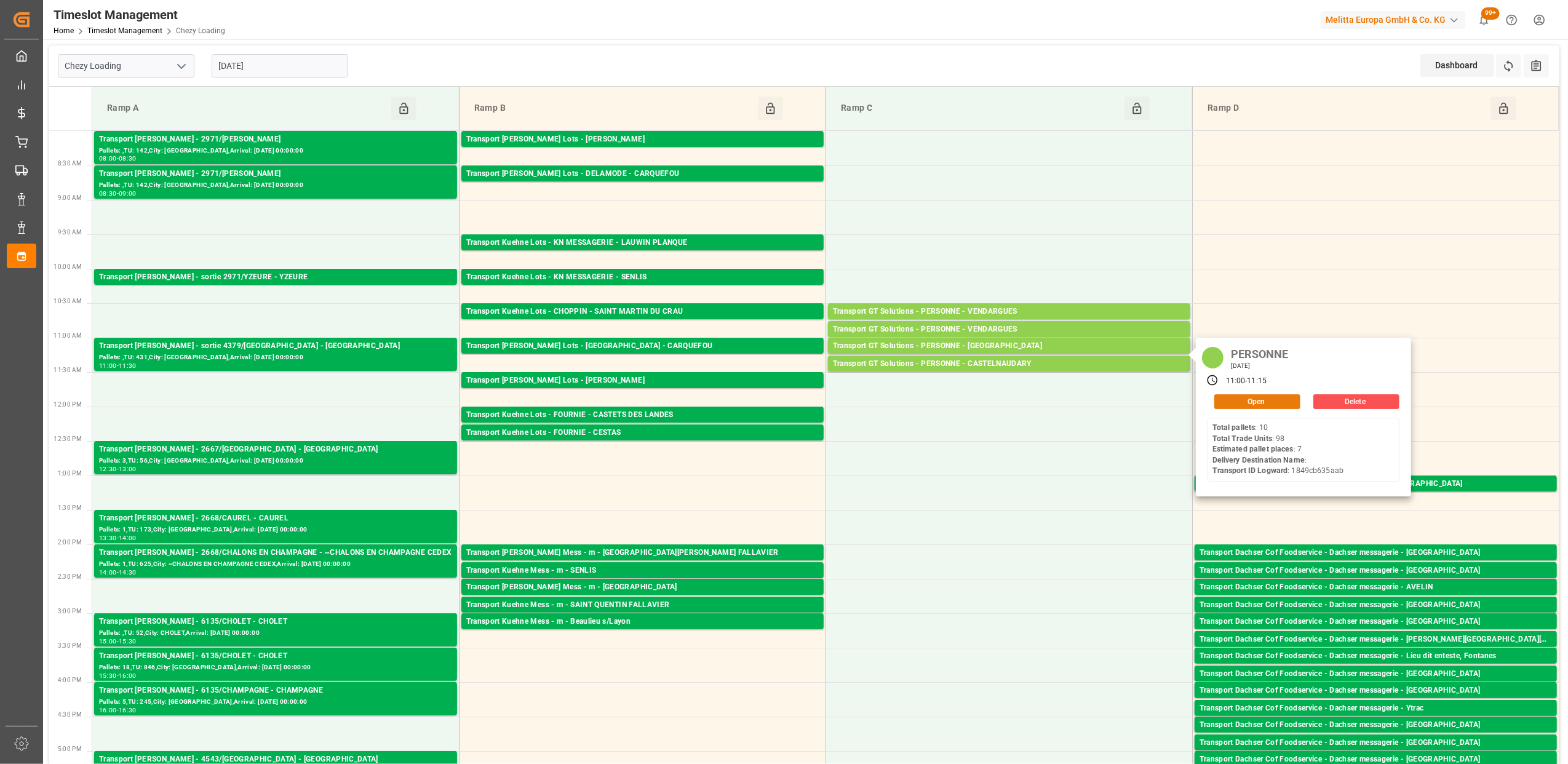
click at [1262, 401] on button "Open" at bounding box center [1257, 401] width 86 height 15
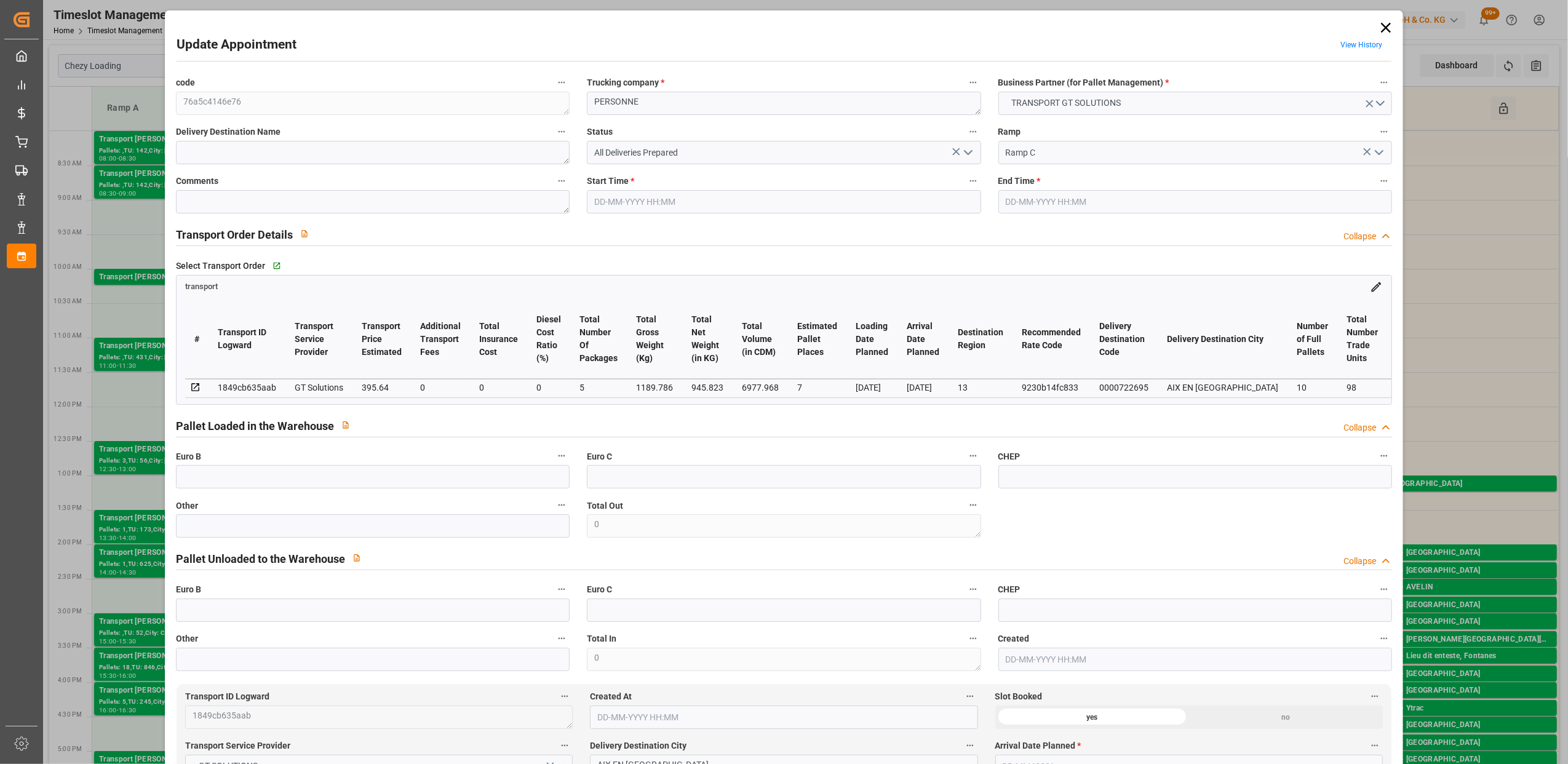
type input "[DATE] 11:00"
type input "[DATE] 11:15"
type input "[DATE] 12:37"
type input "[DATE] 12:00"
type input "[DATE]"
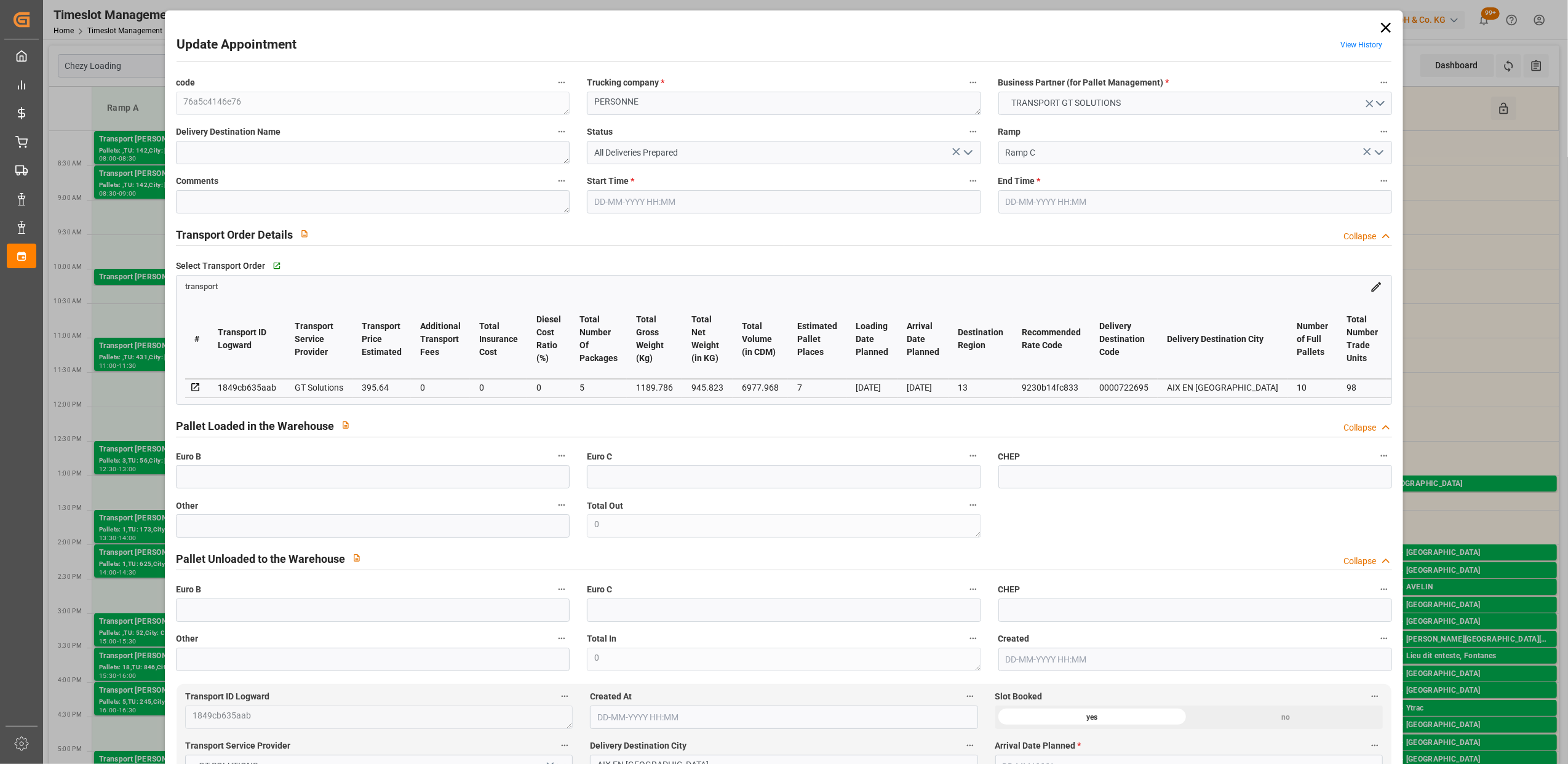
type input "[DATE]"
click at [175, 103] on div "code 76a5c4146e76" at bounding box center [373, 94] width 411 height 49
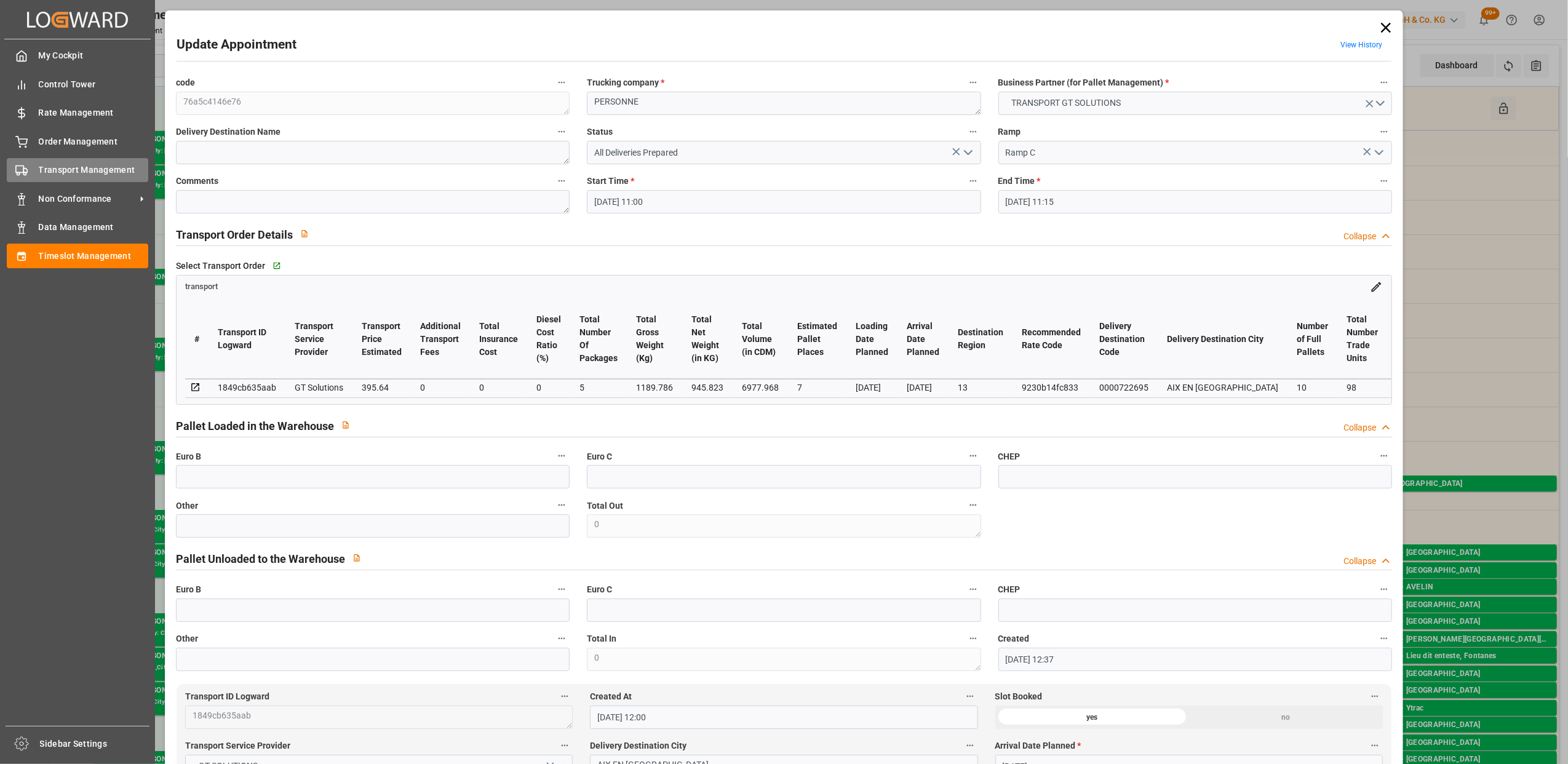
click at [19, 166] on rect at bounding box center [19, 170] width 7 height 7
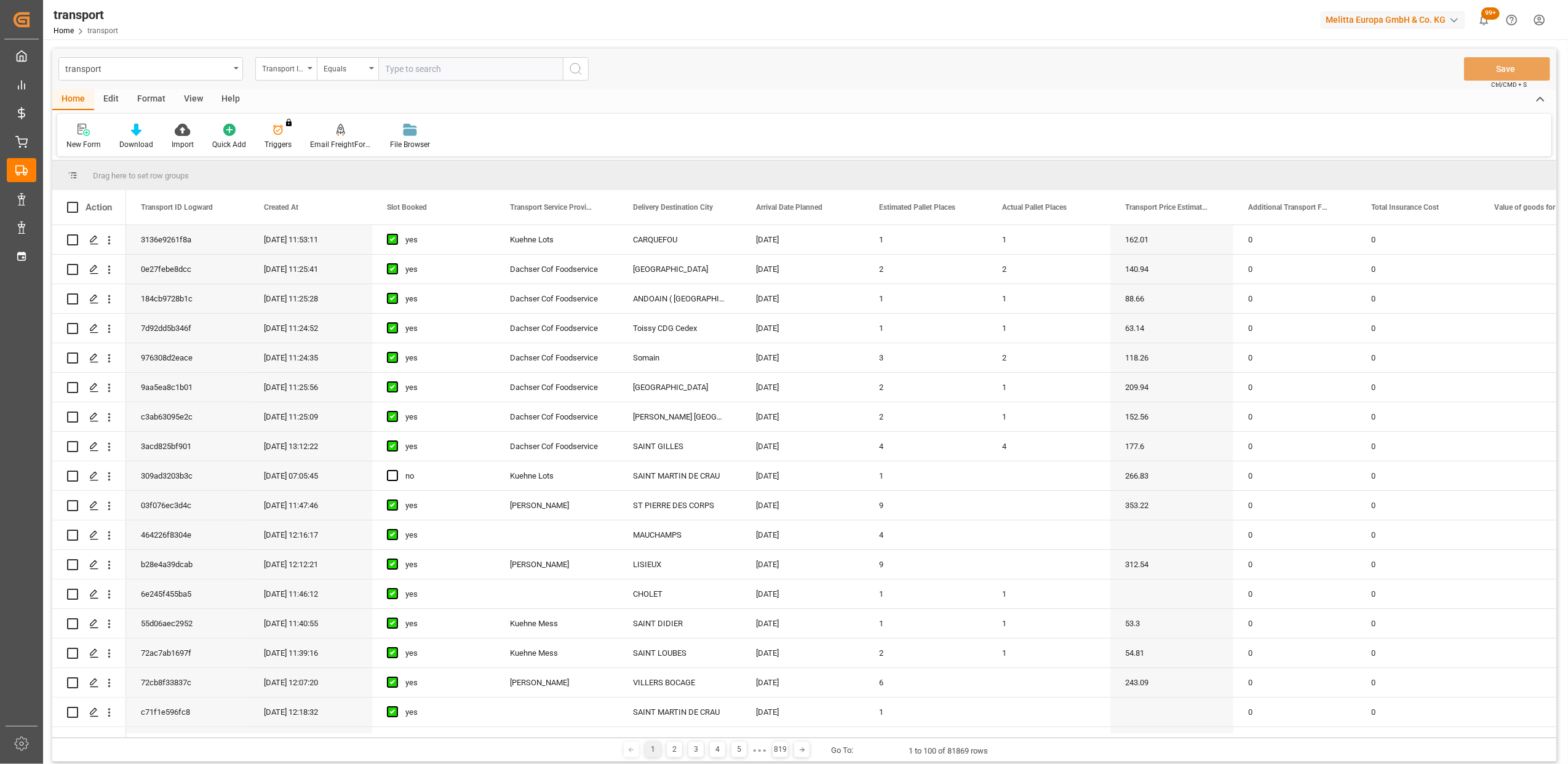
click at [425, 75] on input "text" at bounding box center [470, 69] width 184 height 23
type input "76a5c4146e76"
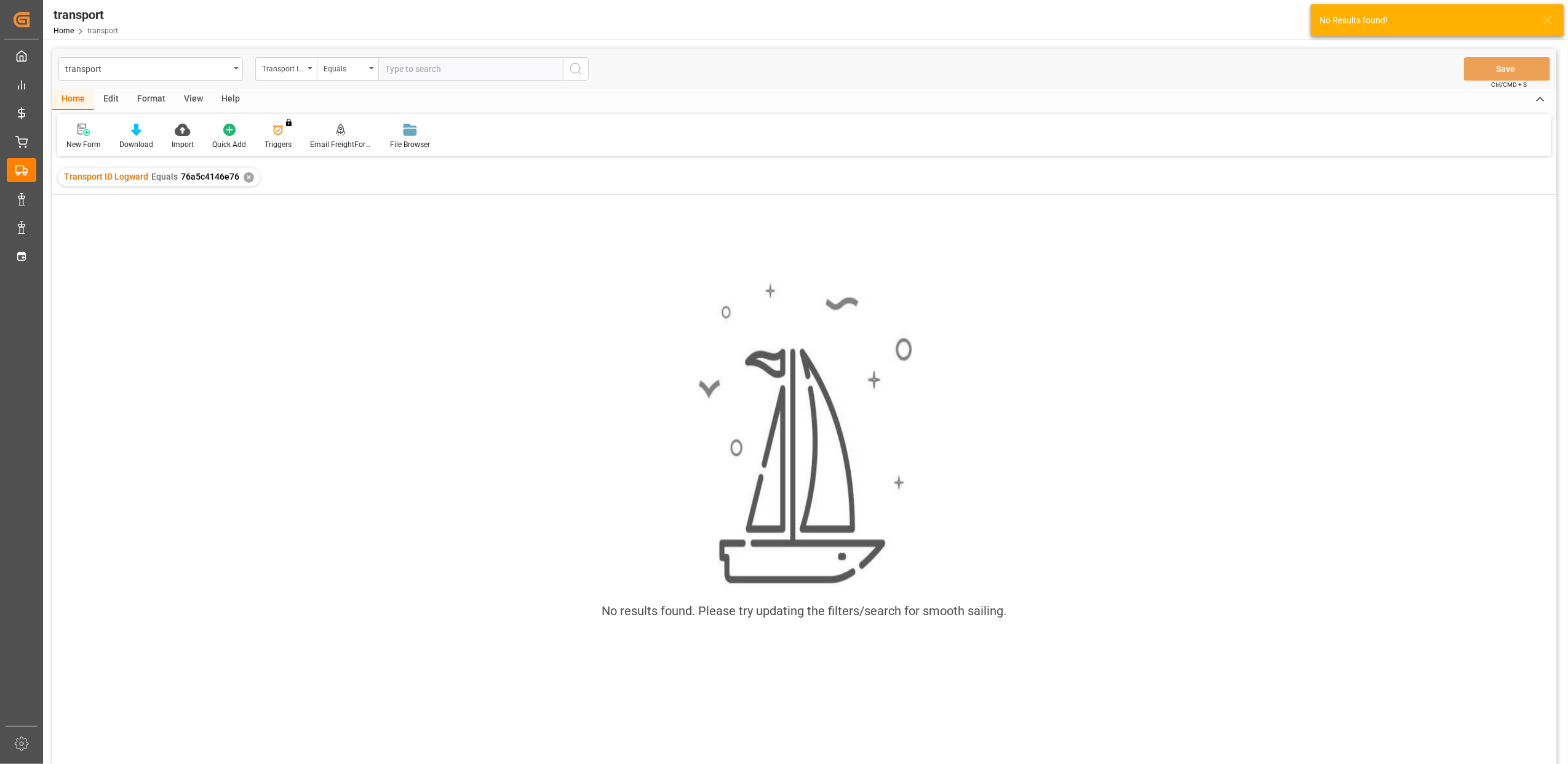
click at [243, 178] on div "✕" at bounding box center [248, 177] width 10 height 10
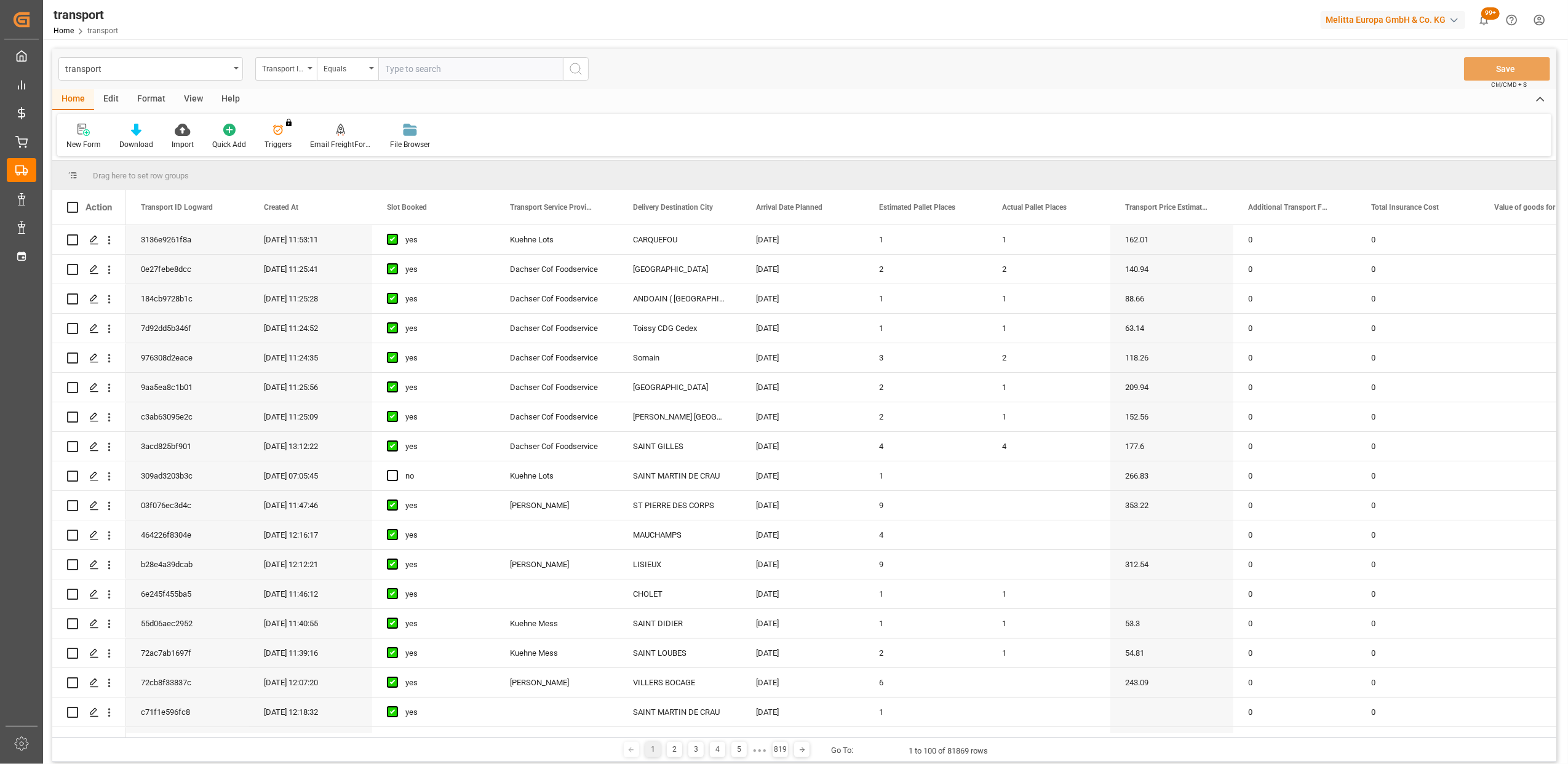
click at [408, 75] on input "text" at bounding box center [470, 69] width 184 height 23
paste input "76a5c4146e76"
type input "76a5c4146e76"
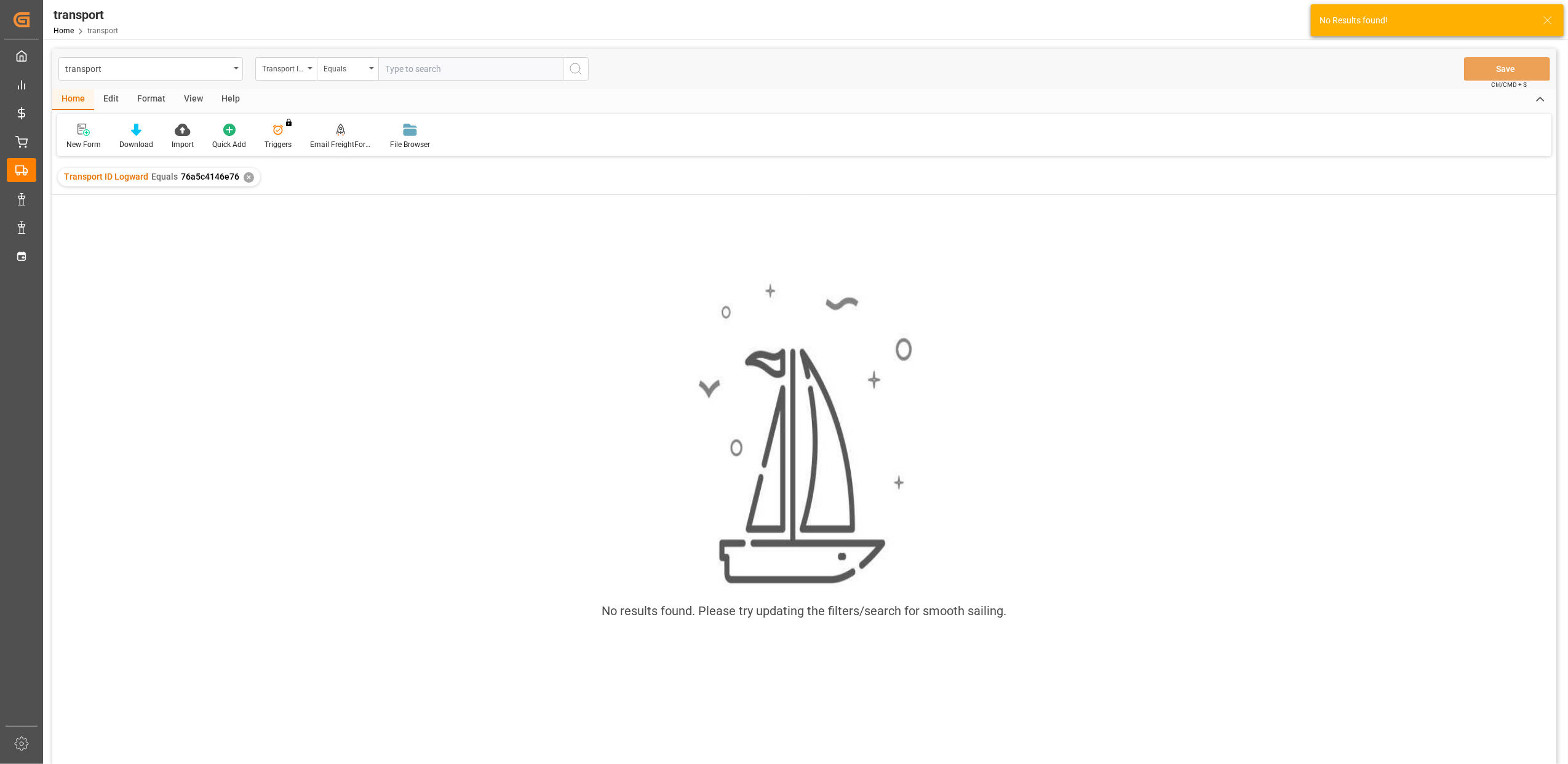
click at [243, 175] on div "✕" at bounding box center [248, 177] width 10 height 10
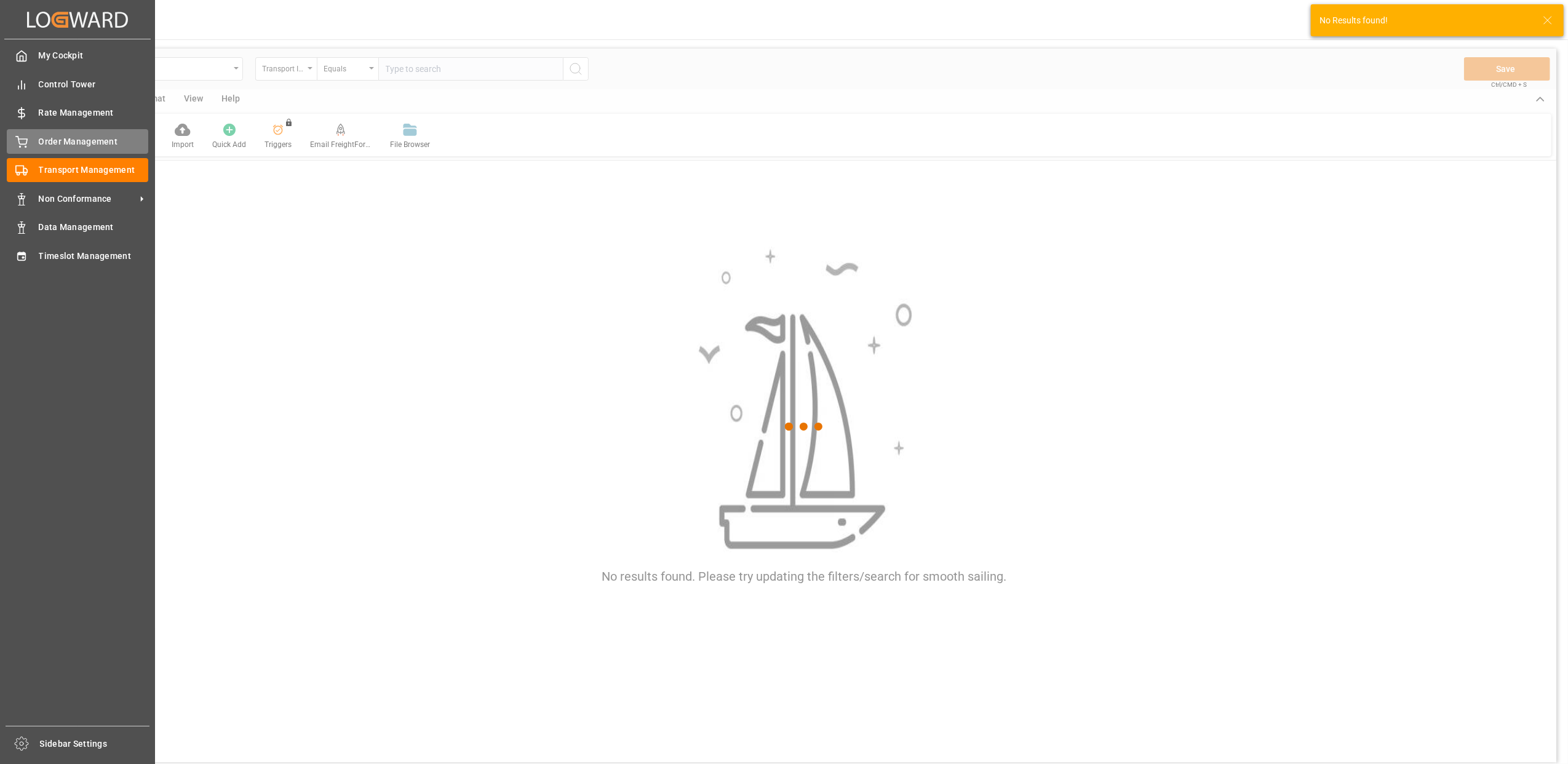
click at [21, 143] on icon at bounding box center [22, 141] width 11 height 8
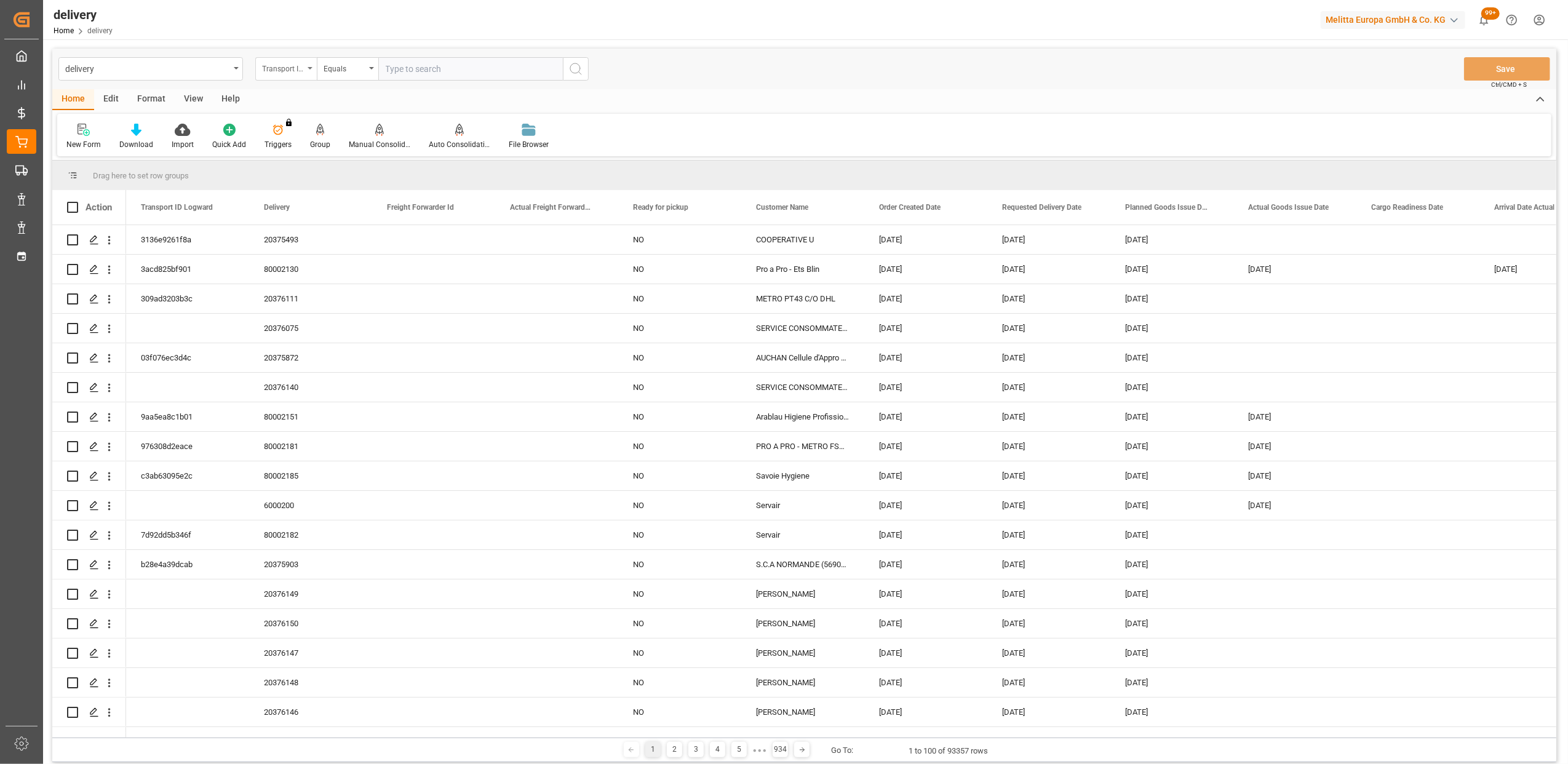
click at [306, 74] on div "Transport ID Logward" at bounding box center [285, 69] width 61 height 23
click at [299, 150] on div "Delivery" at bounding box center [348, 151] width 184 height 26
click at [429, 54] on div "delivery Delivery Equals Save Ctrl/CMD + S" at bounding box center [804, 68] width 1504 height 40
click at [419, 69] on input "text" at bounding box center [470, 69] width 184 height 23
type input "20375865"
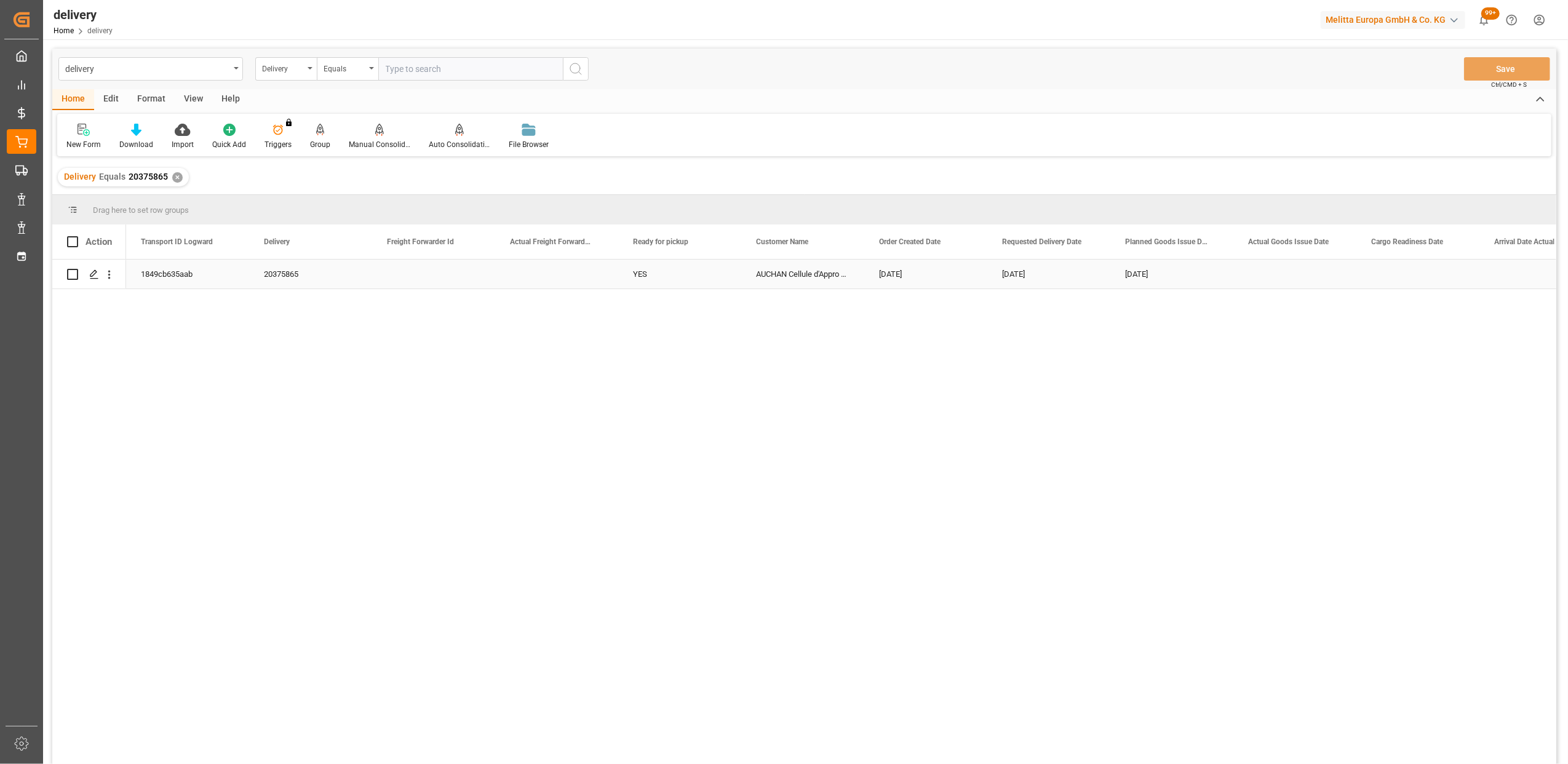
click at [182, 279] on div "1849cb635aab" at bounding box center [187, 274] width 123 height 29
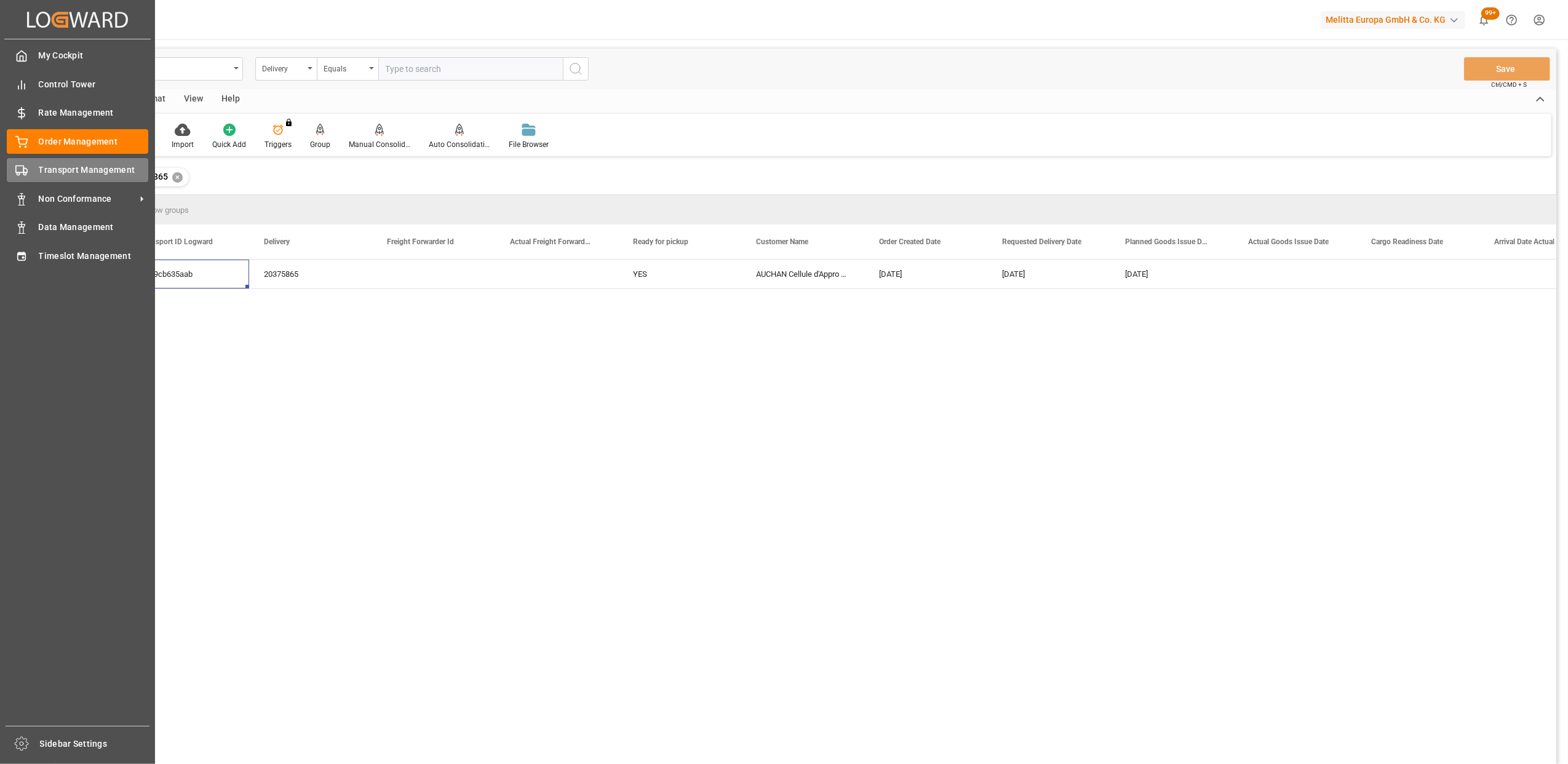
drag, startPoint x: 28, startPoint y: 163, endPoint x: 89, endPoint y: 158, distance: 61.2
click at [30, 163] on div "Transport Management Transport Management" at bounding box center [78, 170] width 142 height 24
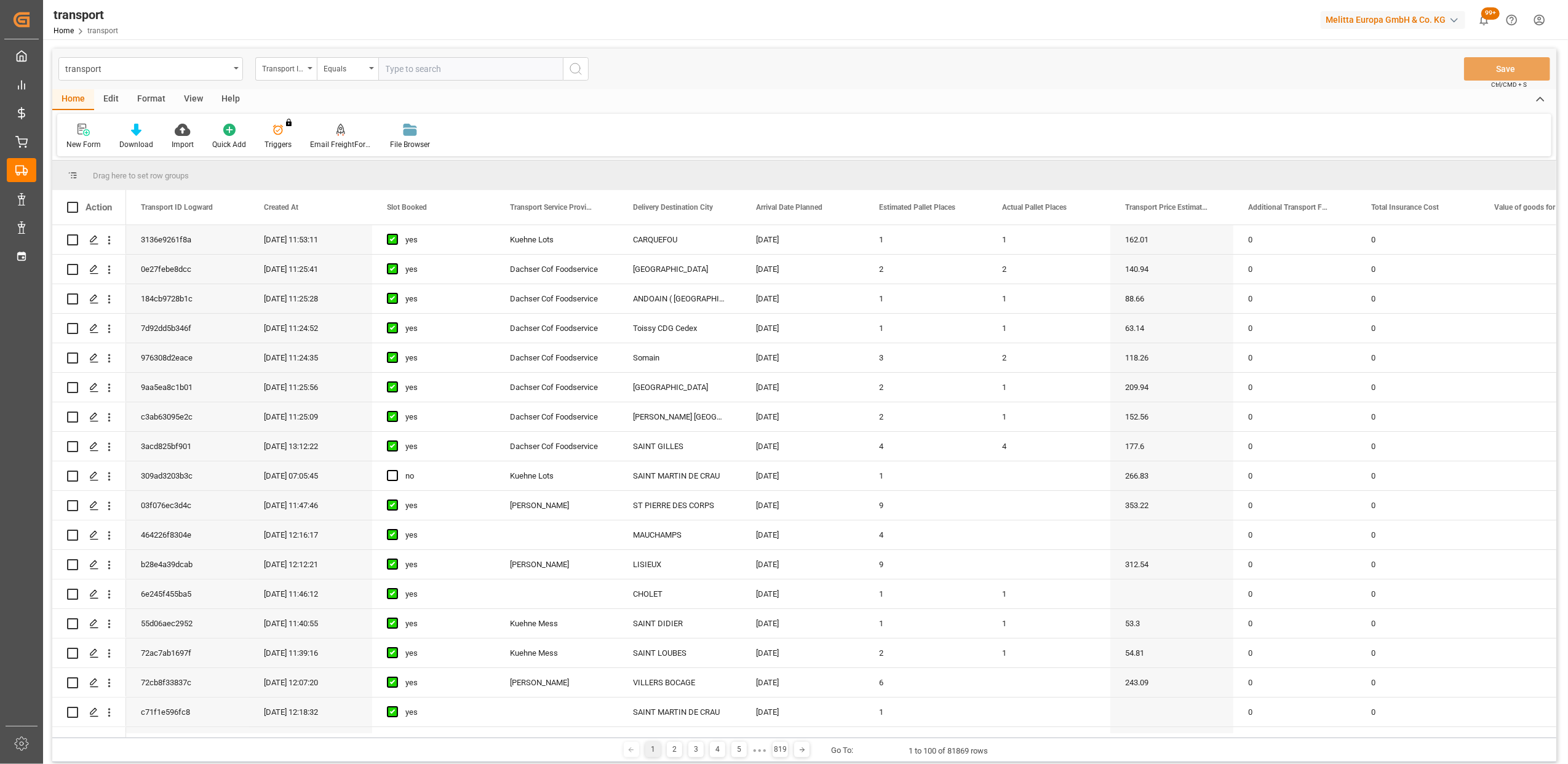
click at [425, 65] on input "text" at bounding box center [470, 69] width 184 height 23
paste input "1849cb635aab"
type input "1849cb635aab"
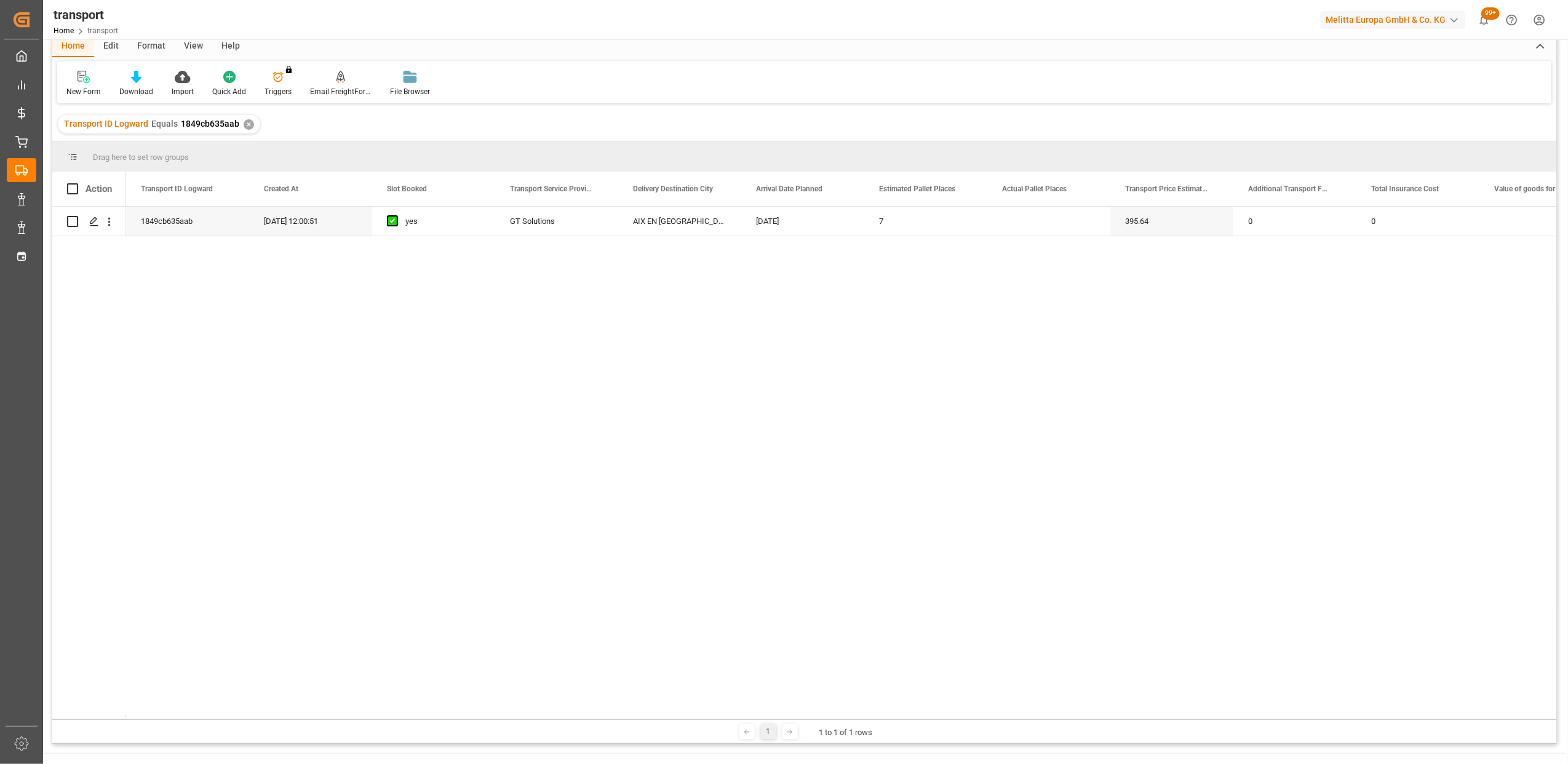
scroll to position [82, 0]
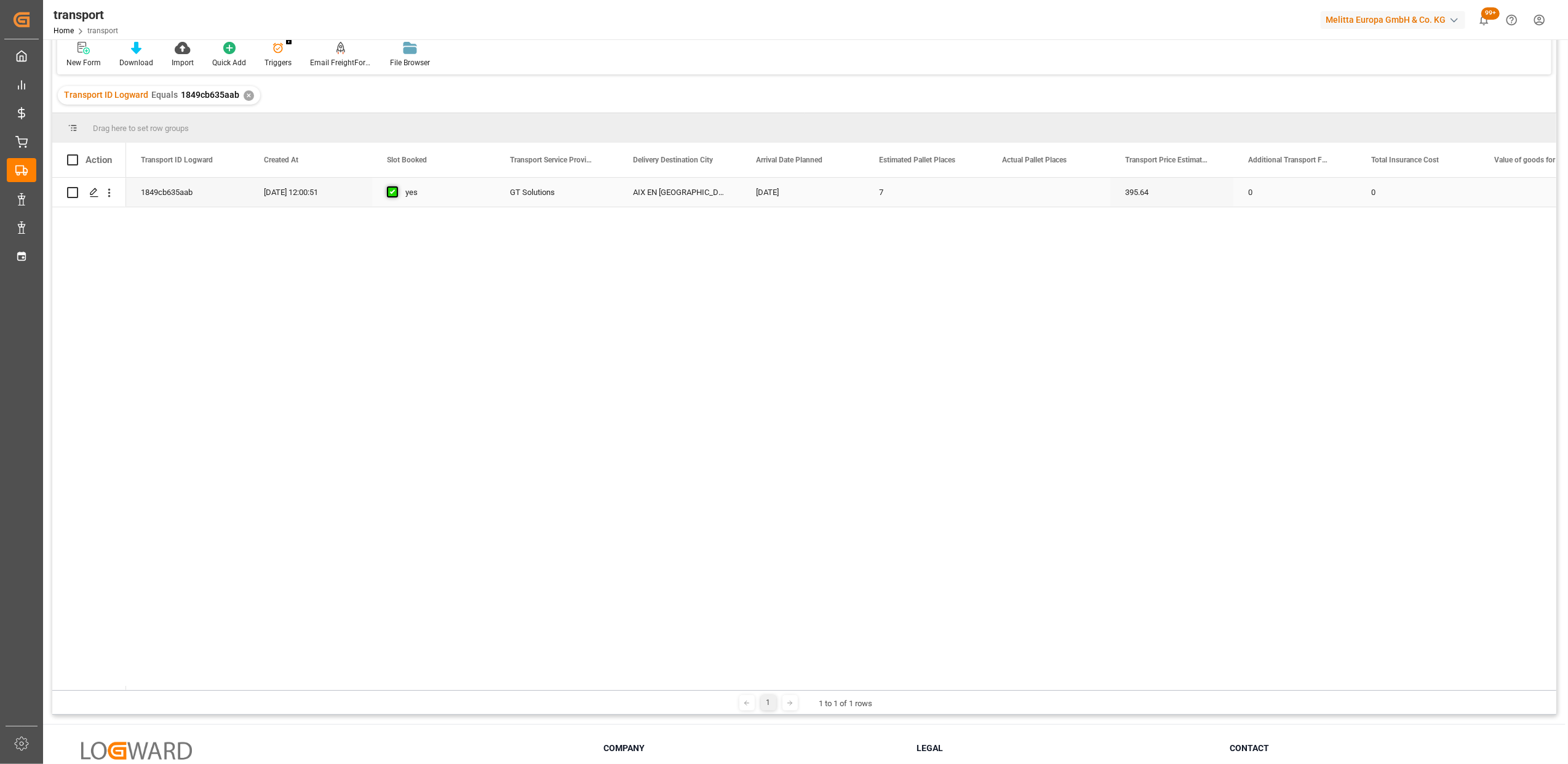
click at [395, 193] on span "Press SPACE to select this row." at bounding box center [392, 192] width 11 height 11
click at [396, 187] on input "Press SPACE to select this row." at bounding box center [396, 187] width 0 height 0
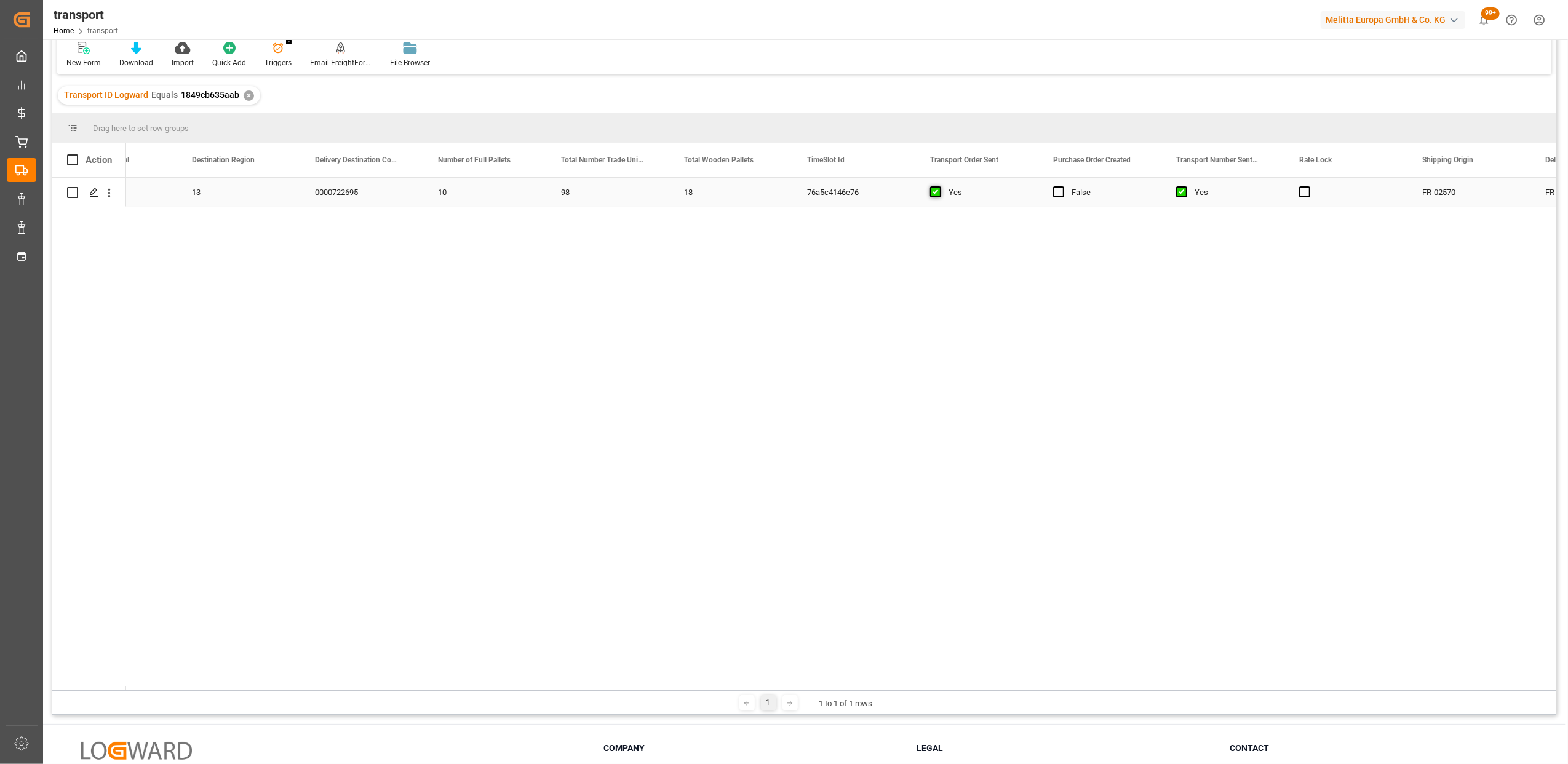
click at [935, 195] on span "Press SPACE to select this row." at bounding box center [936, 192] width 11 height 11
click at [940, 187] on input "Press SPACE to select this row." at bounding box center [940, 187] width 0 height 0
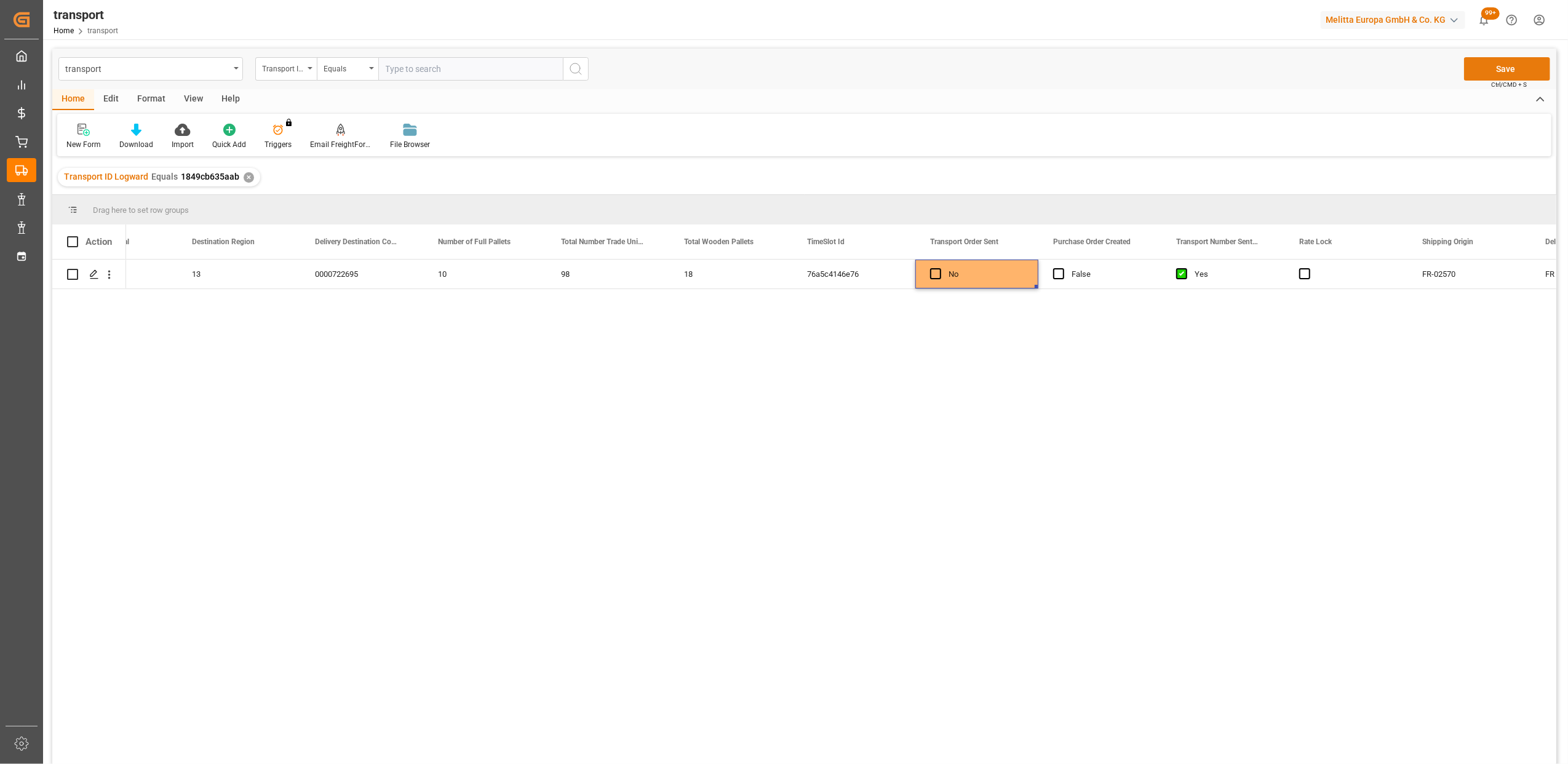
click at [1531, 68] on button "Save" at bounding box center [1507, 69] width 86 height 23
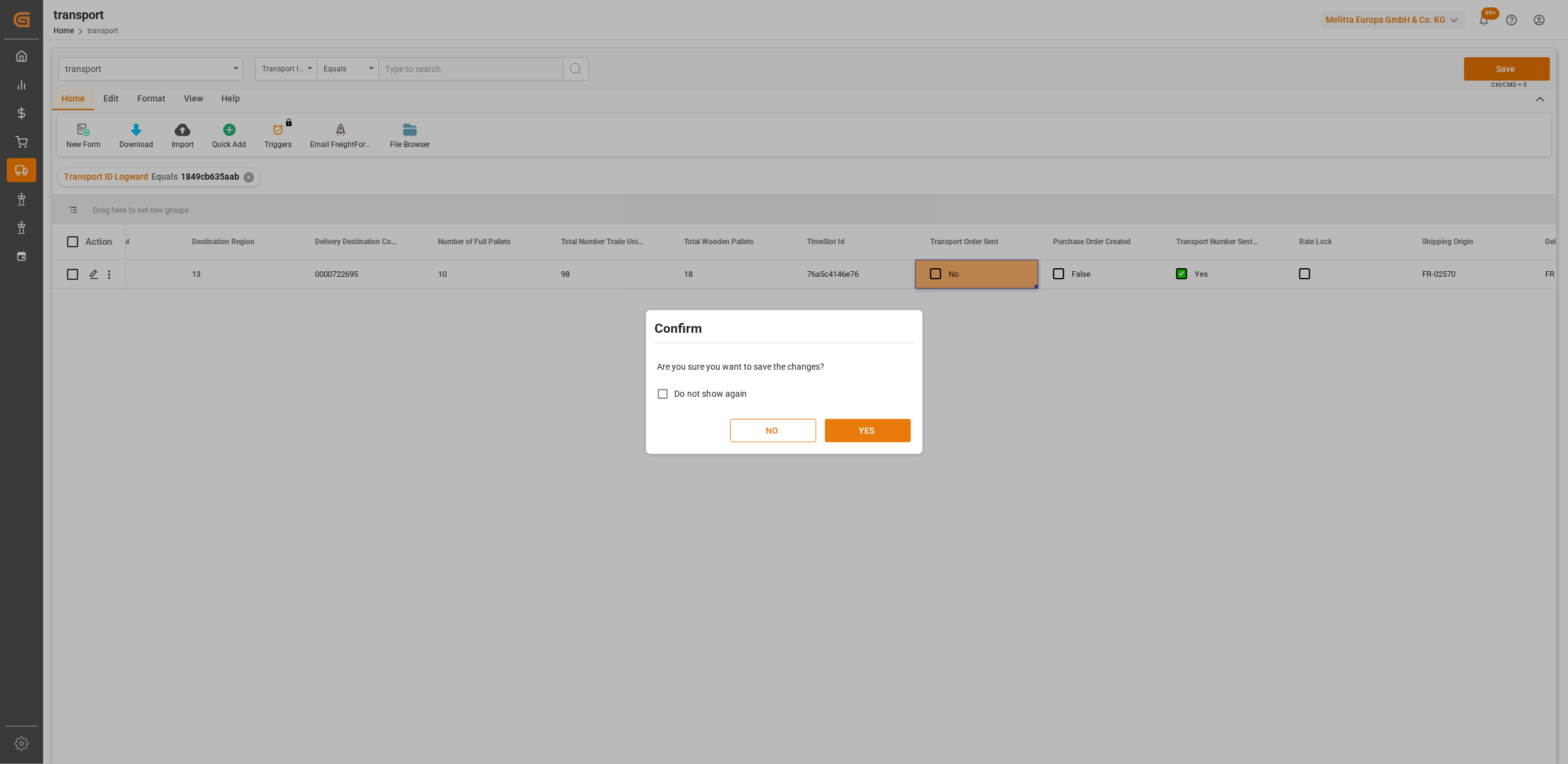
click at [890, 426] on button "YES" at bounding box center [867, 431] width 86 height 23
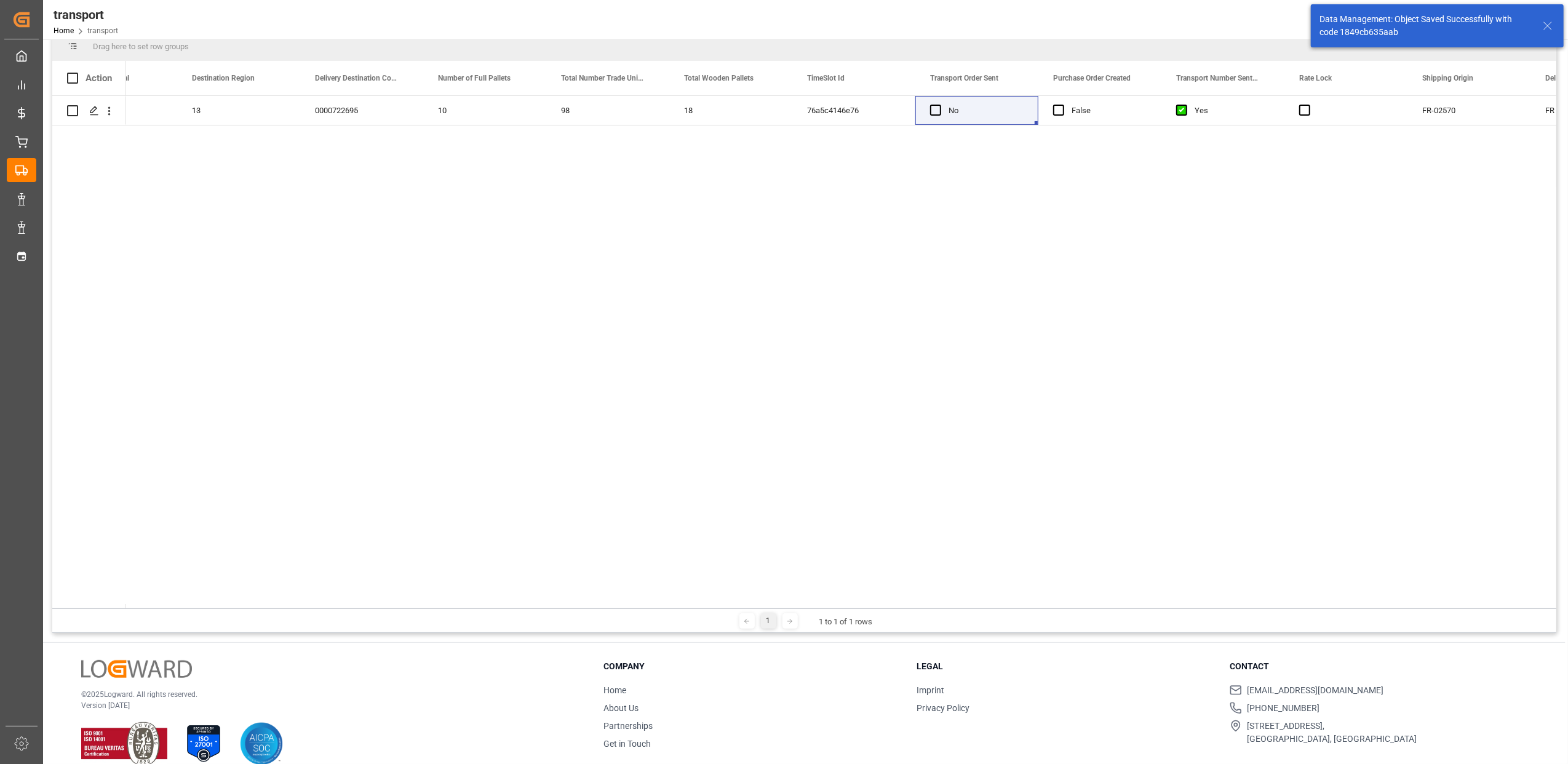
drag, startPoint x: 632, startPoint y: 604, endPoint x: 210, endPoint y: 611, distance: 422.1
click at [210, 611] on div "Drag here to set row groups Drag here to set column labels Action Loading Date …" at bounding box center [804, 331] width 1504 height 601
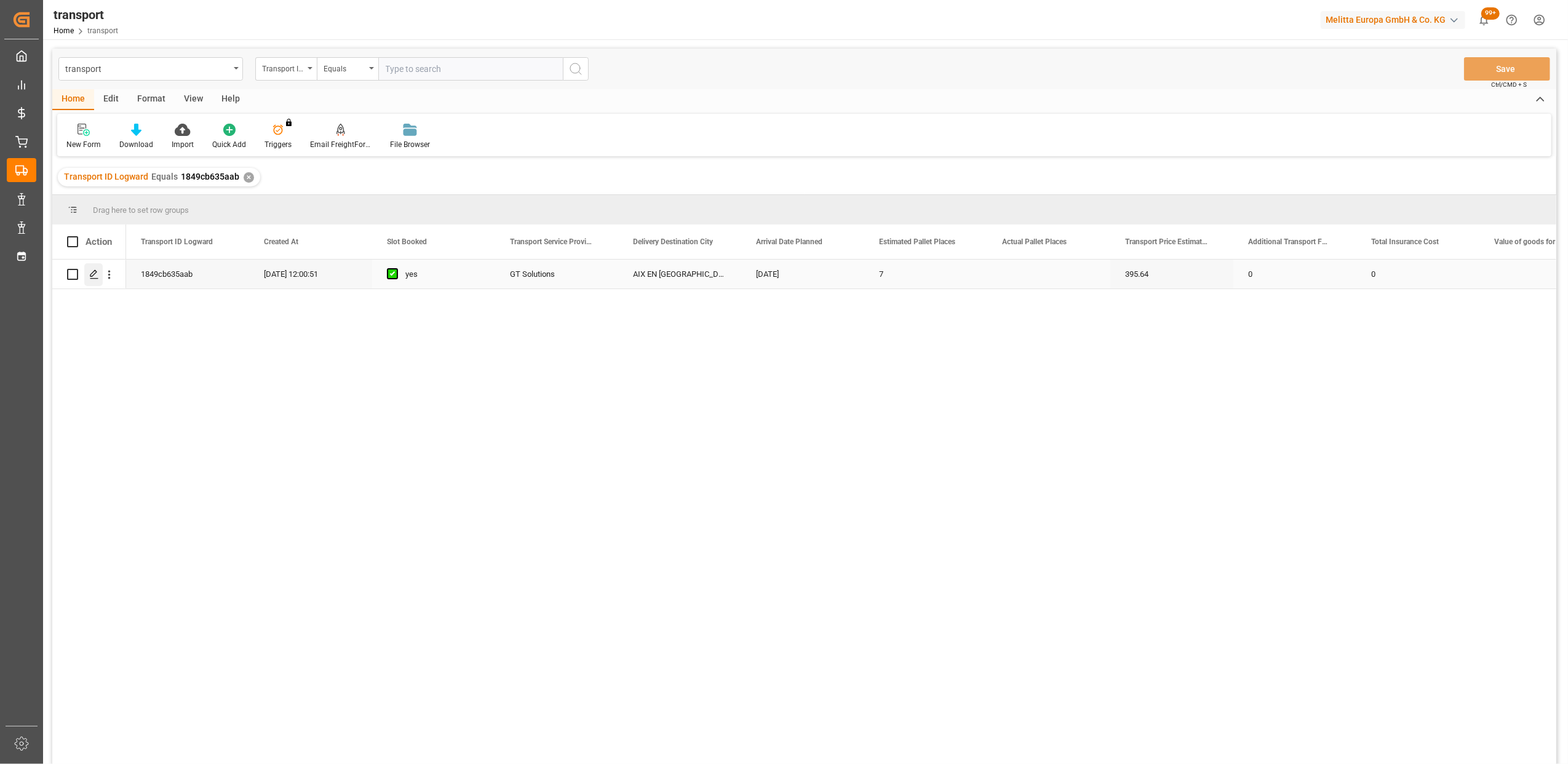
click at [95, 272] on icon "Press SPACE to select this row." at bounding box center [94, 274] width 10 height 10
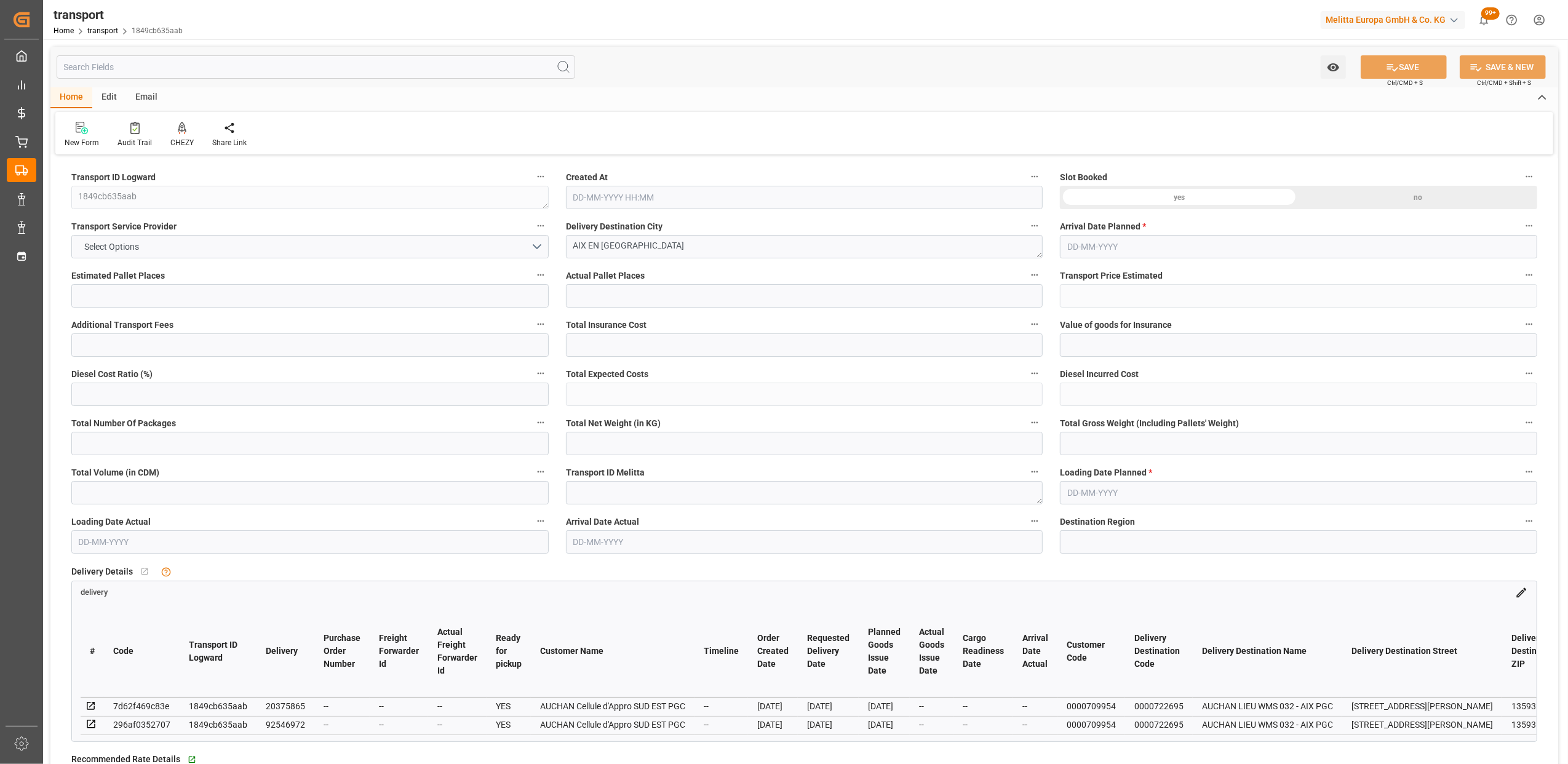
type input "7"
type input "395.64"
type input "0"
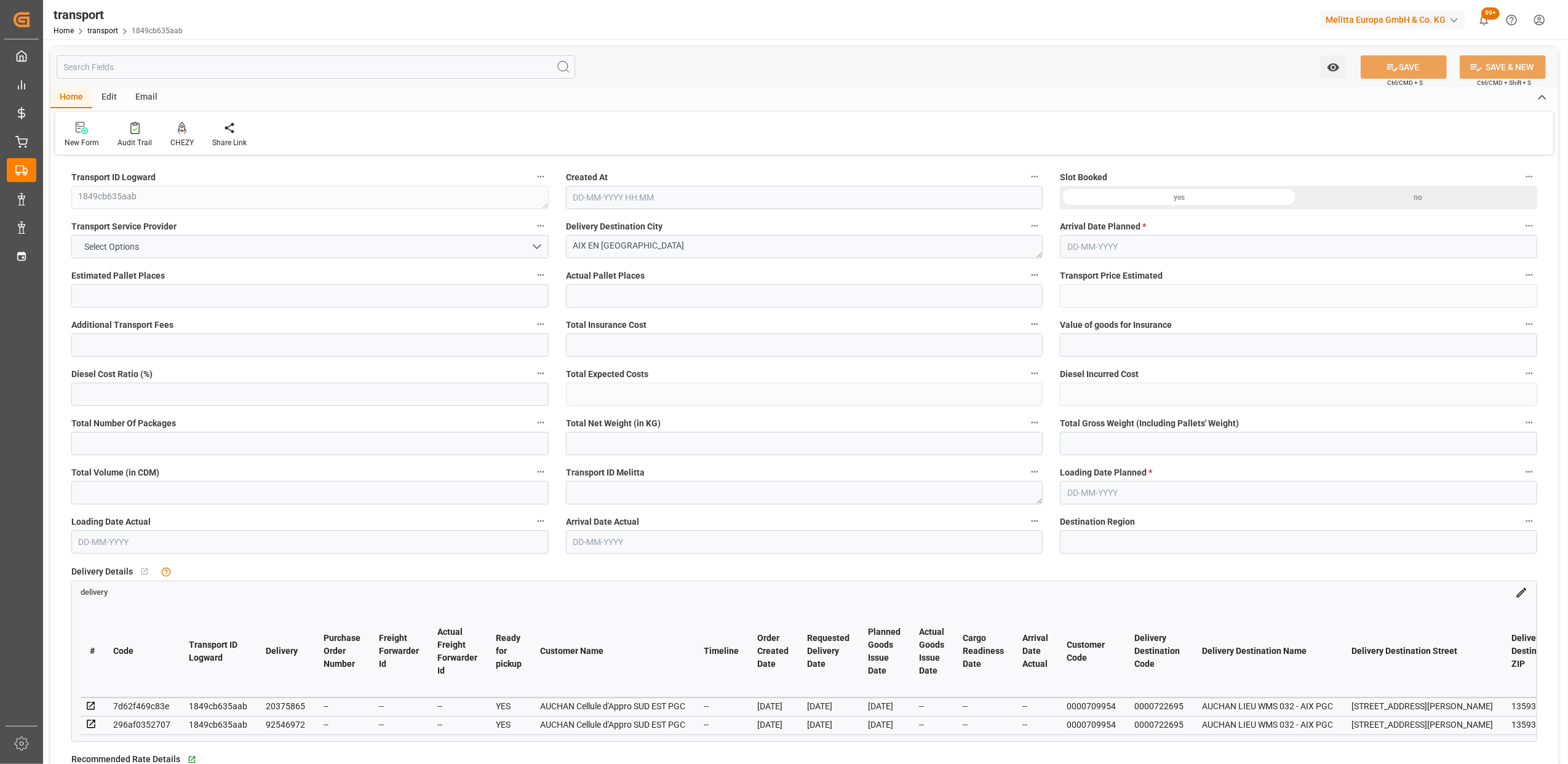
type input "379.6166"
type input "-16.0234"
type input "5"
type input "945.823"
type input "1652.906"
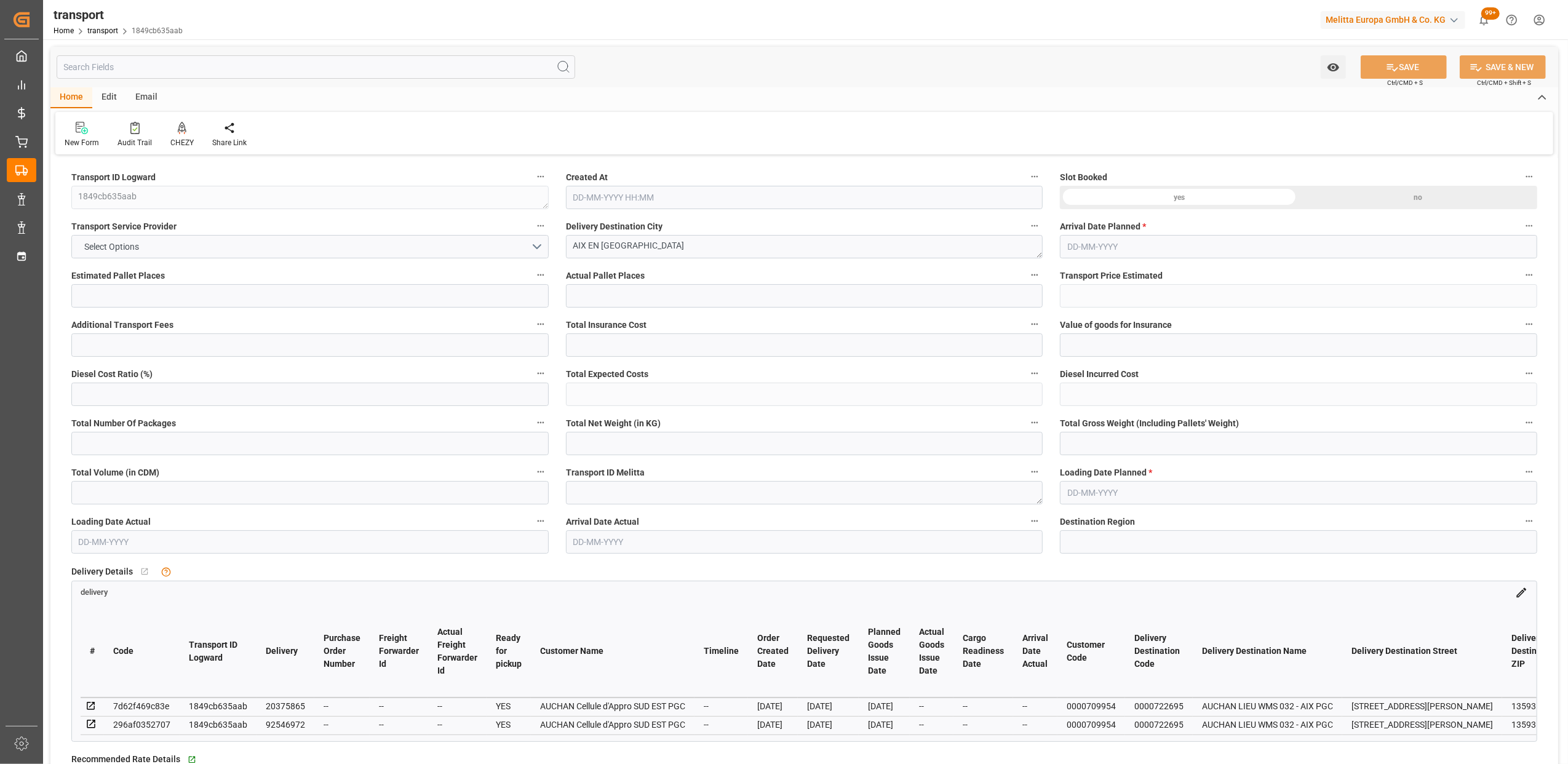
type input "6977.968"
type input "13"
type input "10"
type input "98"
type input "18"
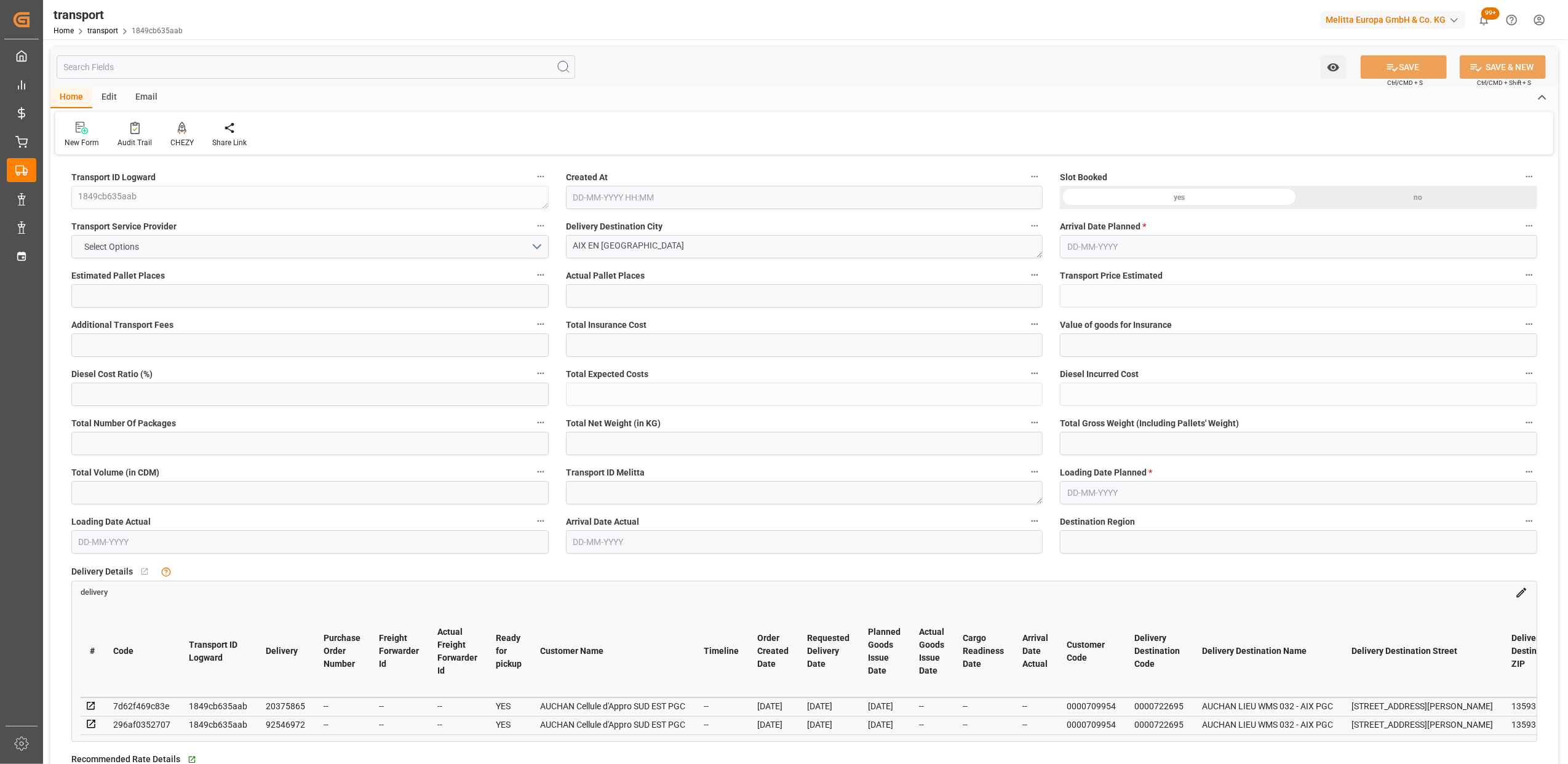
type input "101"
type input "1189.786"
type input "0"
type input "4710.8598"
type input "0"
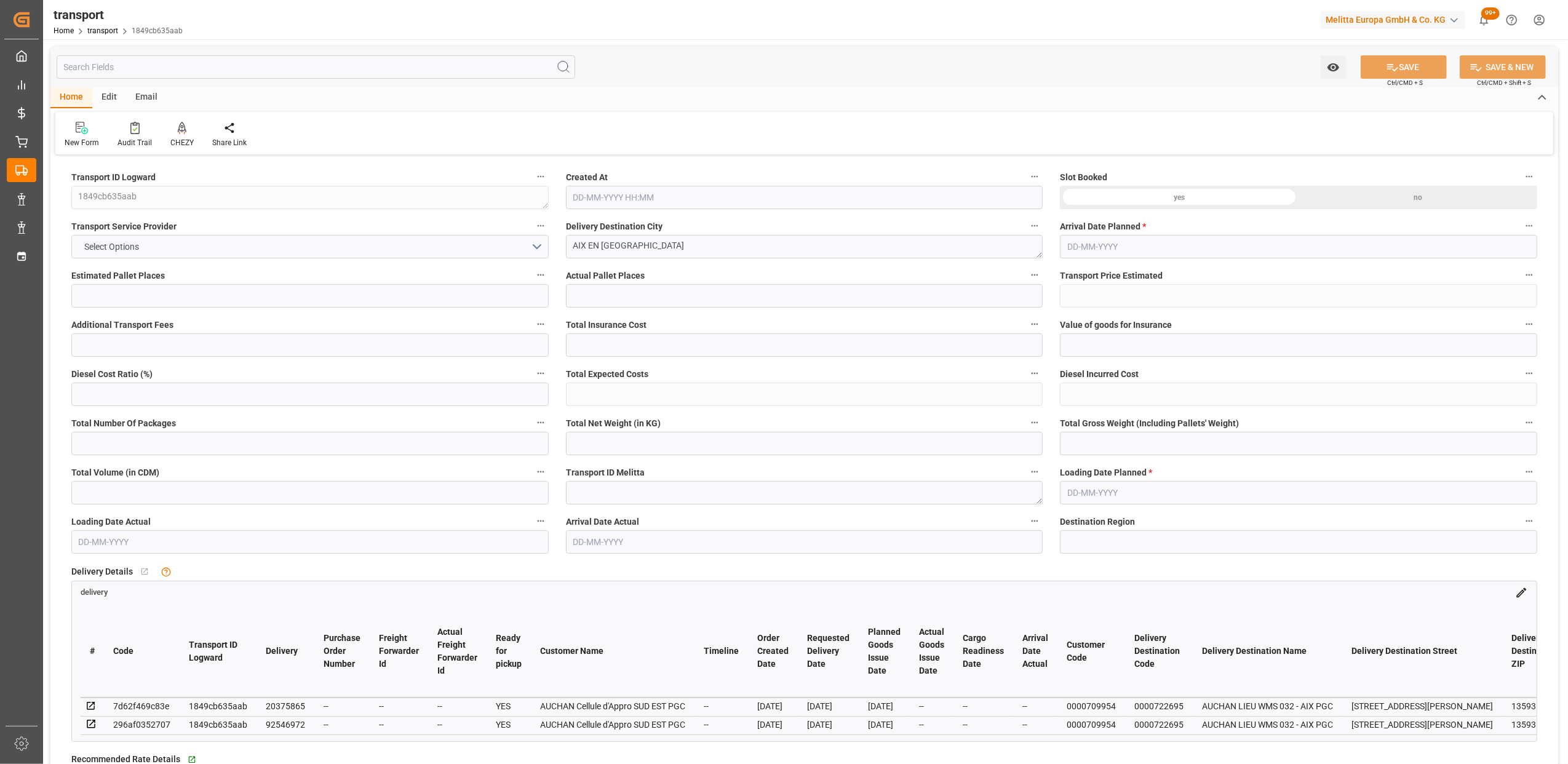
type input "0"
type input "21"
type input "35"
type input "[DATE] 12:00"
type input "[DATE]"
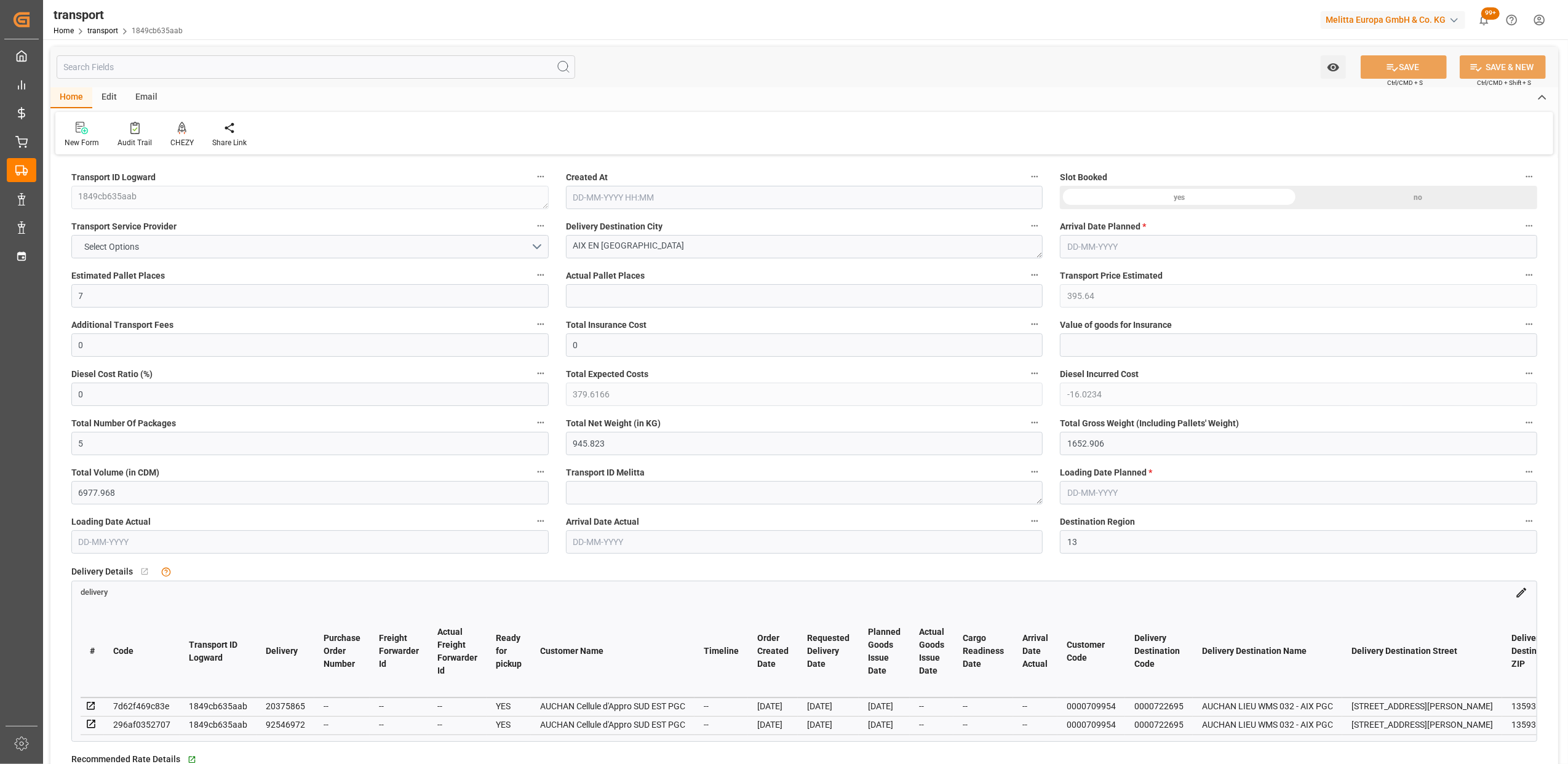
type input "[DATE]"
click at [544, 247] on button "GT SOLUTIONS" at bounding box center [310, 247] width 478 height 23
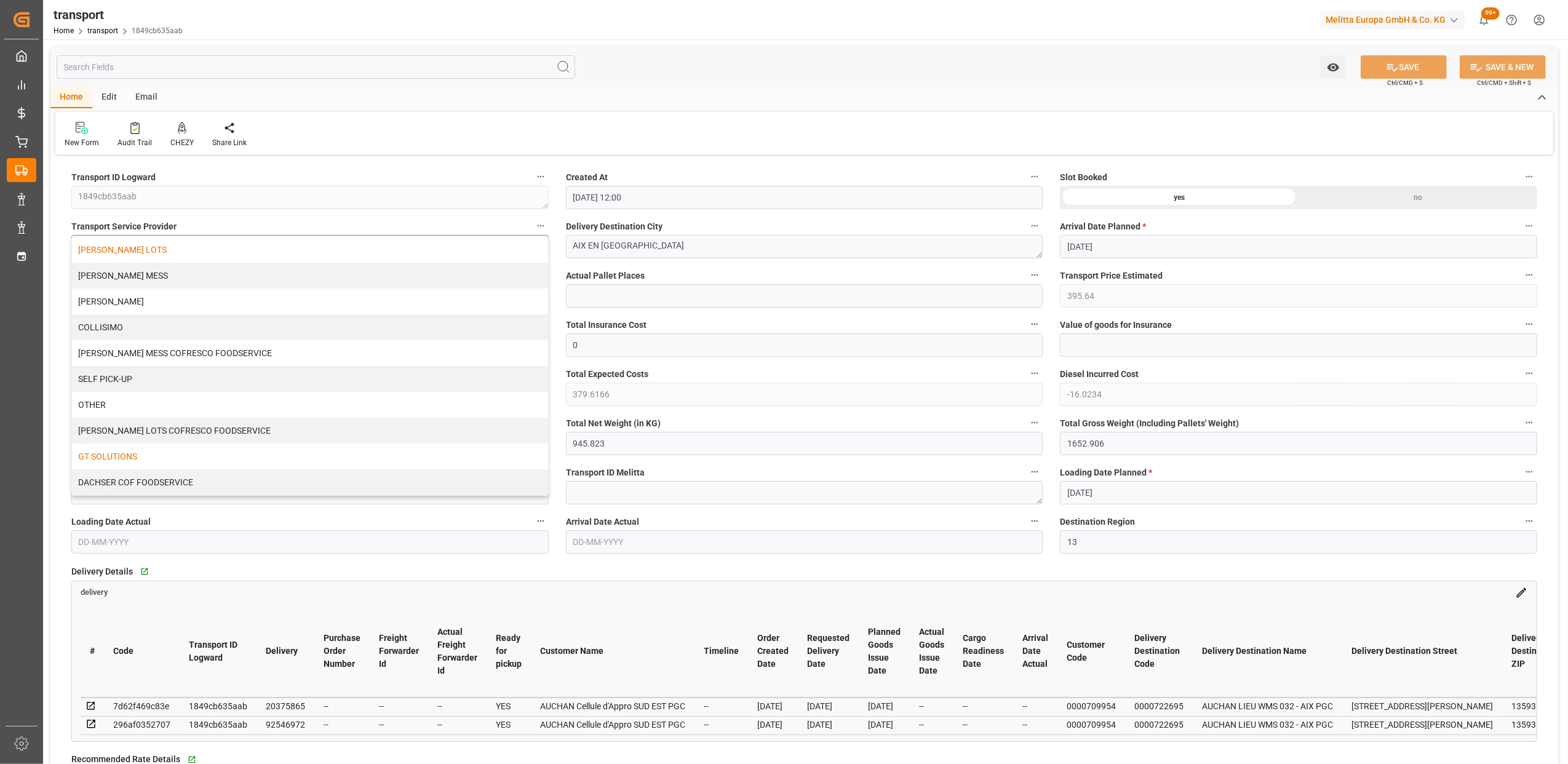
click at [135, 250] on div "[PERSON_NAME] LOTS" at bounding box center [310, 249] width 476 height 26
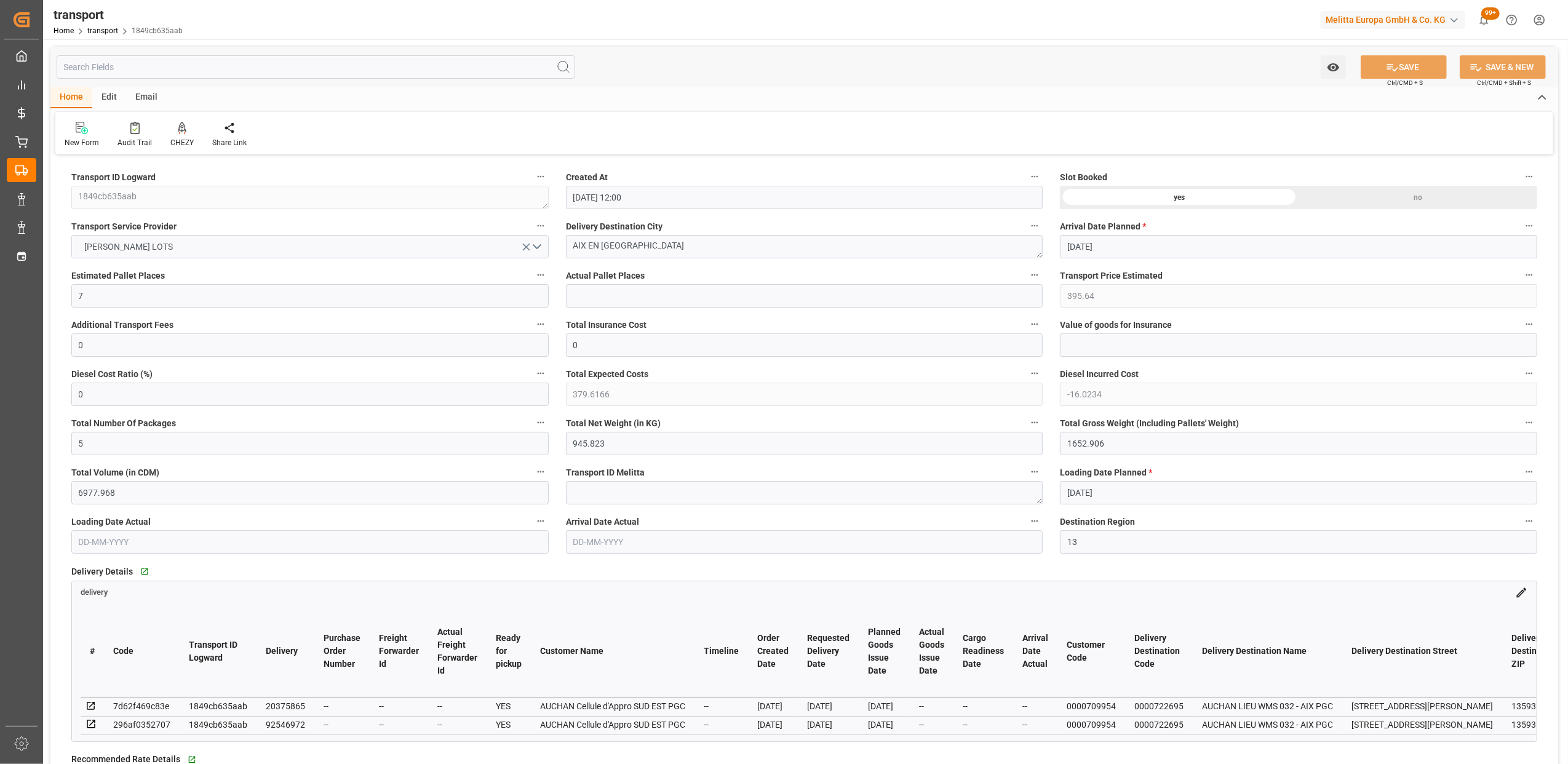
type input "426.93"
type input "0"
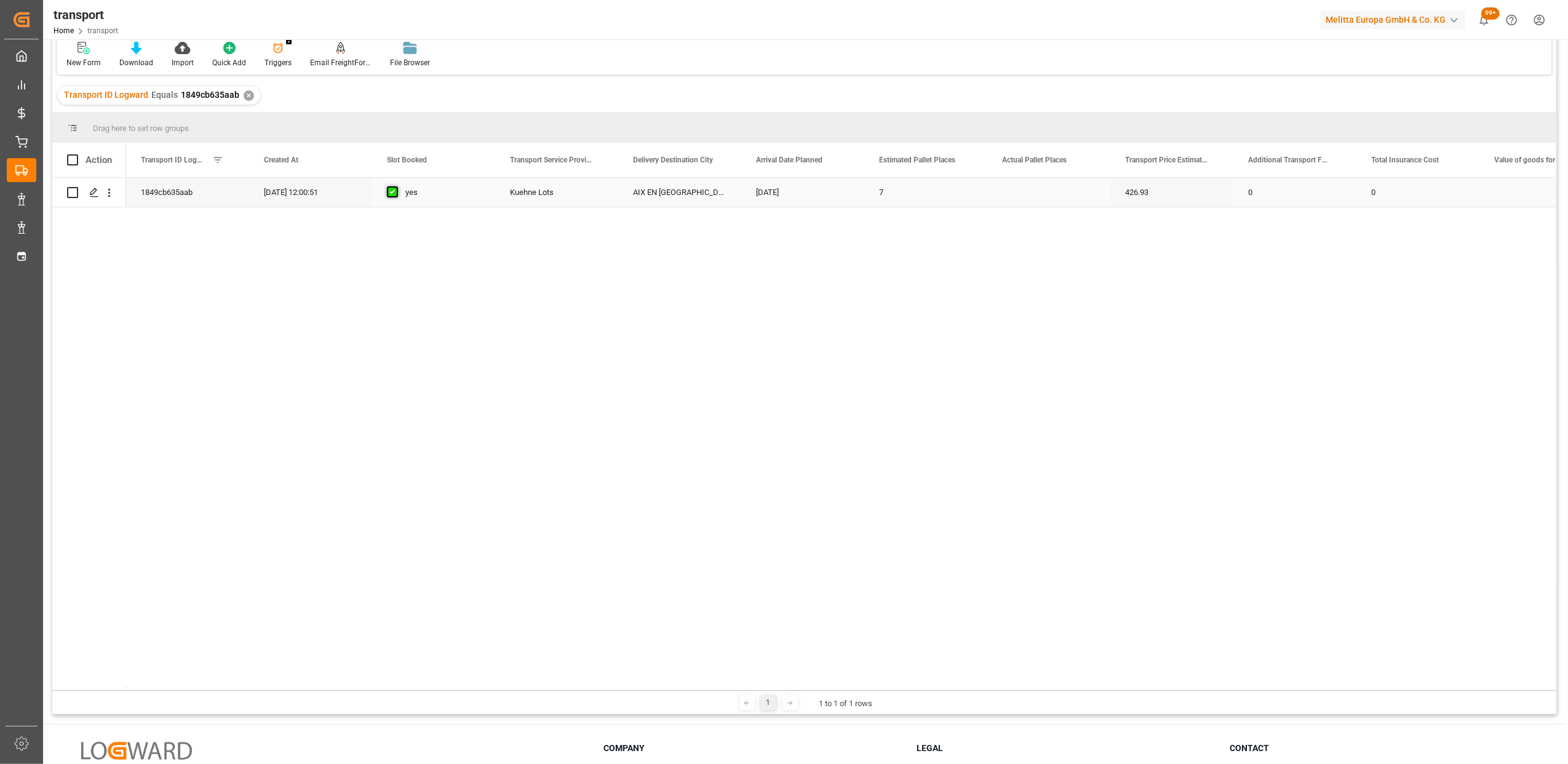
click at [396, 190] on span "Press SPACE to select this row." at bounding box center [392, 192] width 11 height 11
click at [396, 187] on input "Press SPACE to select this row." at bounding box center [396, 187] width 0 height 0
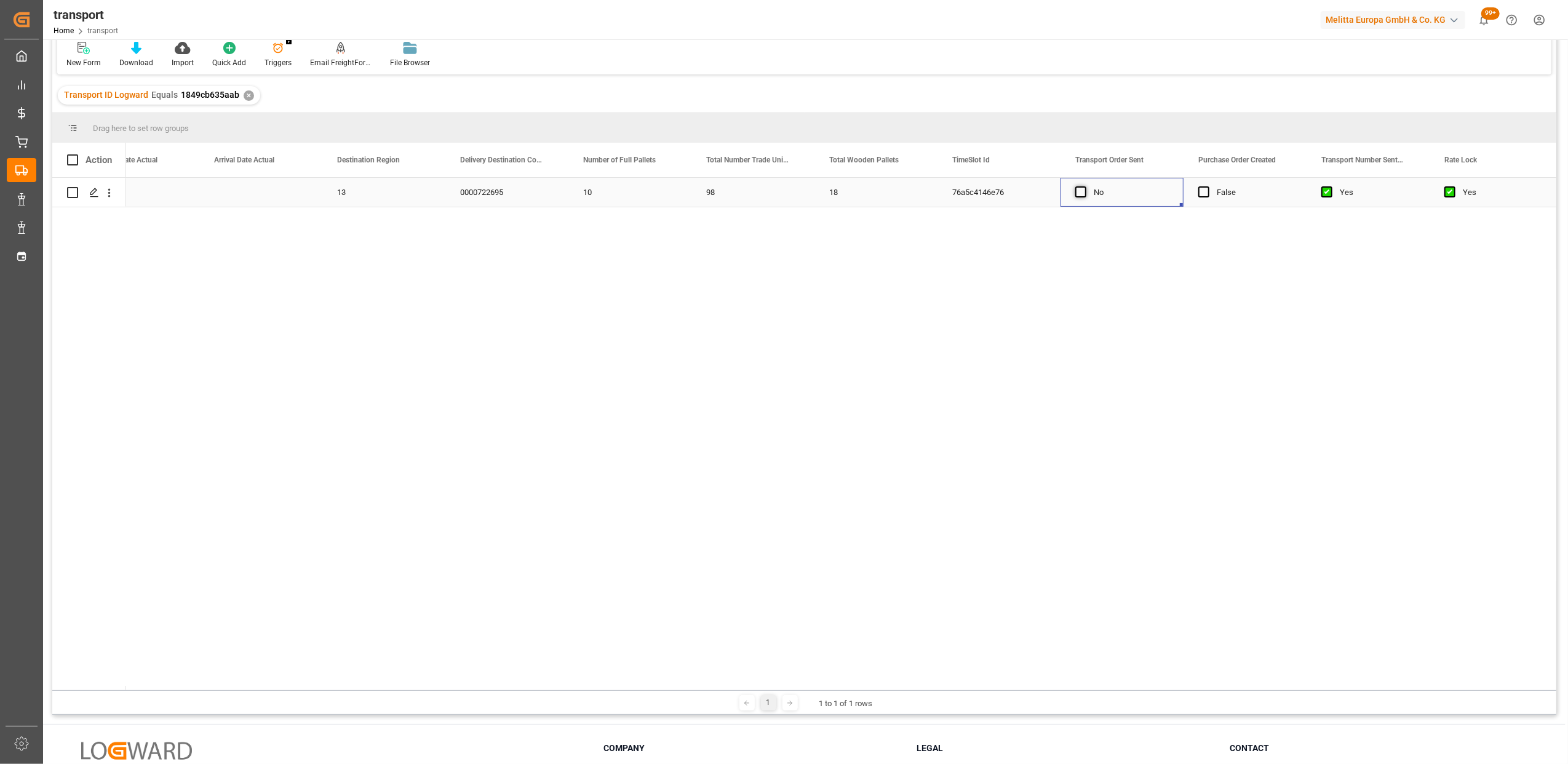
click at [1083, 190] on span "Press SPACE to select this row." at bounding box center [1080, 192] width 11 height 11
click at [1084, 187] on input "Press SPACE to select this row." at bounding box center [1084, 187] width 0 height 0
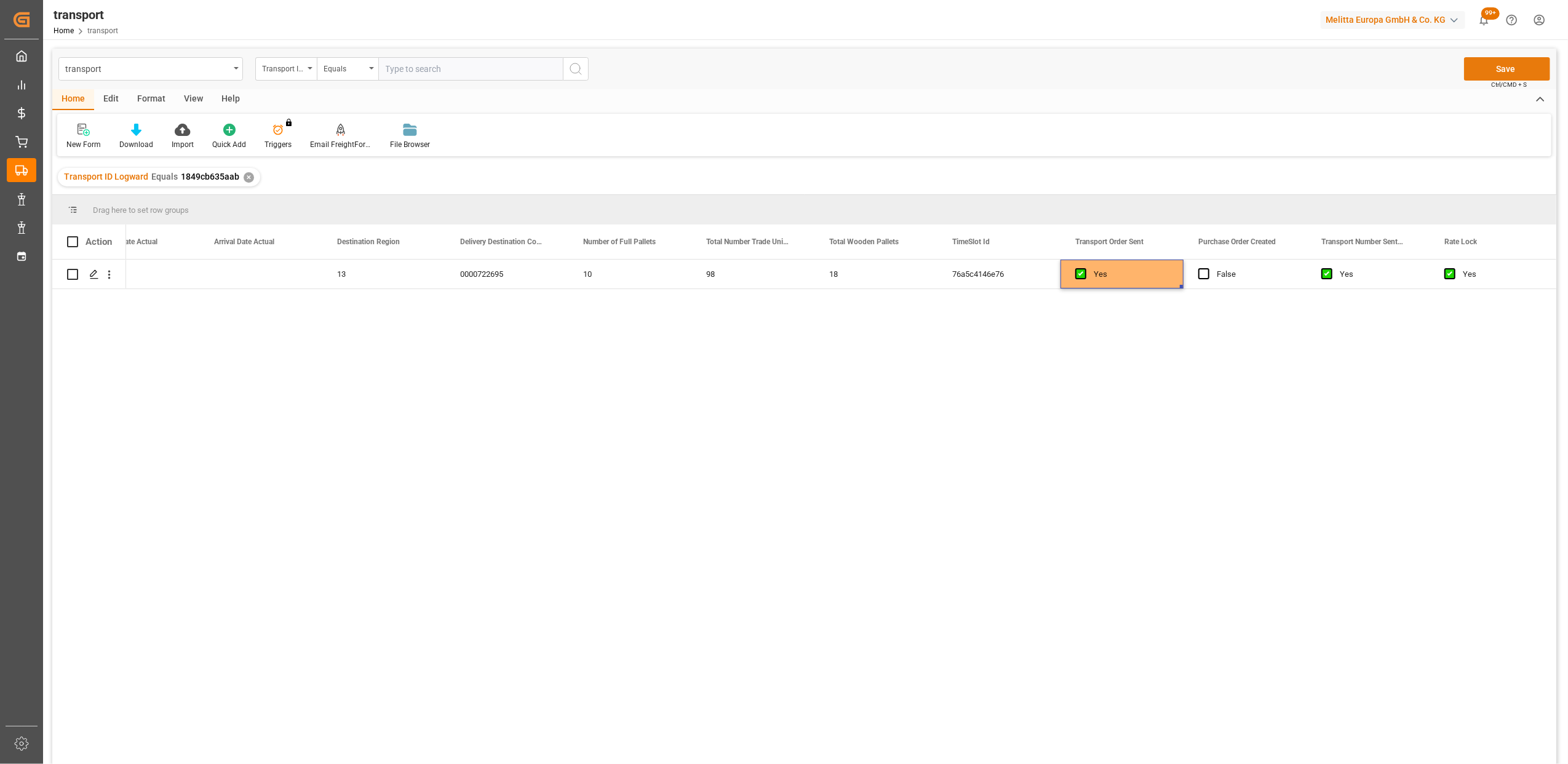
click at [1509, 69] on button "Save" at bounding box center [1507, 69] width 86 height 23
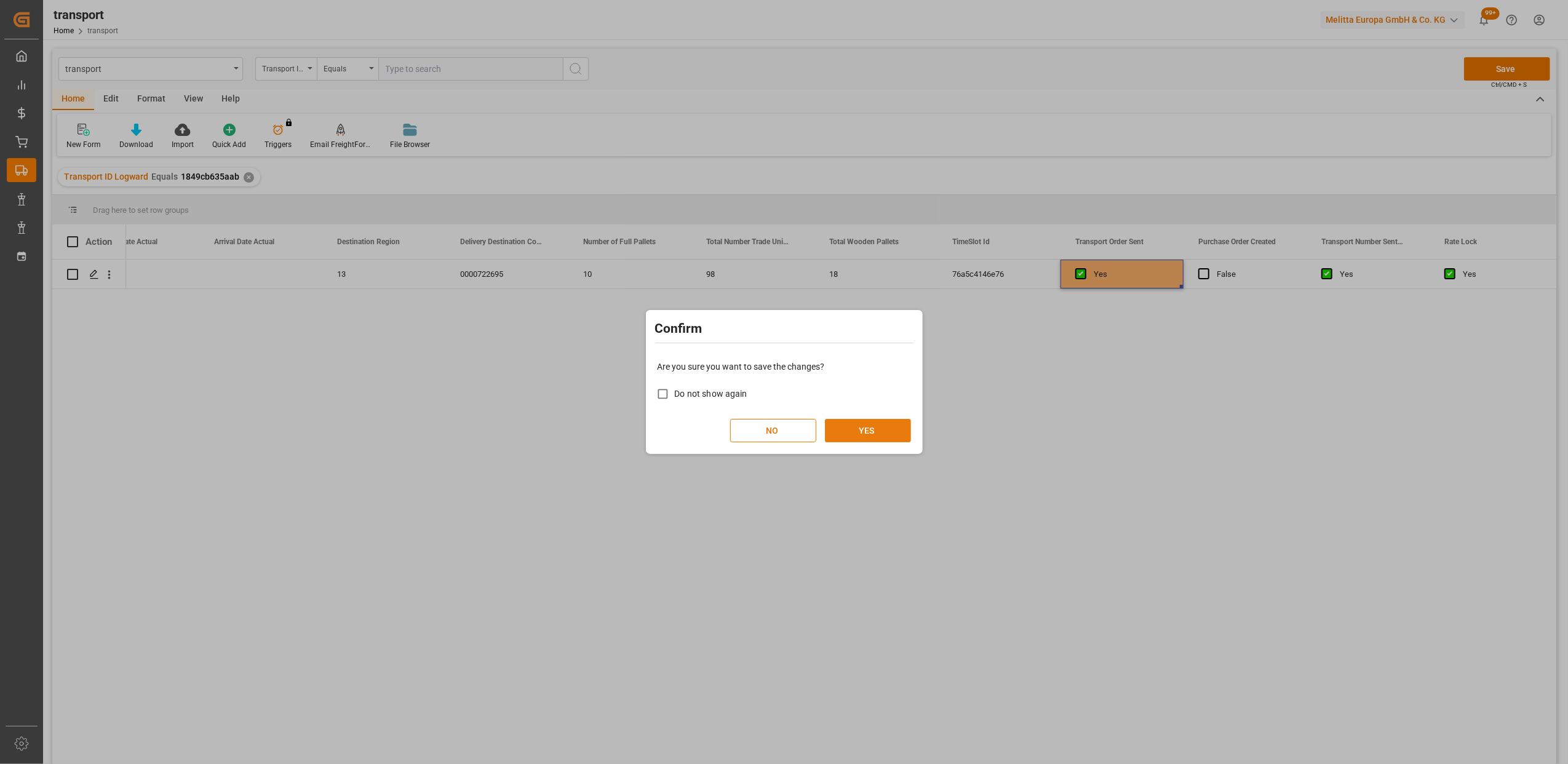
click at [871, 427] on button "YES" at bounding box center [867, 431] width 86 height 23
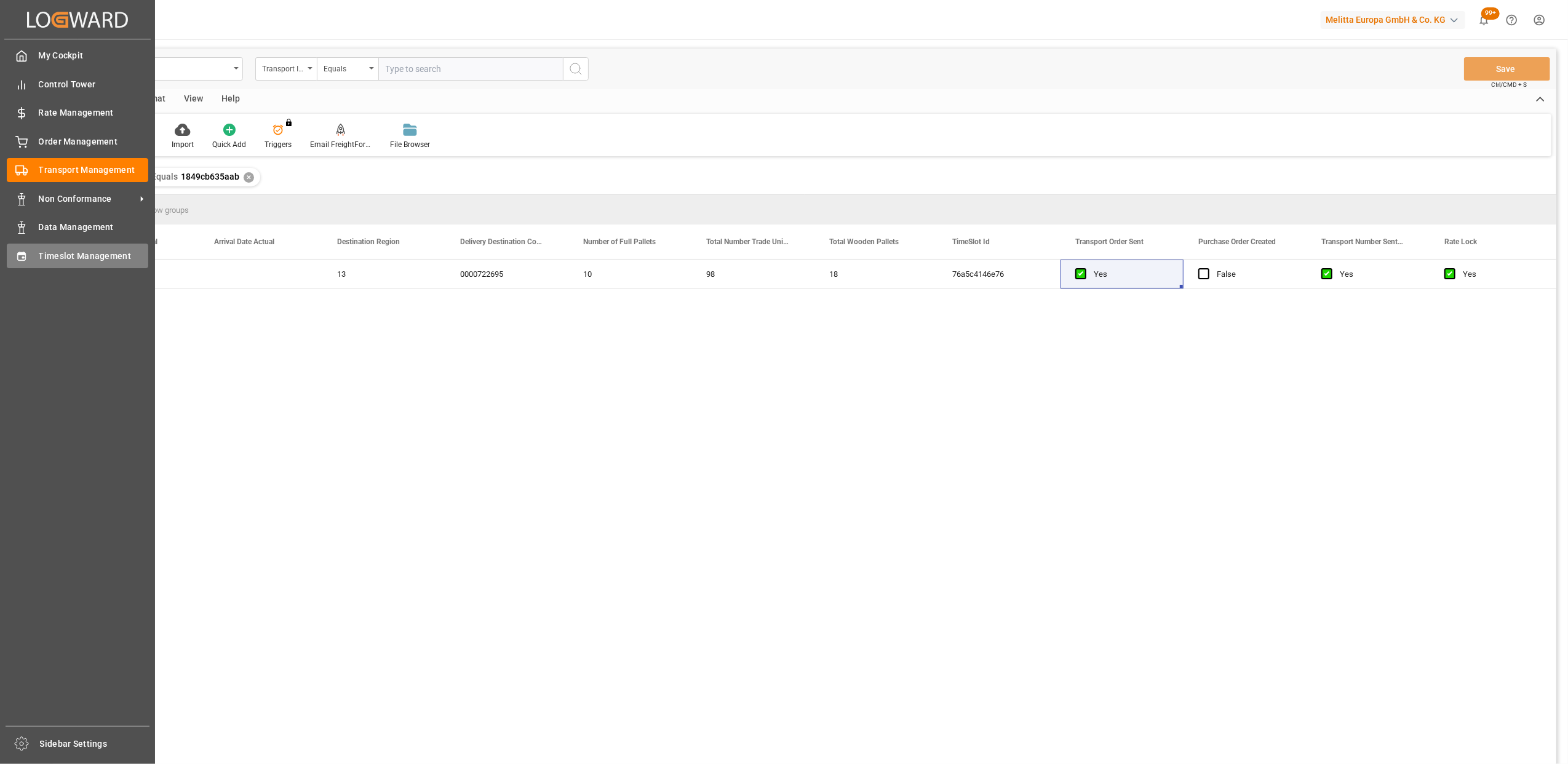
click at [65, 256] on span "Timeslot Management" at bounding box center [94, 256] width 110 height 13
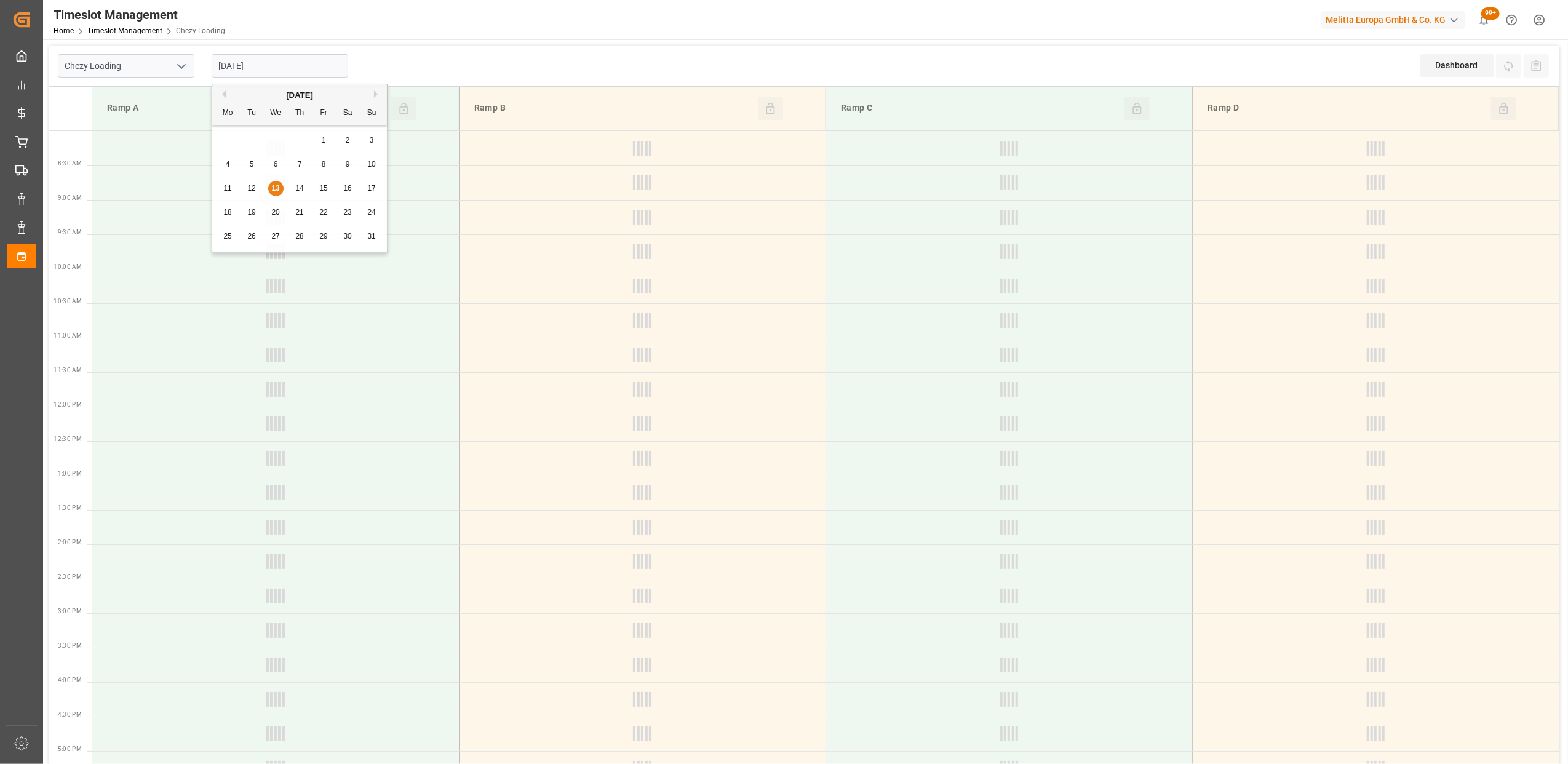
click at [294, 58] on input "[DATE]" at bounding box center [280, 66] width 137 height 23
click at [230, 187] on div "Previous Month Next Month [DATE] Mo Tu We Th Fr Sa Su 28 29 30 31 1 2 3 4 5 6 7…" at bounding box center [299, 170] width 177 height 173
click at [226, 185] on span "11" at bounding box center [227, 187] width 8 height 9
type input "[DATE]"
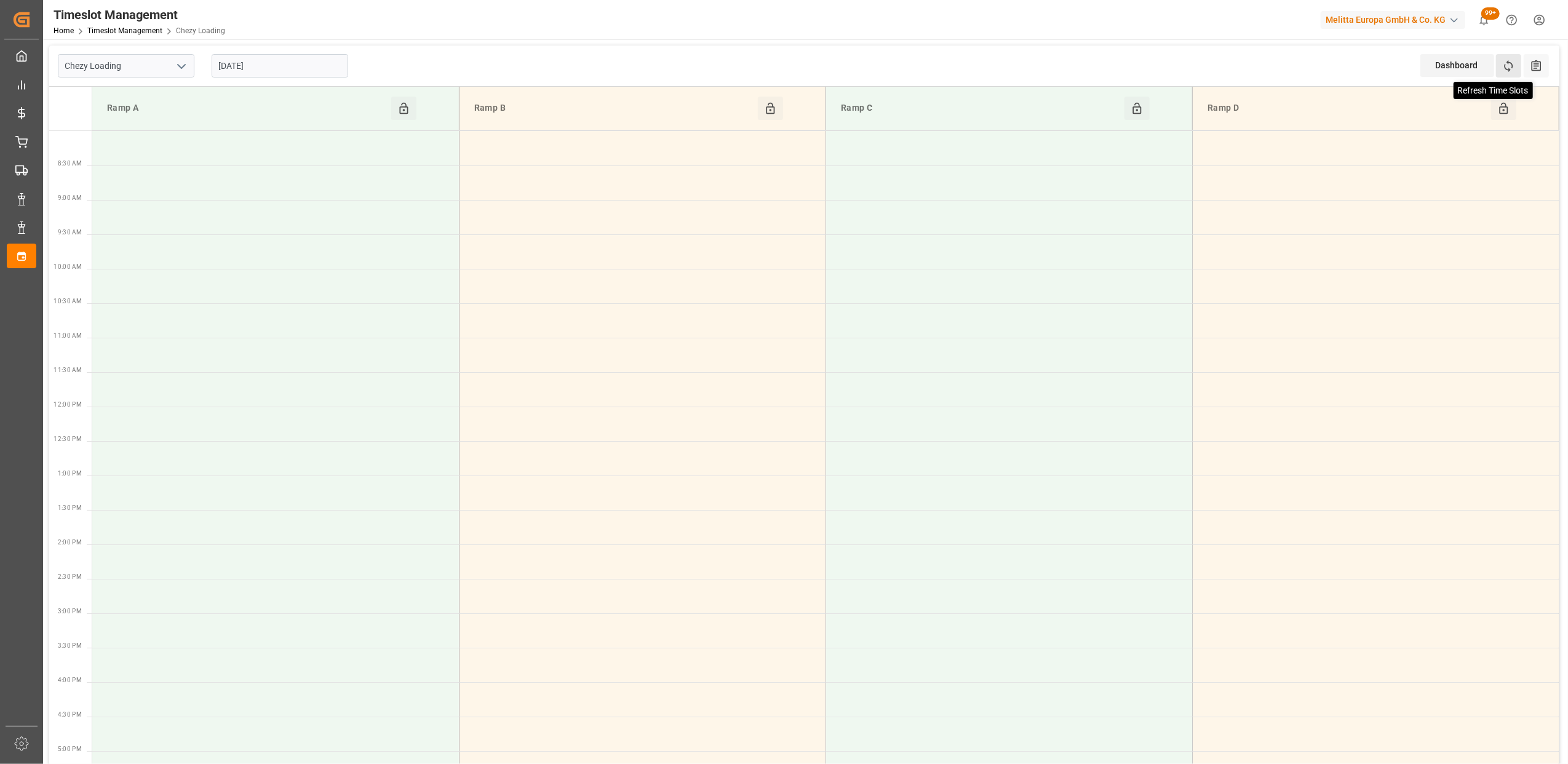
click at [1508, 65] on icon at bounding box center [1508, 66] width 13 height 13
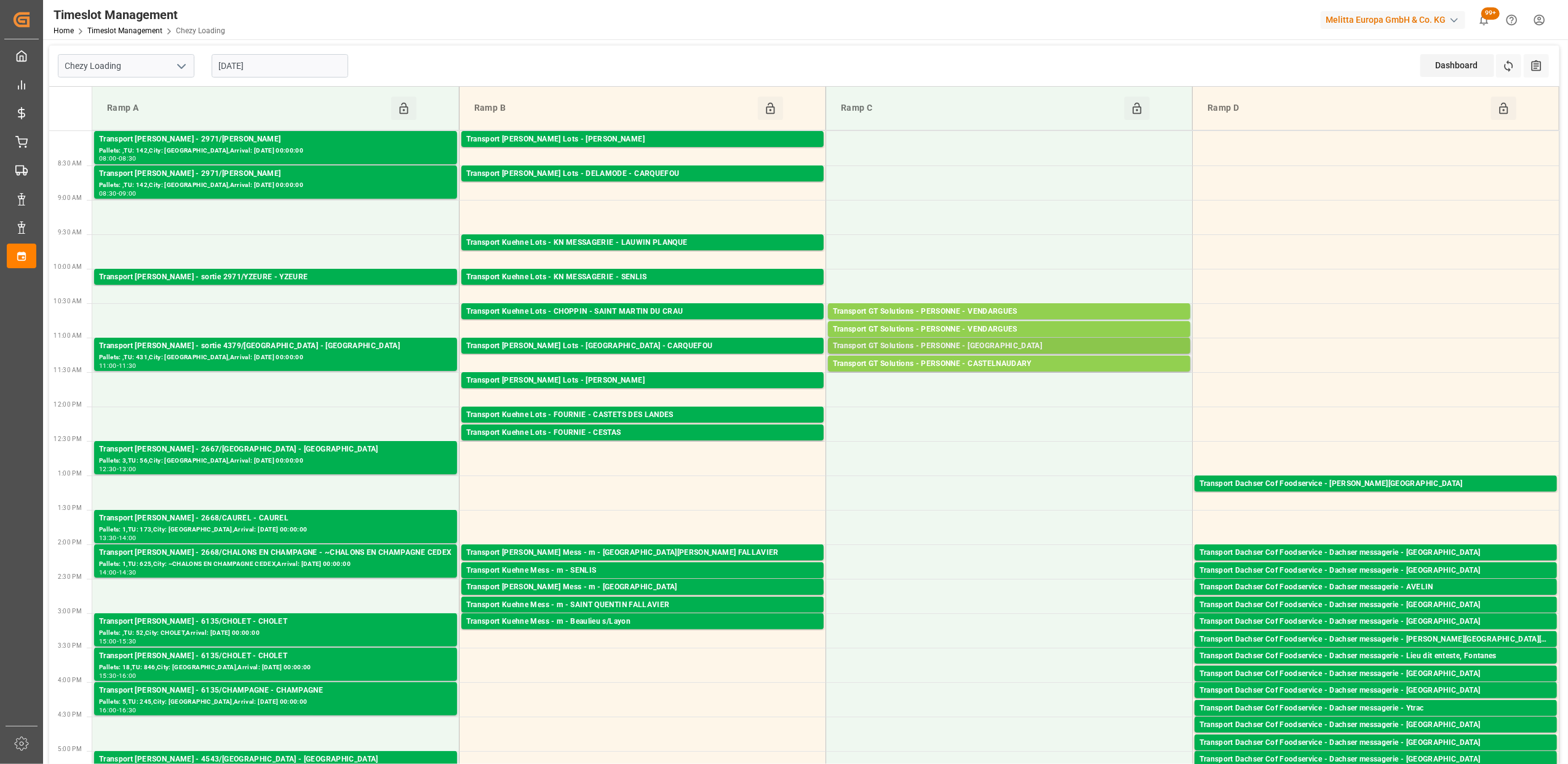
click at [1000, 343] on div "Transport GT Solutions - PERSONNE - [GEOGRAPHIC_DATA]" at bounding box center [1009, 346] width 352 height 12
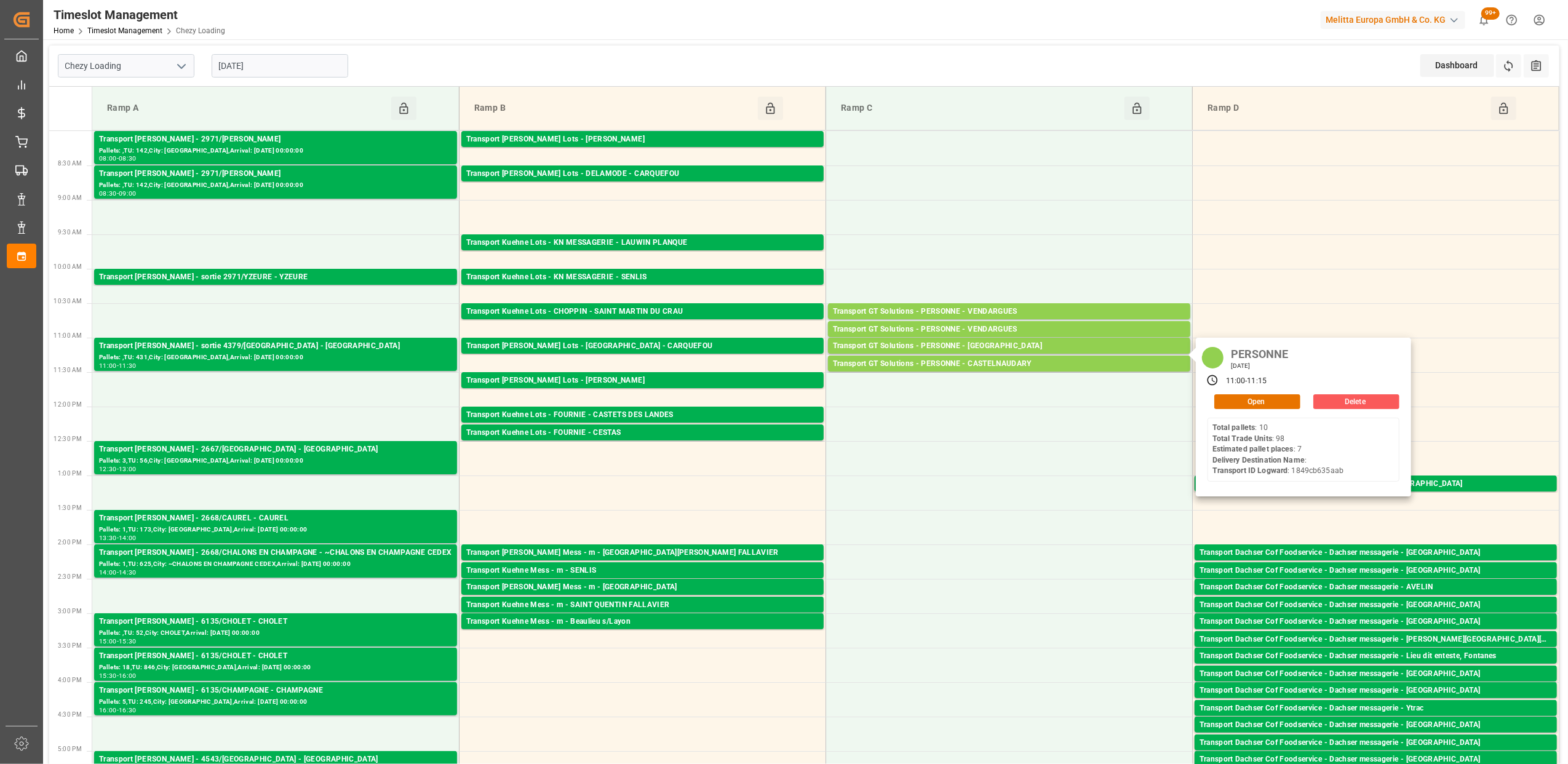
click at [1345, 402] on button "Delete" at bounding box center [1356, 401] width 86 height 15
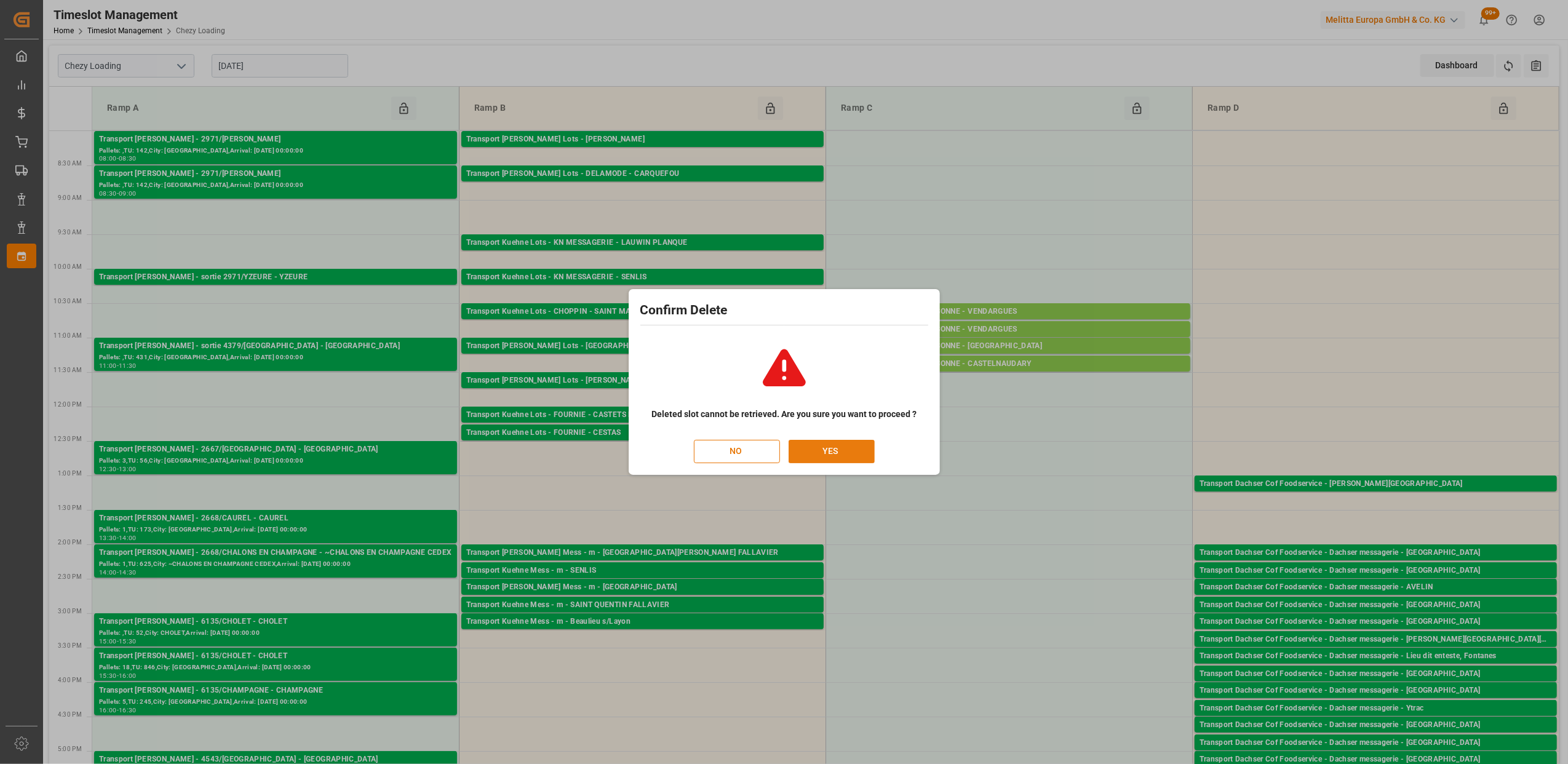
click at [851, 443] on button "YES" at bounding box center [831, 451] width 86 height 23
